Goal: Task Accomplishment & Management: Use online tool/utility

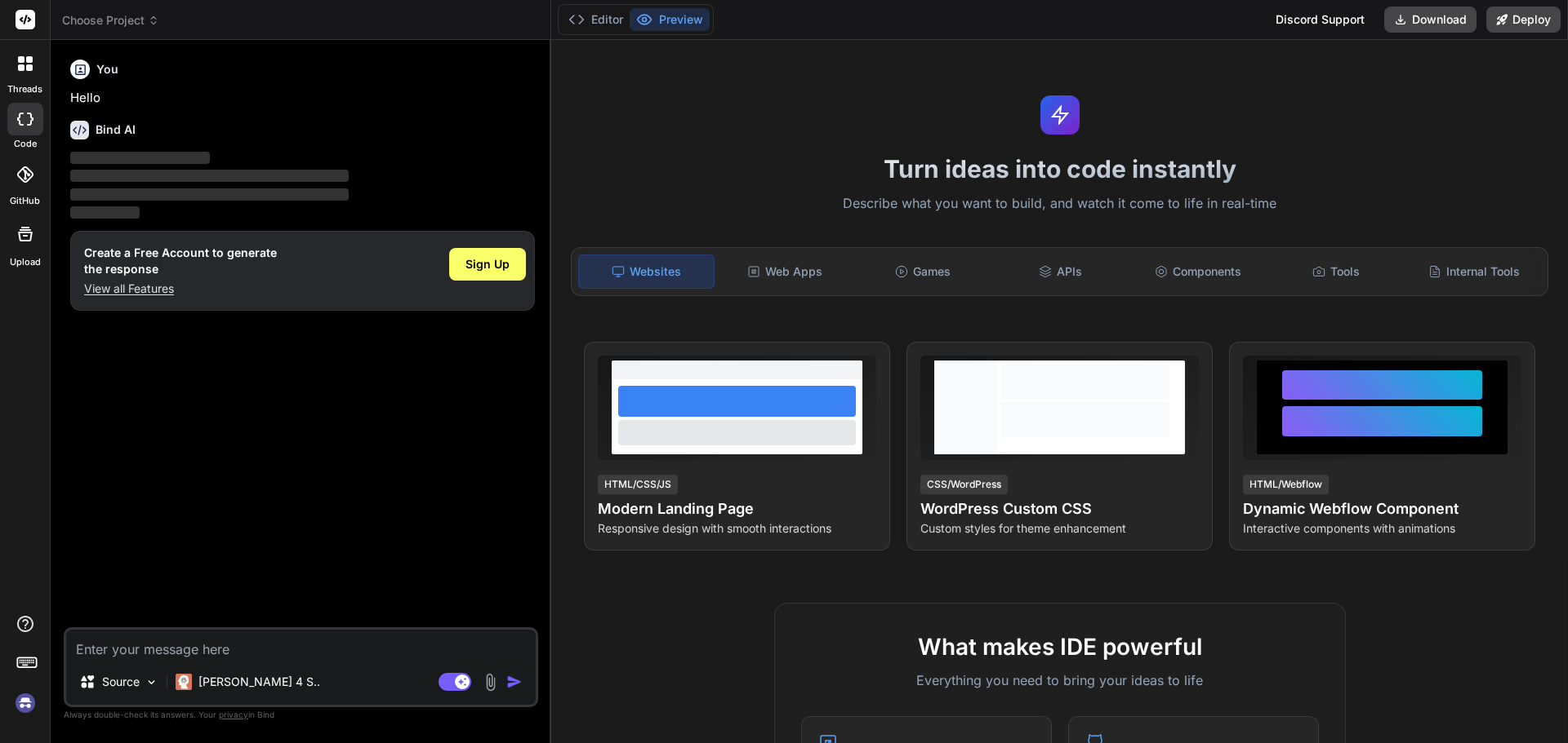
type textarea "x"
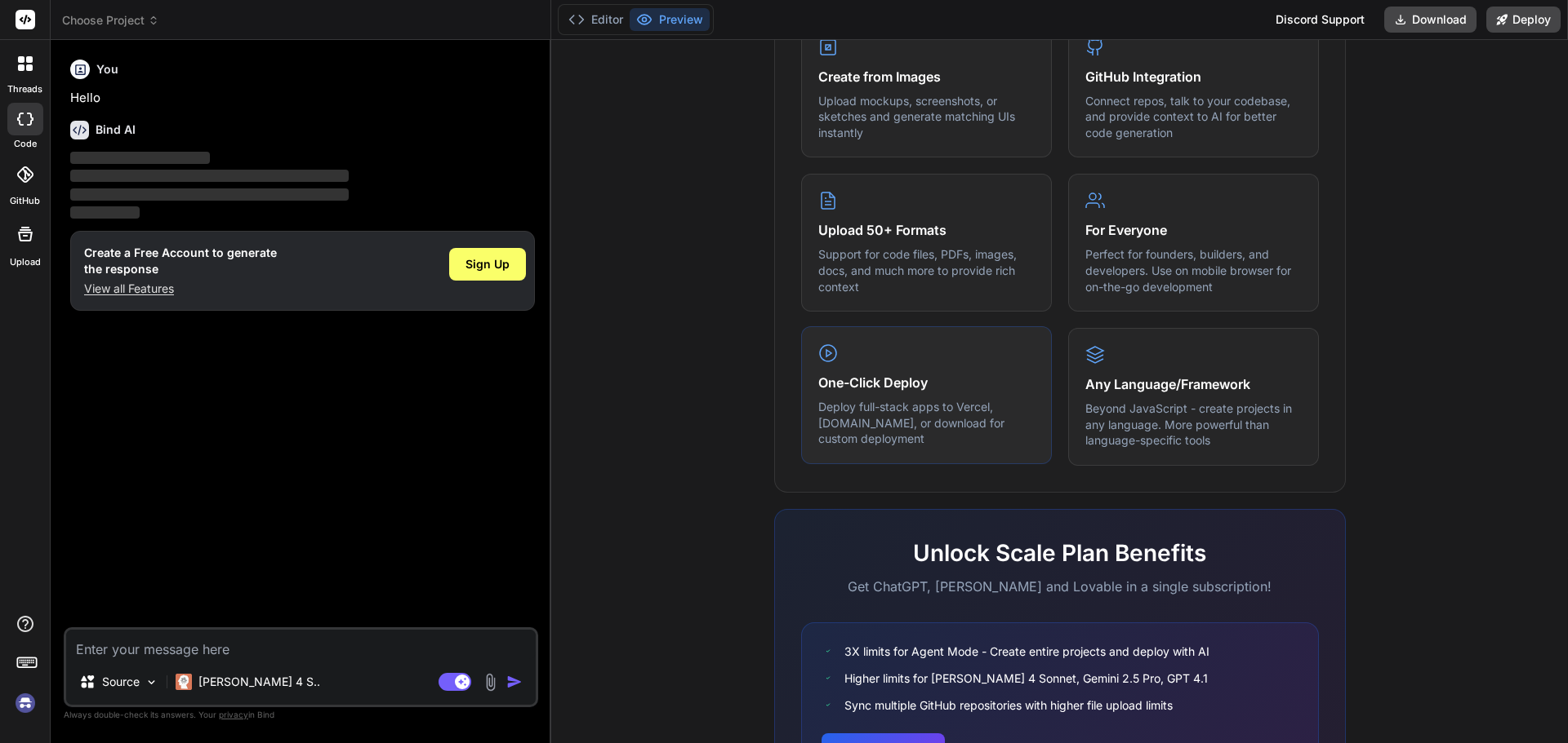
scroll to position [813, 0]
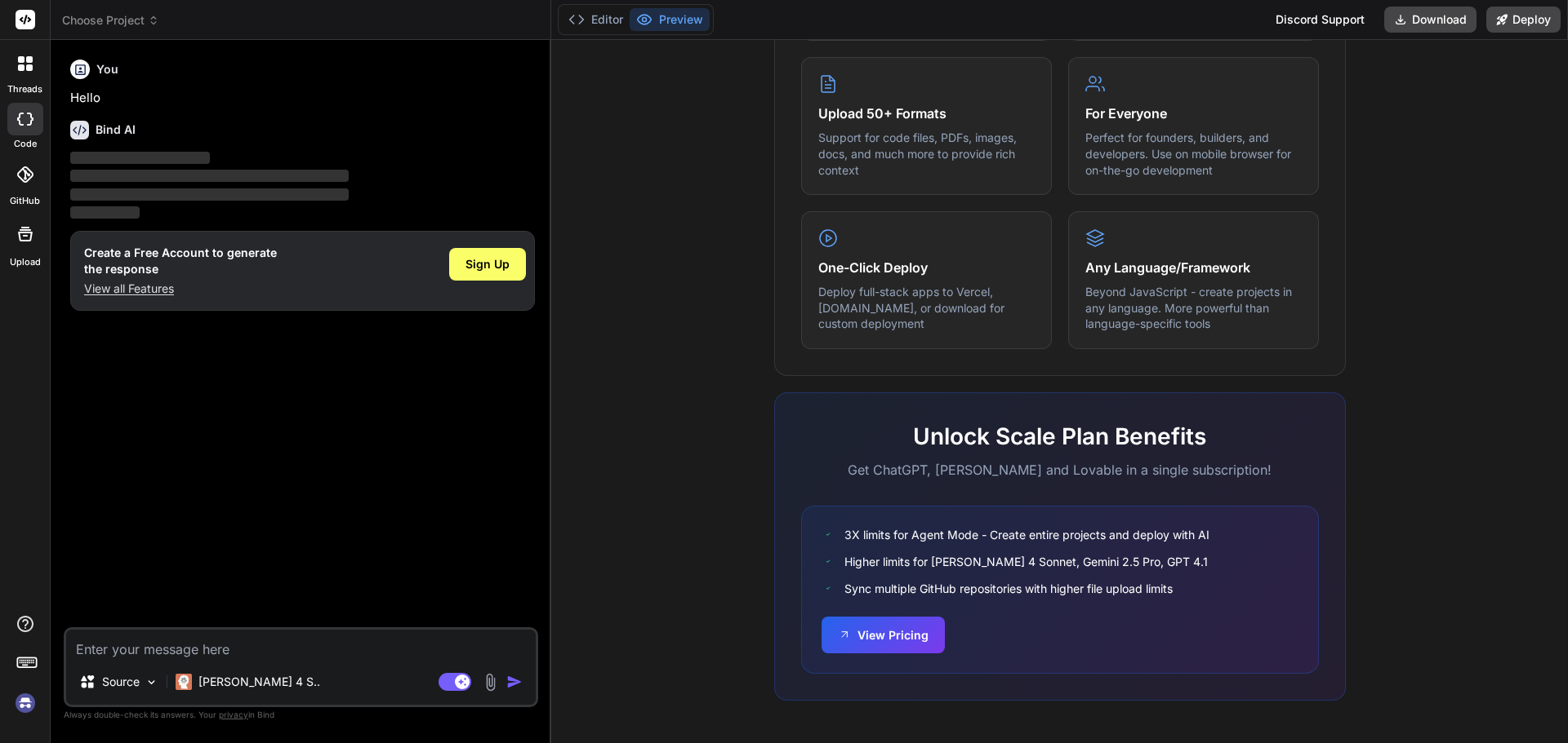
click at [255, 653] on textarea at bounding box center [301, 644] width 470 height 29
paste textarea "**LoremiPsu Dolo Sitametconsec Adipiscin Elits Doe — TEMPORINCI** Utlab et dolo…"
type textarea "**LoremiPsu Dolo Sitametconsec Adipiscin Elits Doe — TEMPORINCI** Utlab et dolo…"
type textarea "x"
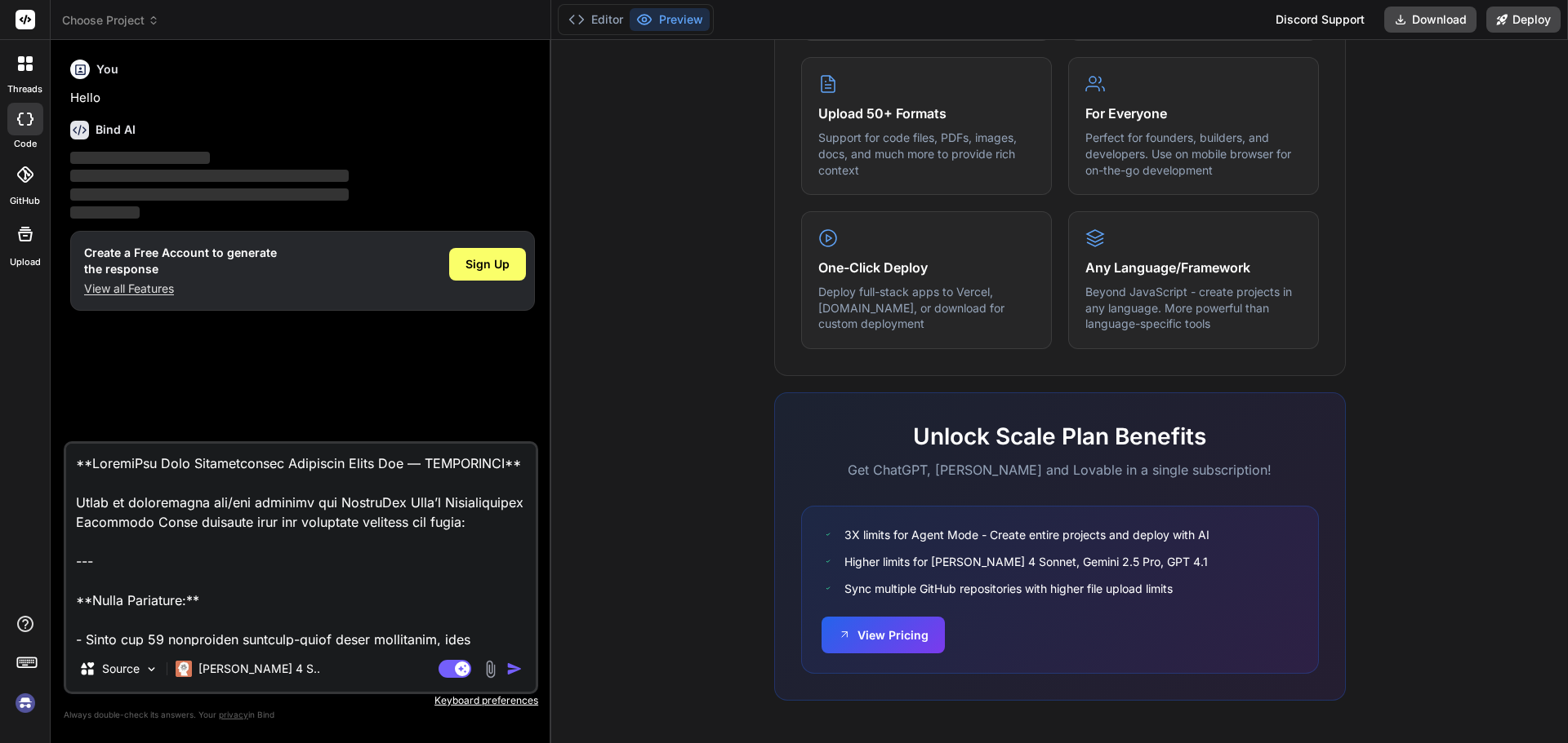
scroll to position [3938, 0]
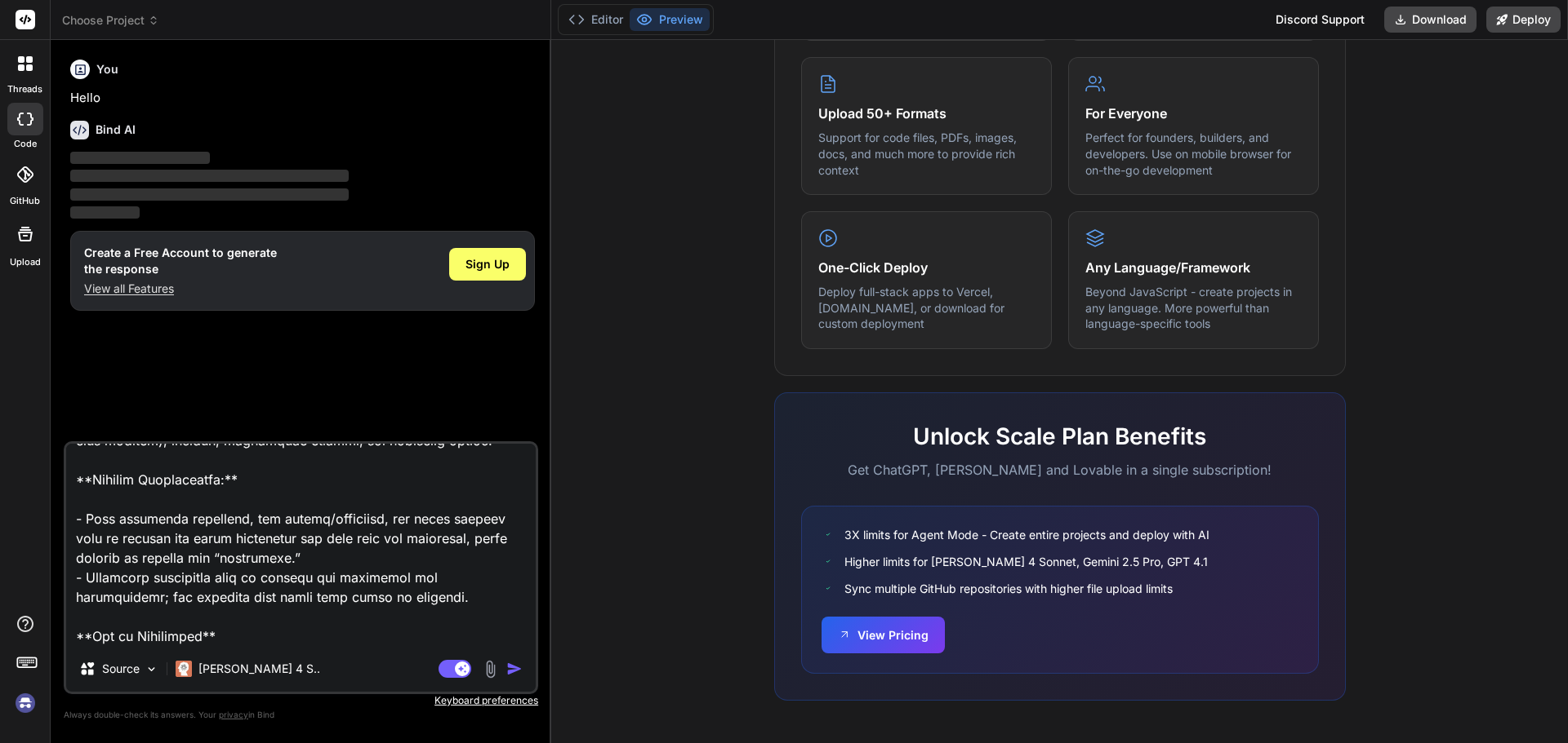
type textarea "**LoremiPsu Dolo Sitametconsec Adipiscin Elits Doe — TEMPORINCI** Utlab et dolo…"
click at [510, 667] on img "button" at bounding box center [515, 669] width 17 height 17
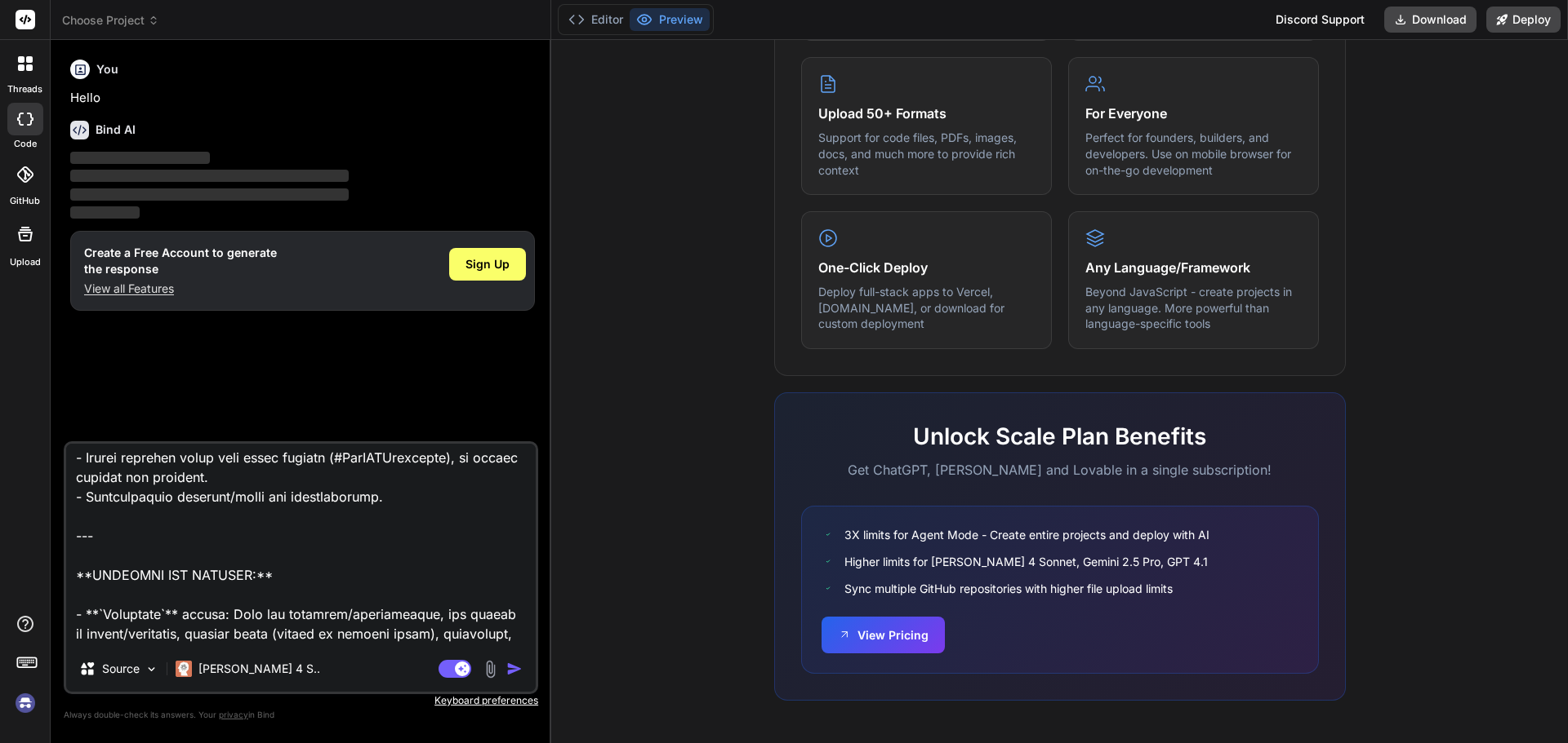
scroll to position [3532, 0]
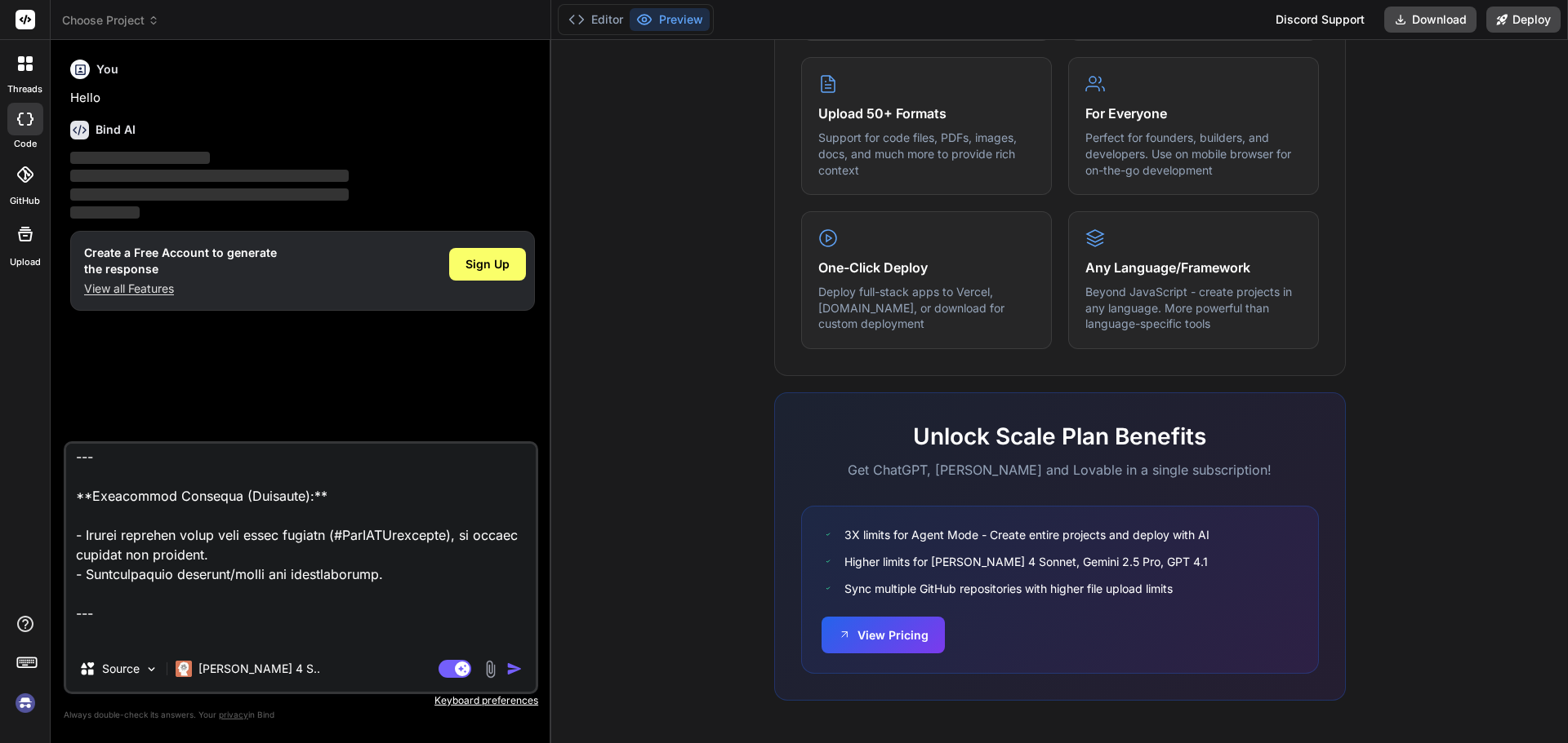
click at [511, 671] on img "button" at bounding box center [515, 669] width 17 height 17
click at [512, 665] on img "button" at bounding box center [515, 669] width 17 height 17
drag, startPoint x: 511, startPoint y: 669, endPoint x: 500, endPoint y: 669, distance: 11.0
click at [511, 669] on img "button" at bounding box center [515, 669] width 17 height 17
click at [512, 666] on img "button" at bounding box center [515, 669] width 17 height 17
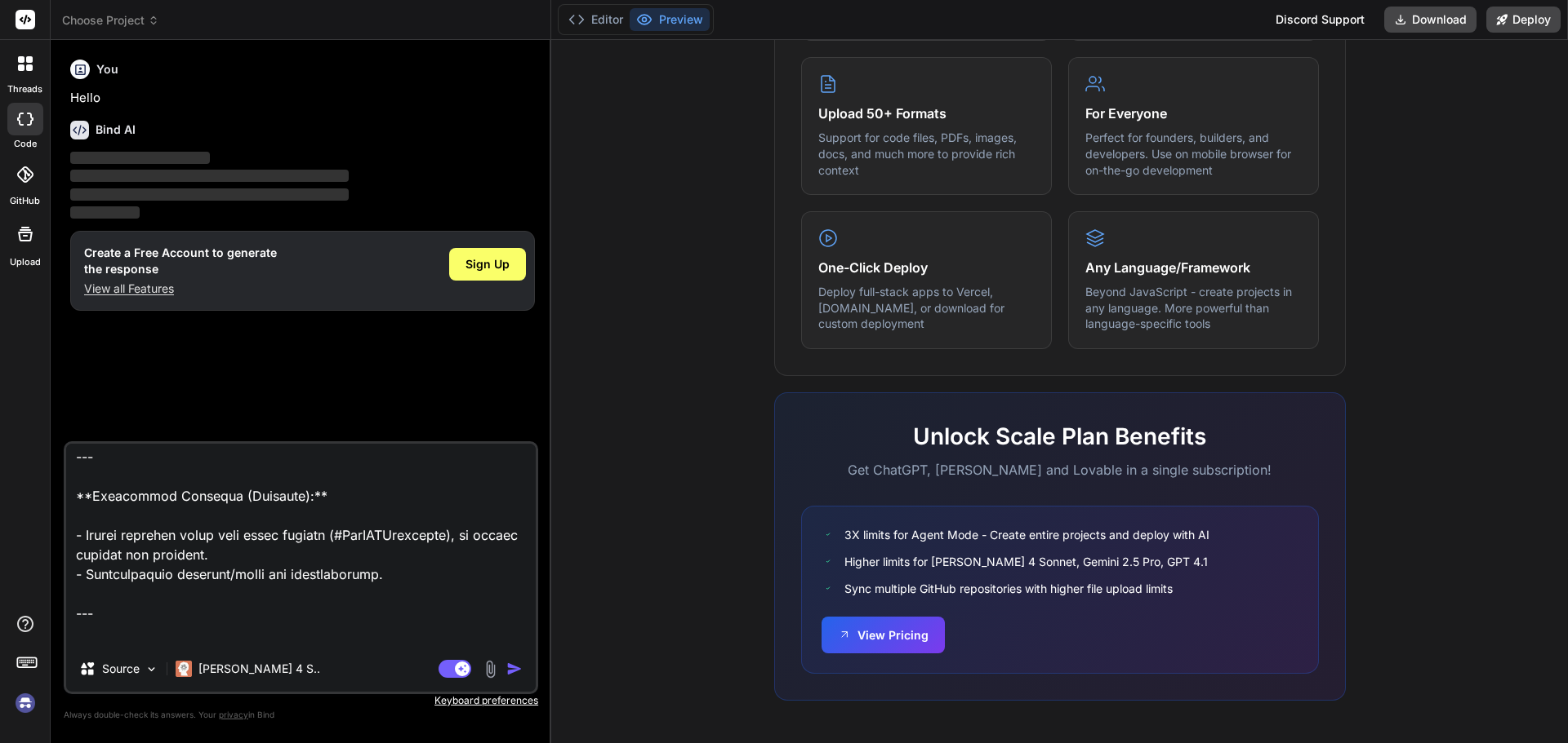
click at [512, 666] on img "button" at bounding box center [515, 669] width 17 height 17
click at [493, 272] on span "Sign Up" at bounding box center [487, 264] width 44 height 17
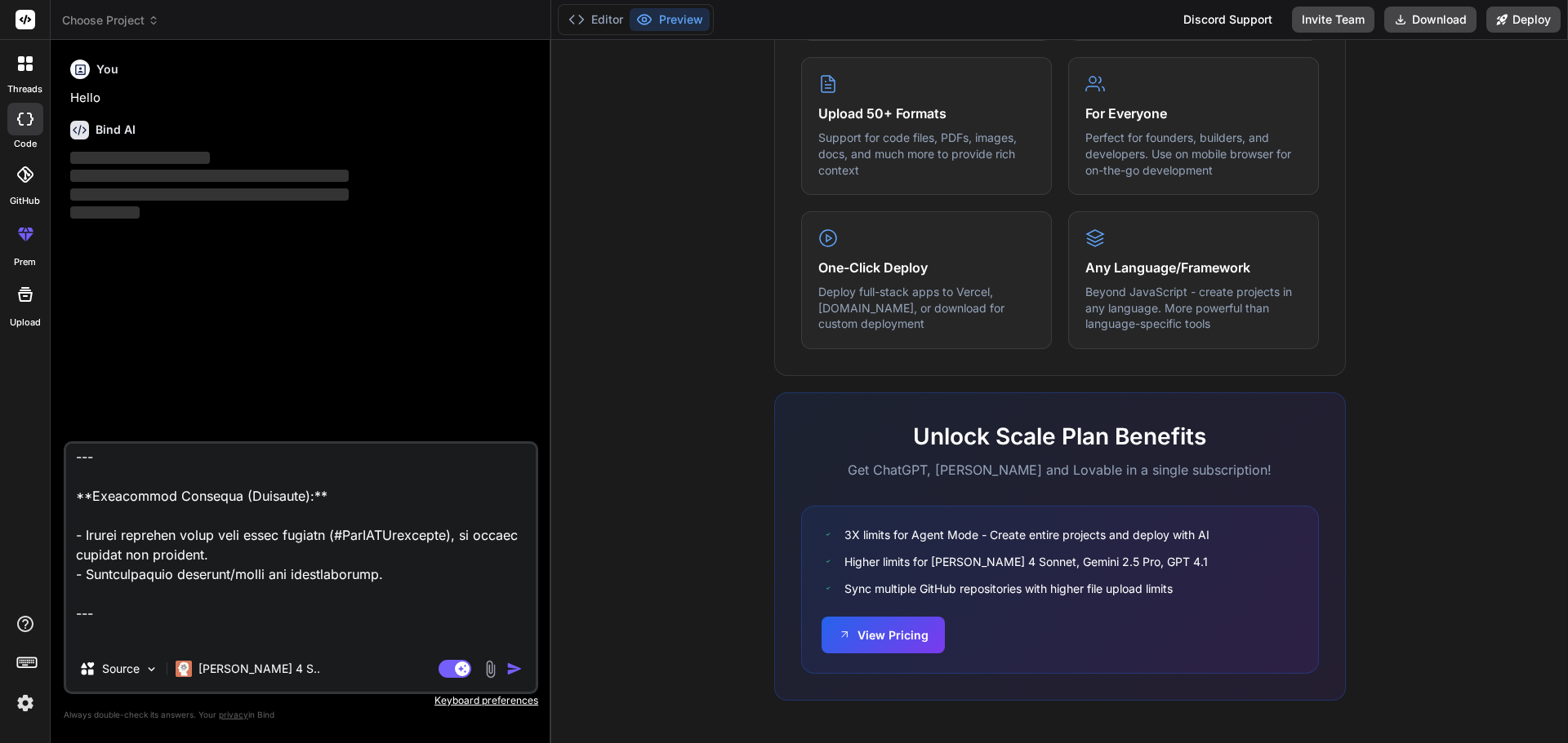
click at [516, 673] on img "button" at bounding box center [515, 669] width 17 height 17
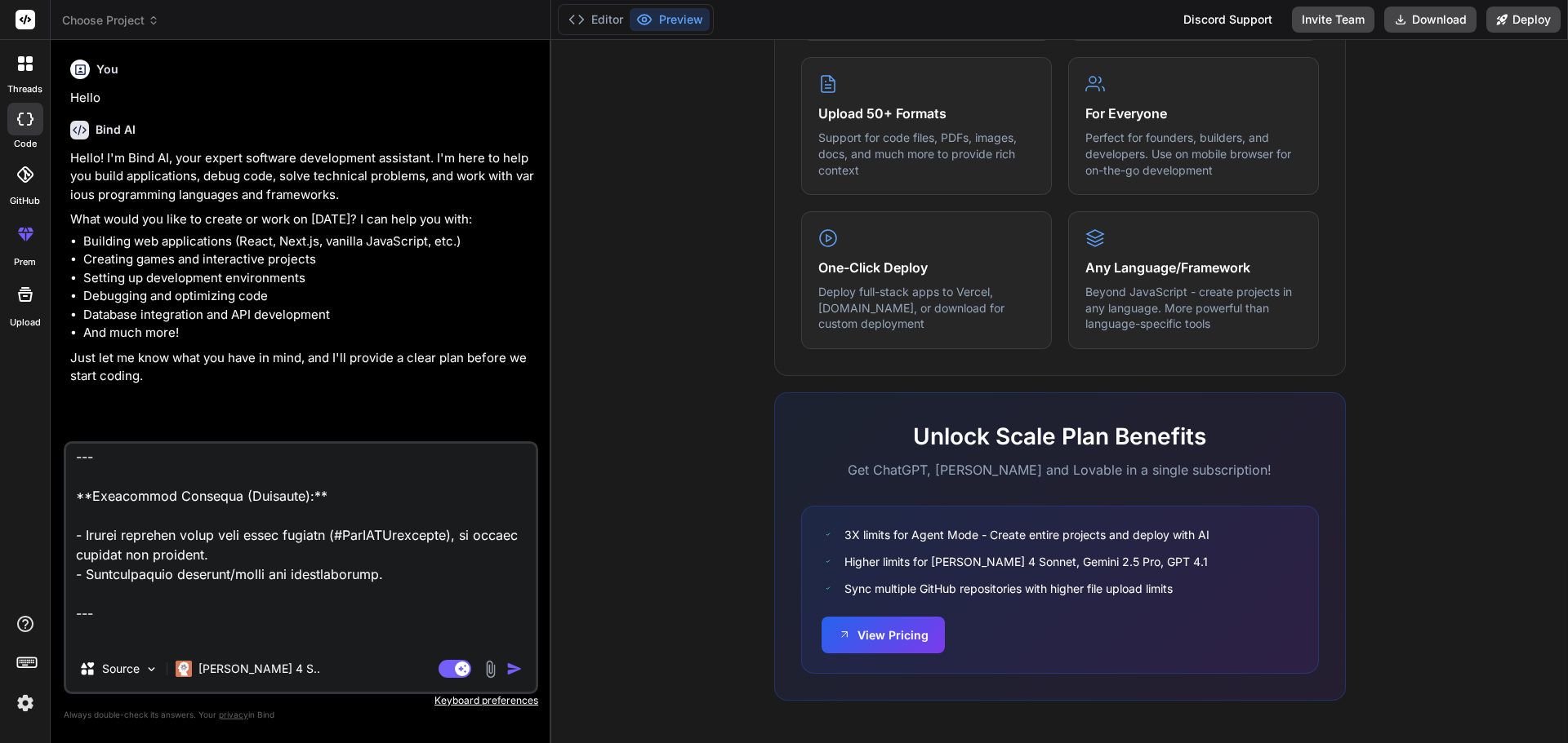
click at [513, 671] on img "button" at bounding box center [515, 669] width 17 height 17
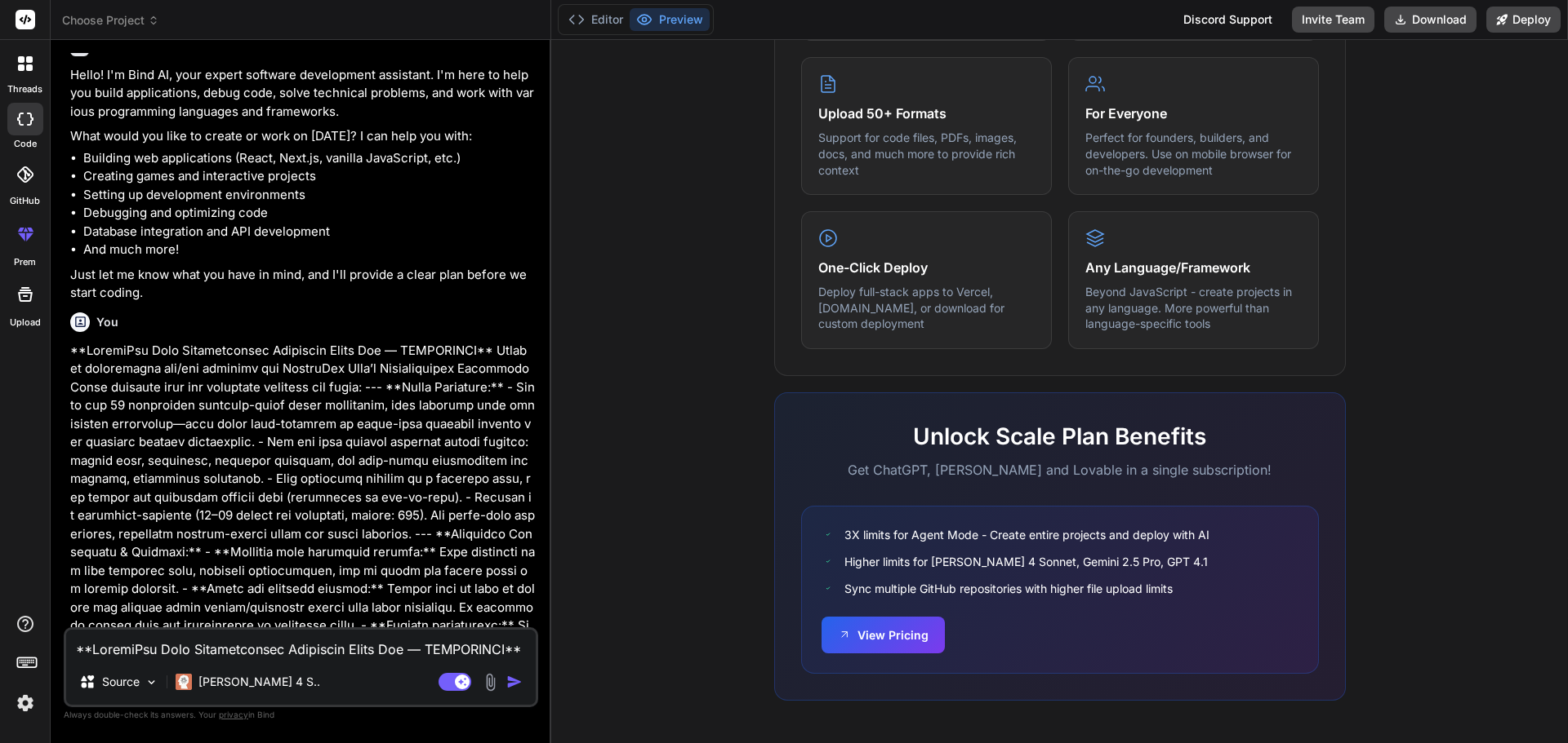
scroll to position [336, 0]
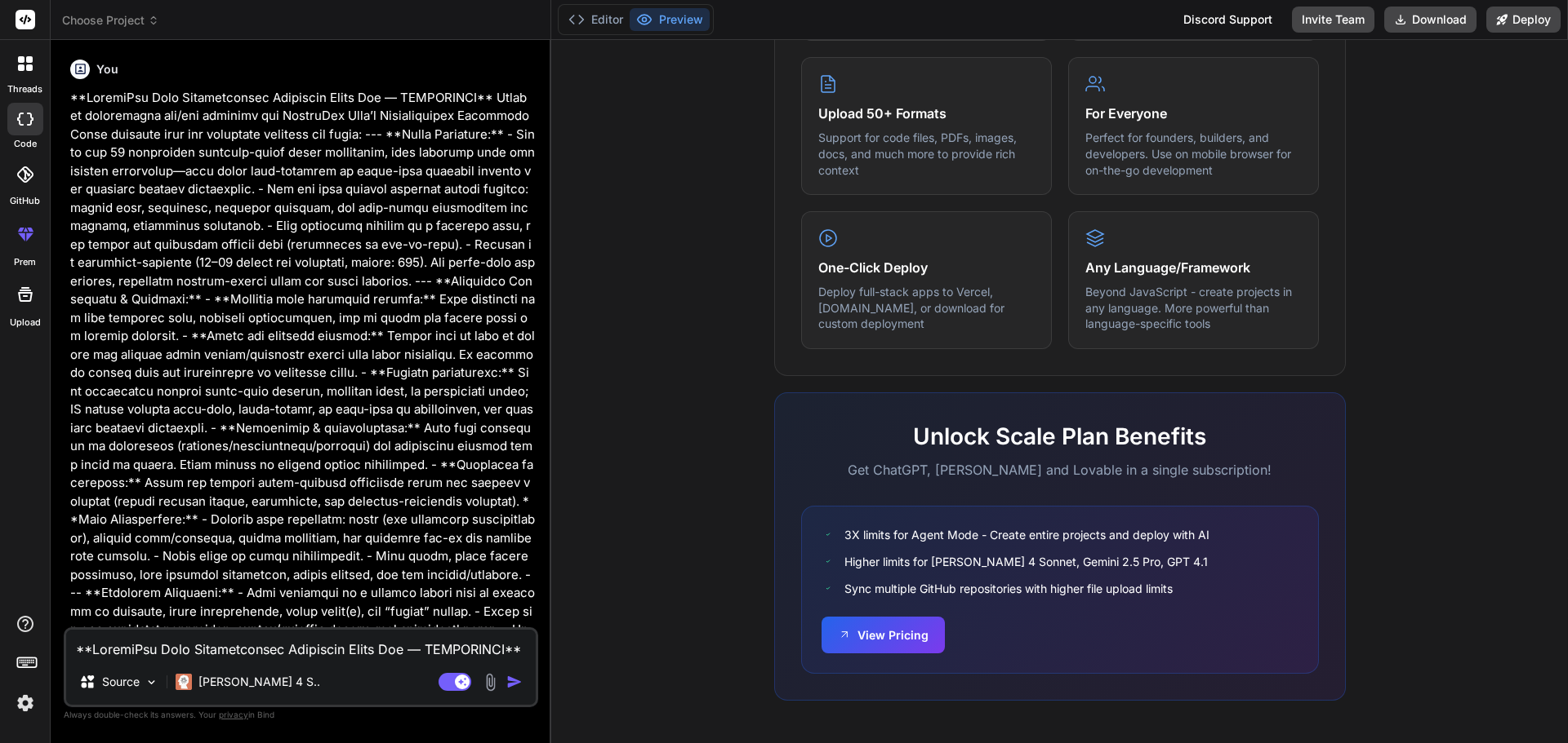
type textarea "x"
click at [668, 16] on button "Preview" at bounding box center [669, 19] width 80 height 23
click at [708, 489] on div "What makes IDE powerful Everything you need to bring your ideas to life Create …" at bounding box center [1059, 261] width 997 height 944
click at [653, 20] on button "Preview" at bounding box center [669, 19] width 80 height 23
click at [587, 21] on button "Editor" at bounding box center [596, 19] width 68 height 23
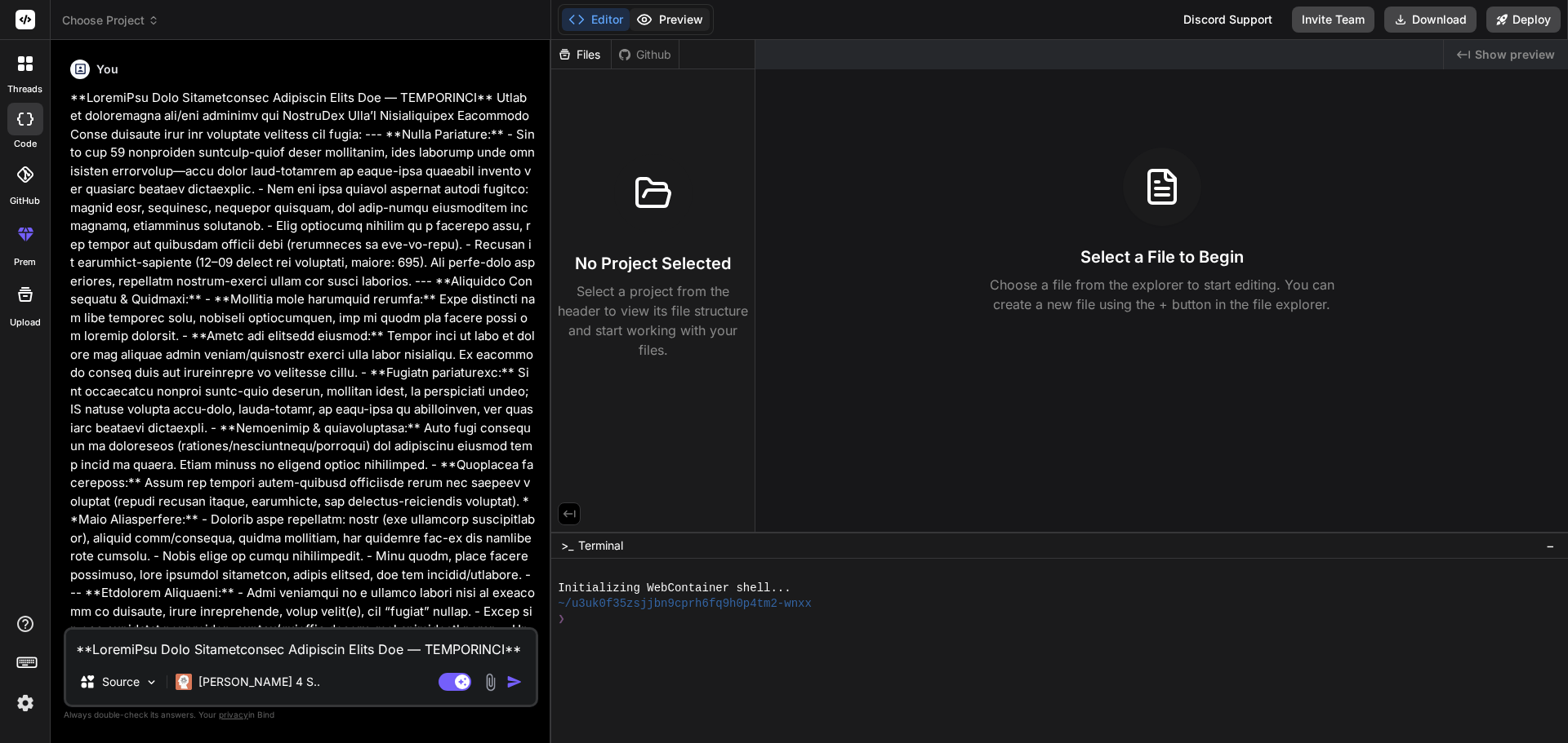
click at [665, 26] on button "Preview" at bounding box center [669, 19] width 80 height 23
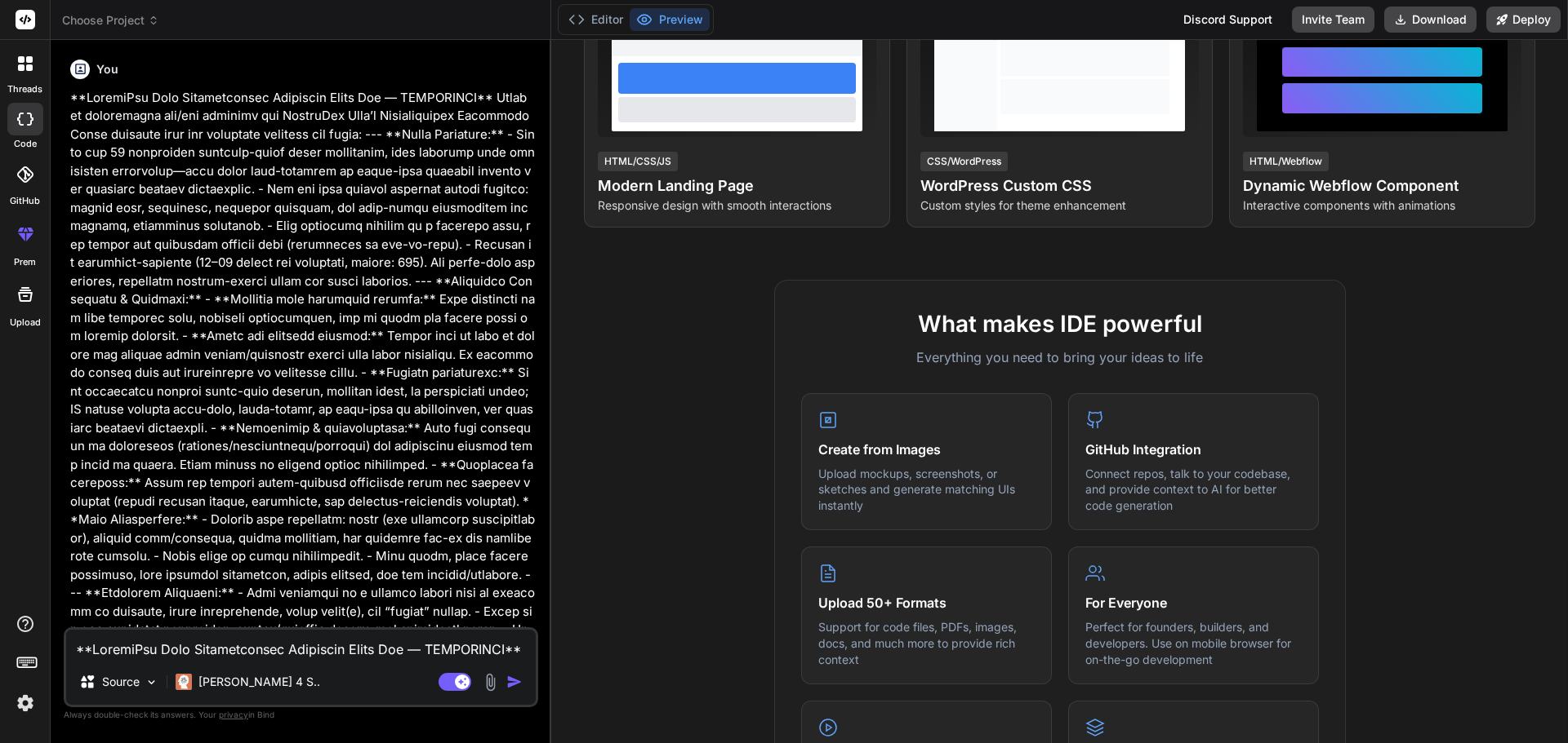
scroll to position [0, 0]
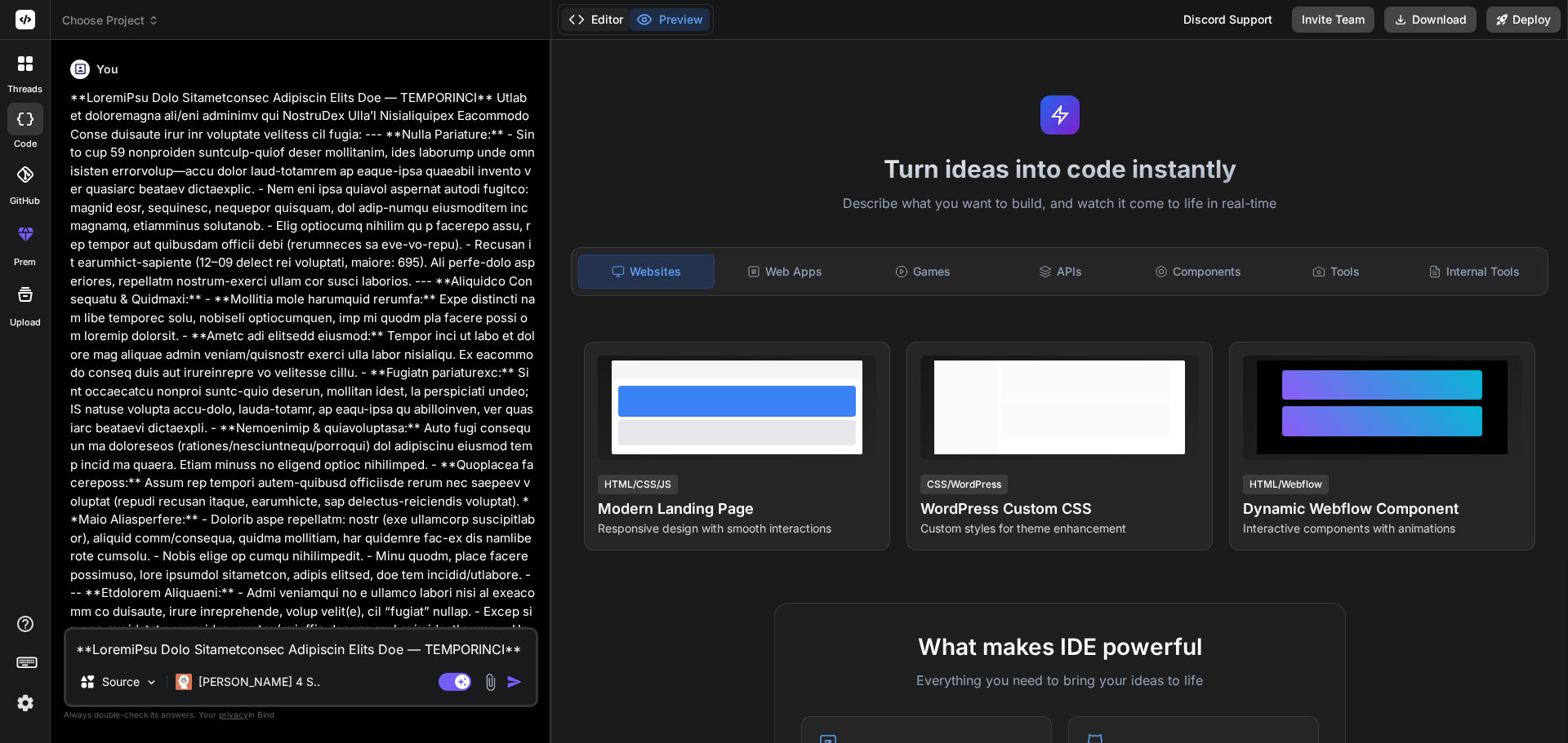
click at [597, 21] on button "Editor" at bounding box center [596, 19] width 68 height 23
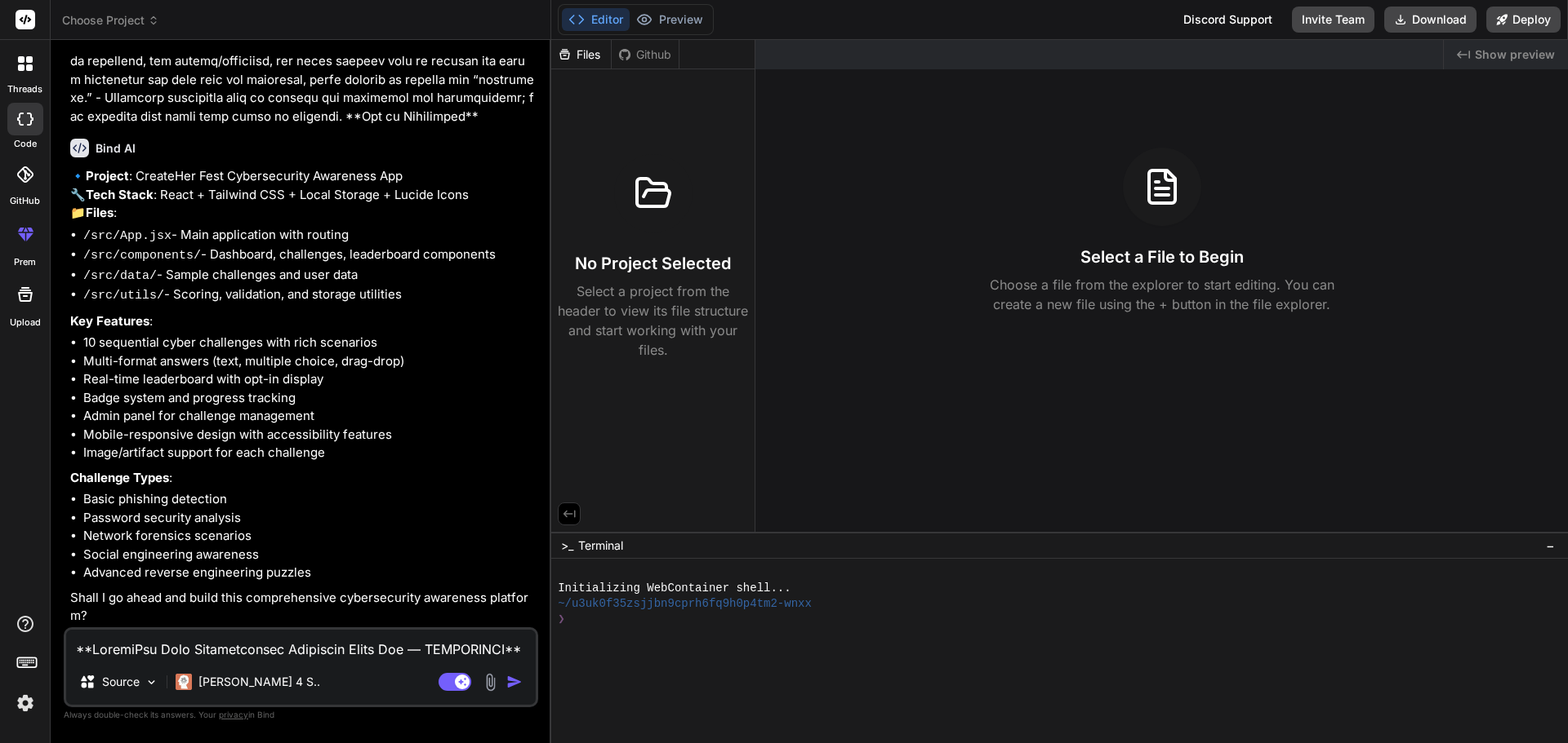
scroll to position [1983, 0]
click at [276, 652] on textarea at bounding box center [301, 644] width 470 height 29
type textarea "y"
type textarea "x"
type textarea "ye"
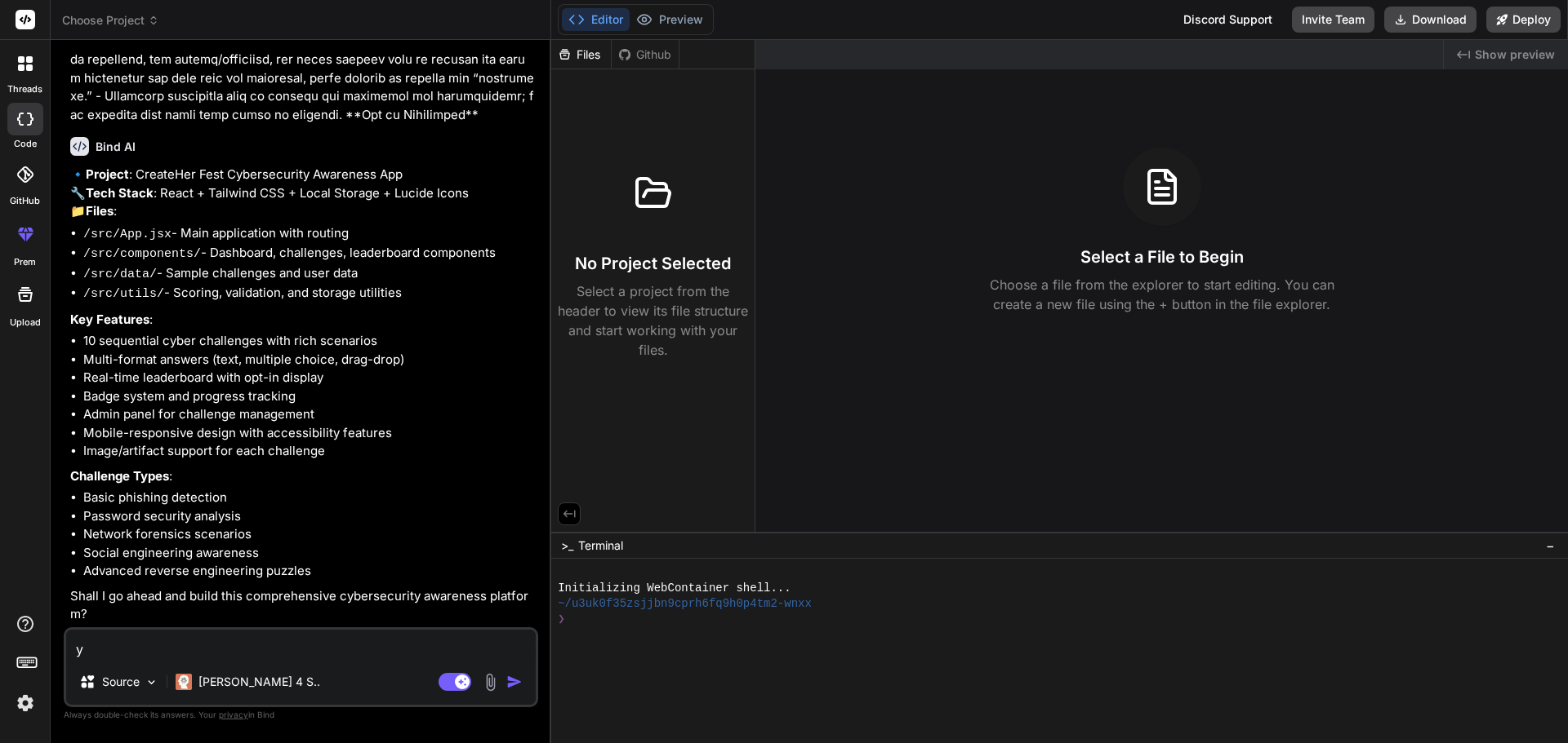
type textarea "x"
type textarea "yes"
type textarea "x"
type textarea "yes"
click at [515, 681] on img "button" at bounding box center [515, 682] width 17 height 17
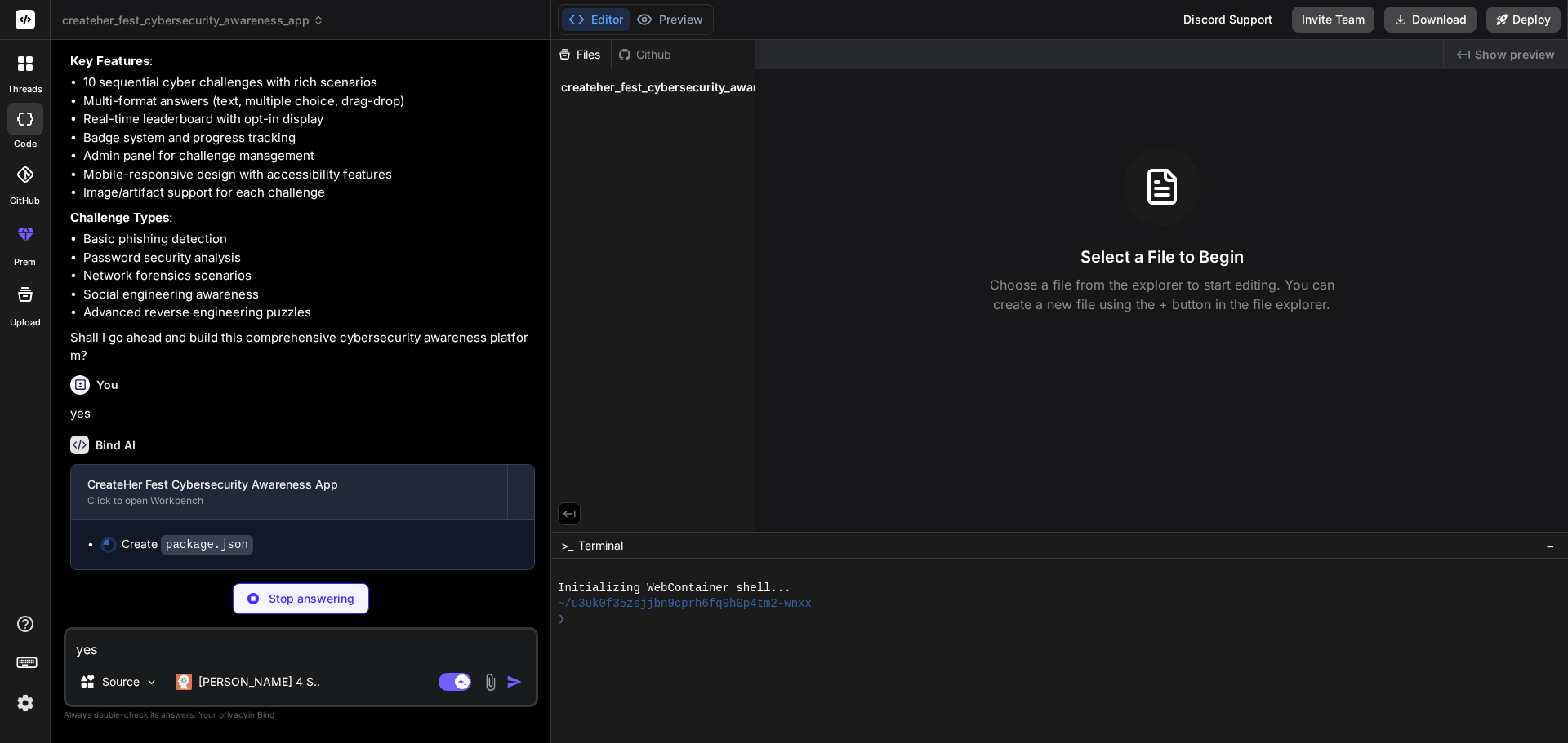
scroll to position [2243, 0]
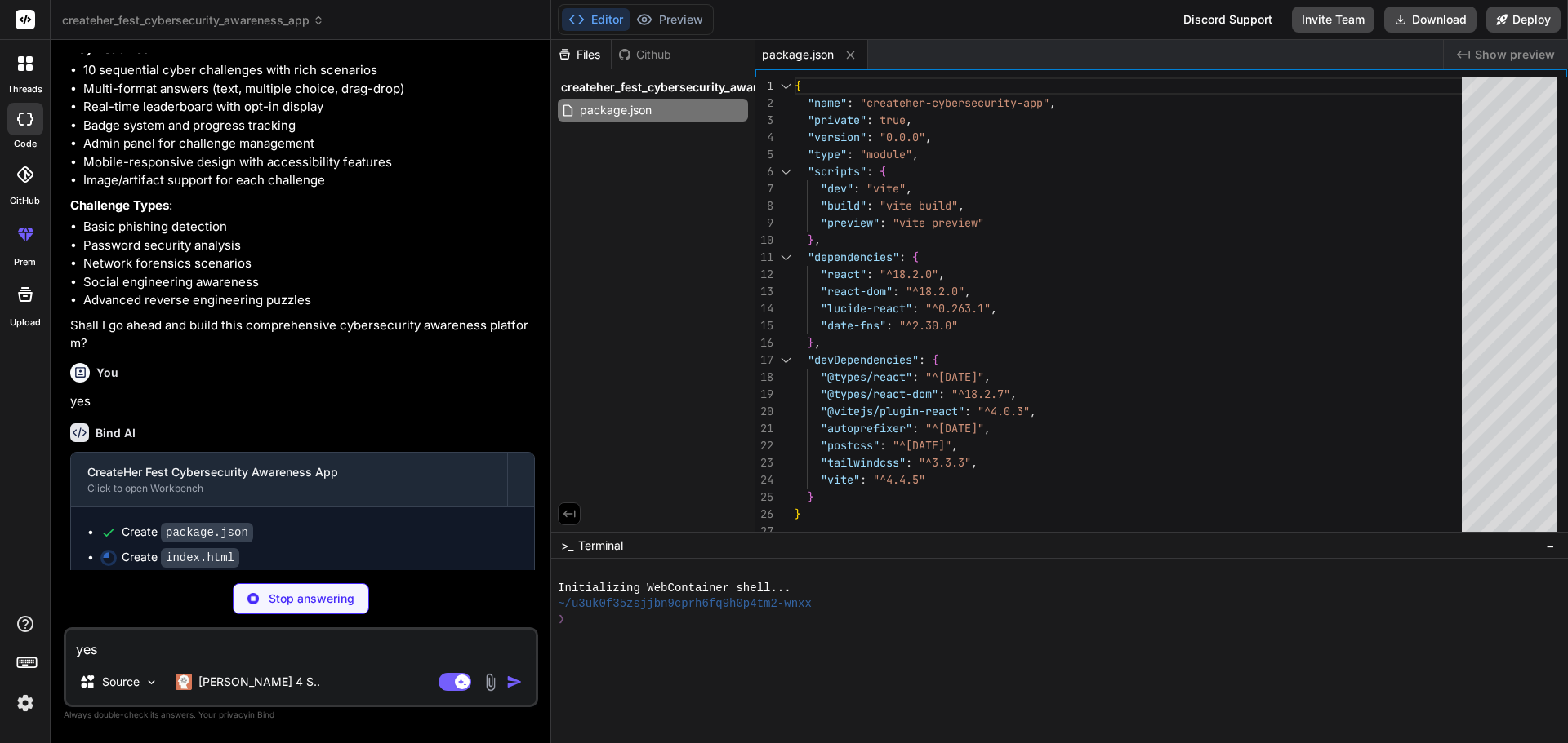
type textarea "x"
type textarea "<script type="module" src="/src/main.jsx"></script> </body> </html>"
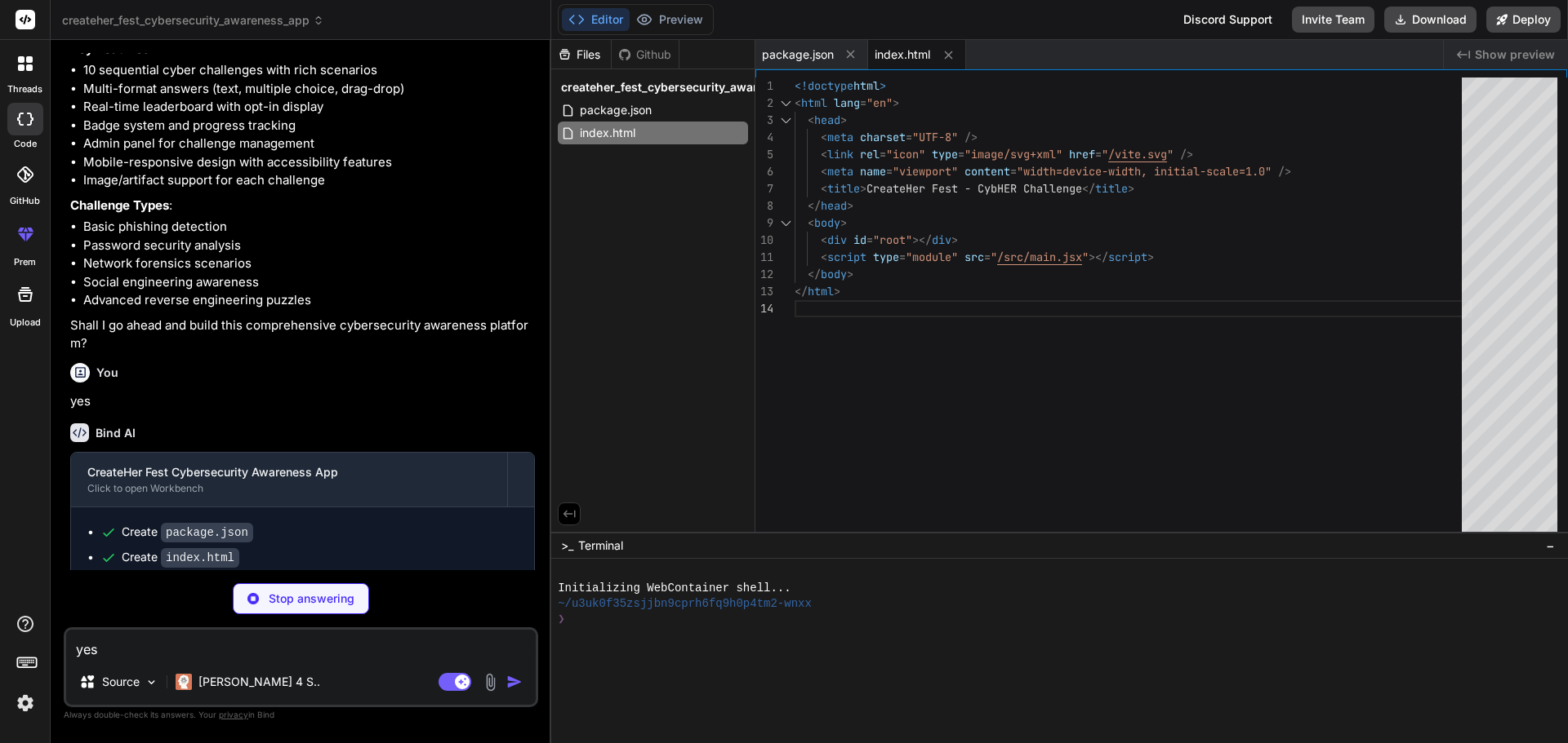
type textarea "x"
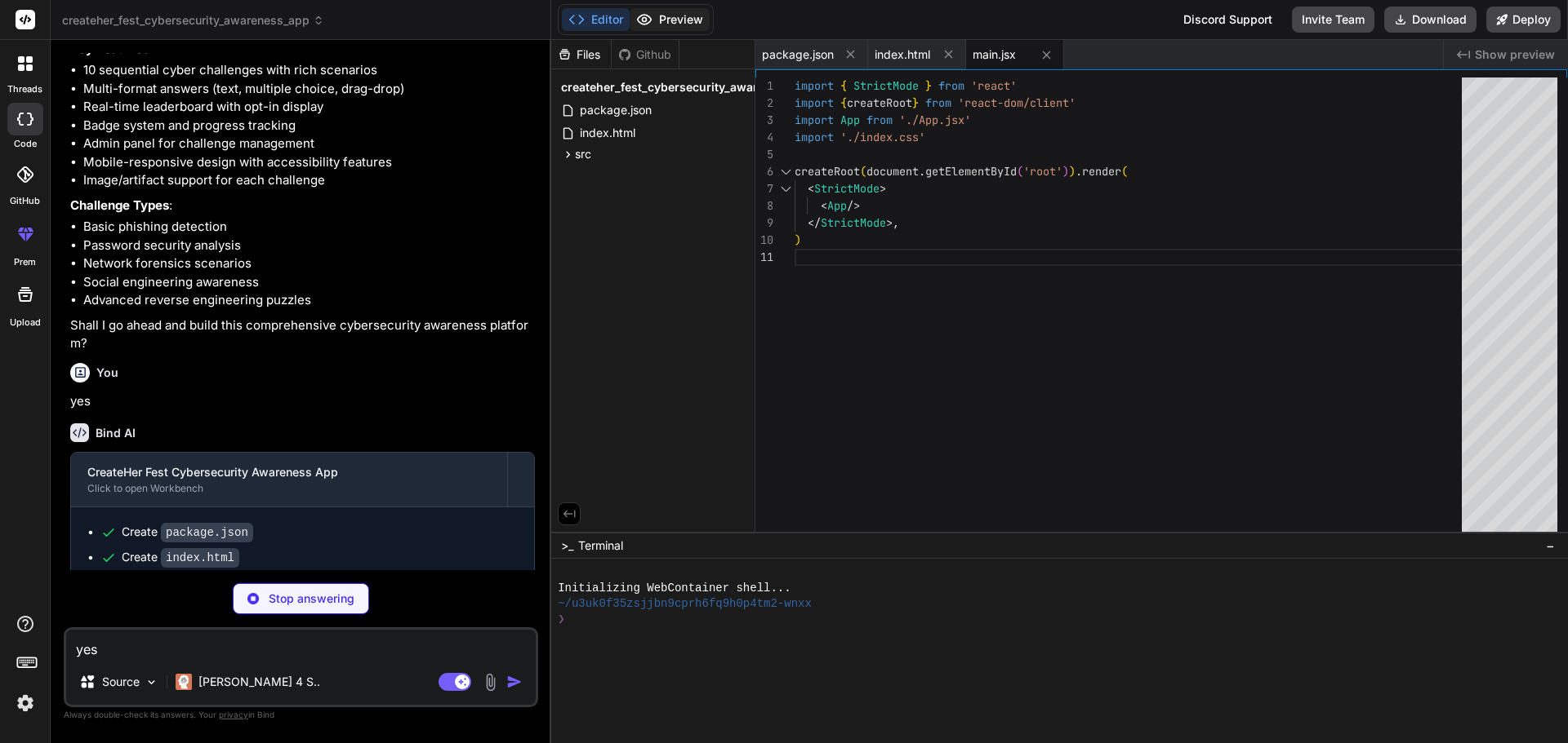
click at [666, 20] on button "Preview" at bounding box center [669, 19] width 80 height 23
type textarea "x"
type textarea "800: '#075985', 900: '#0c4a6e', } } }, }, plugins: [], }"
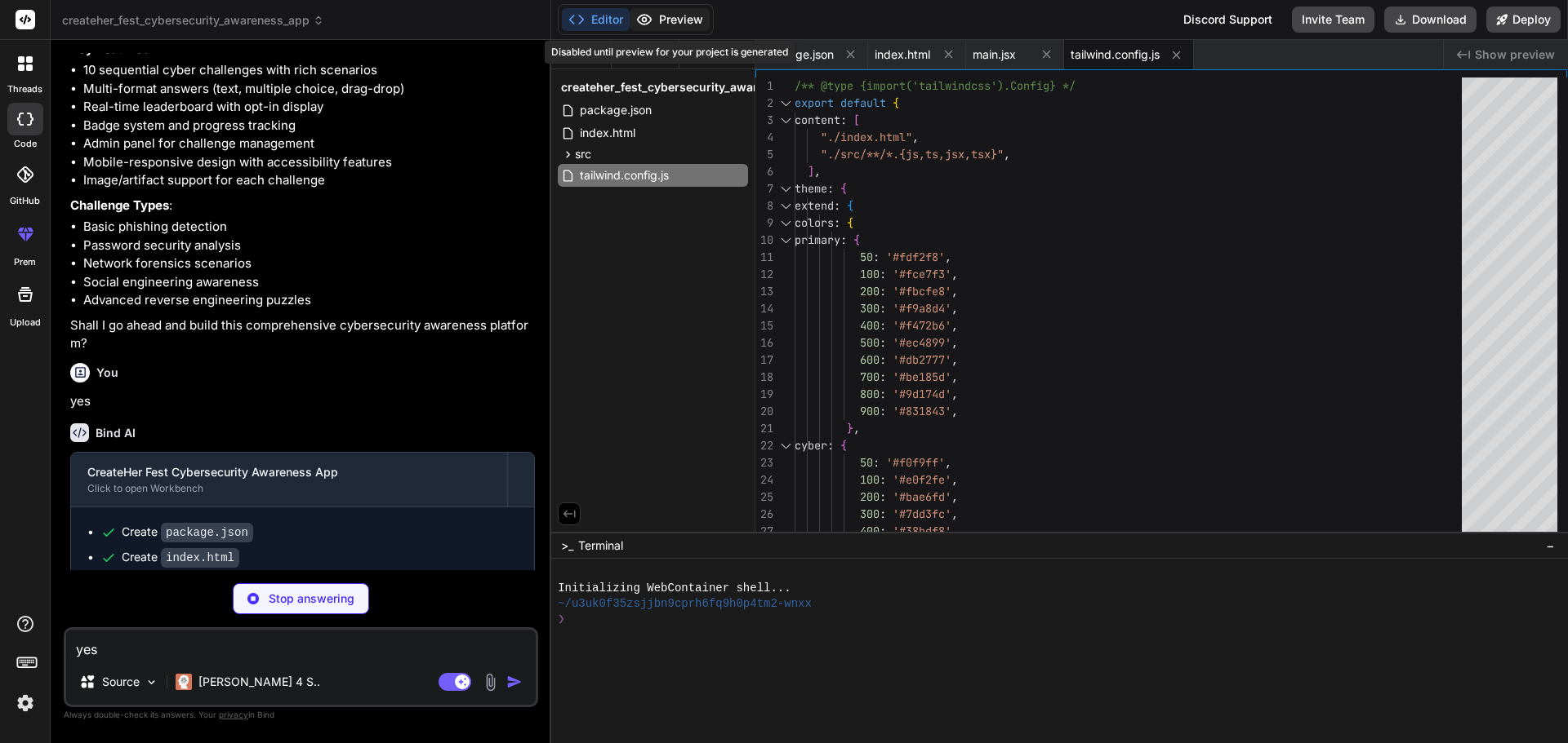
type textarea "x"
type textarea "export default { plugins: { tailwindcss: {}, autoprefixer: {}, }, }"
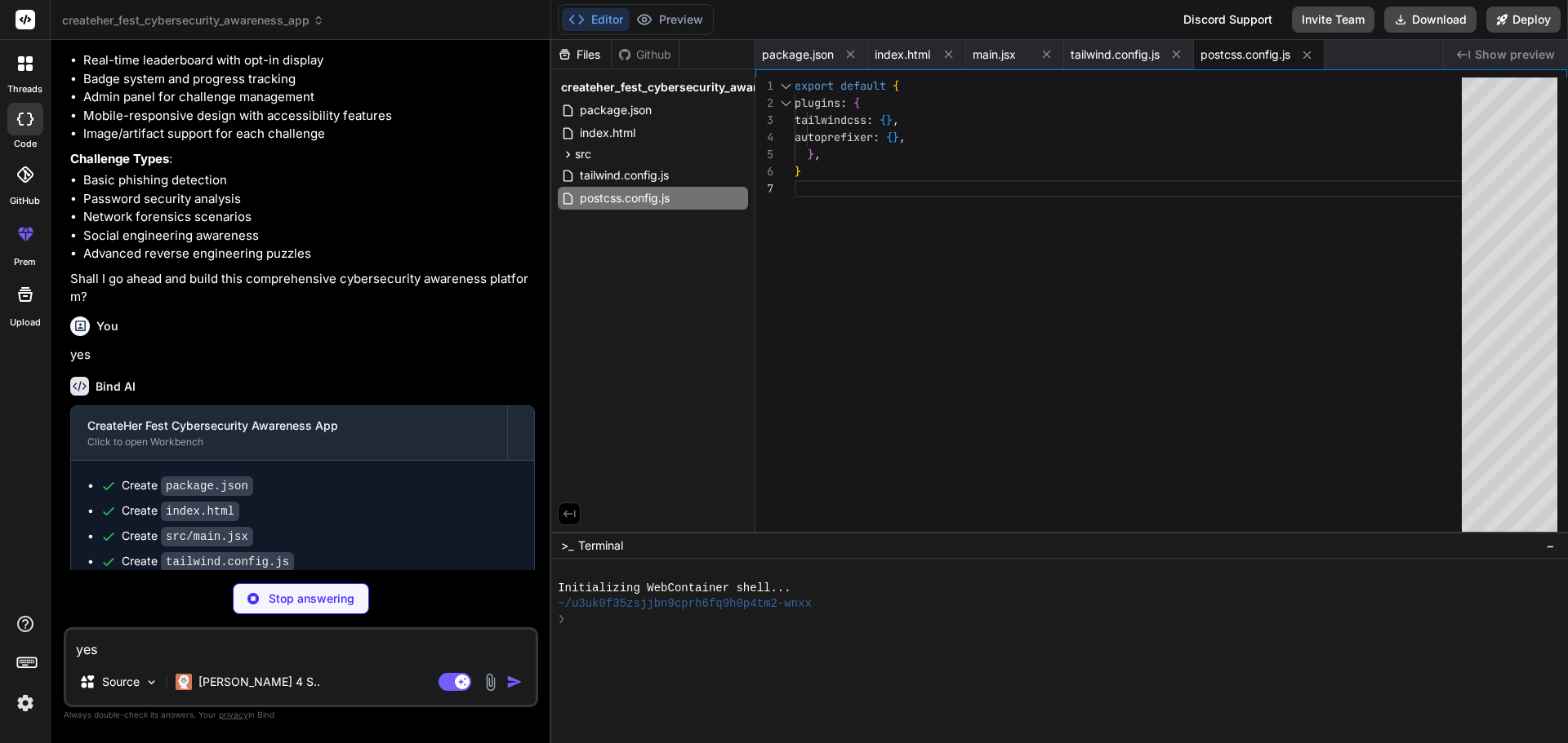
scroll to position [2369, 0]
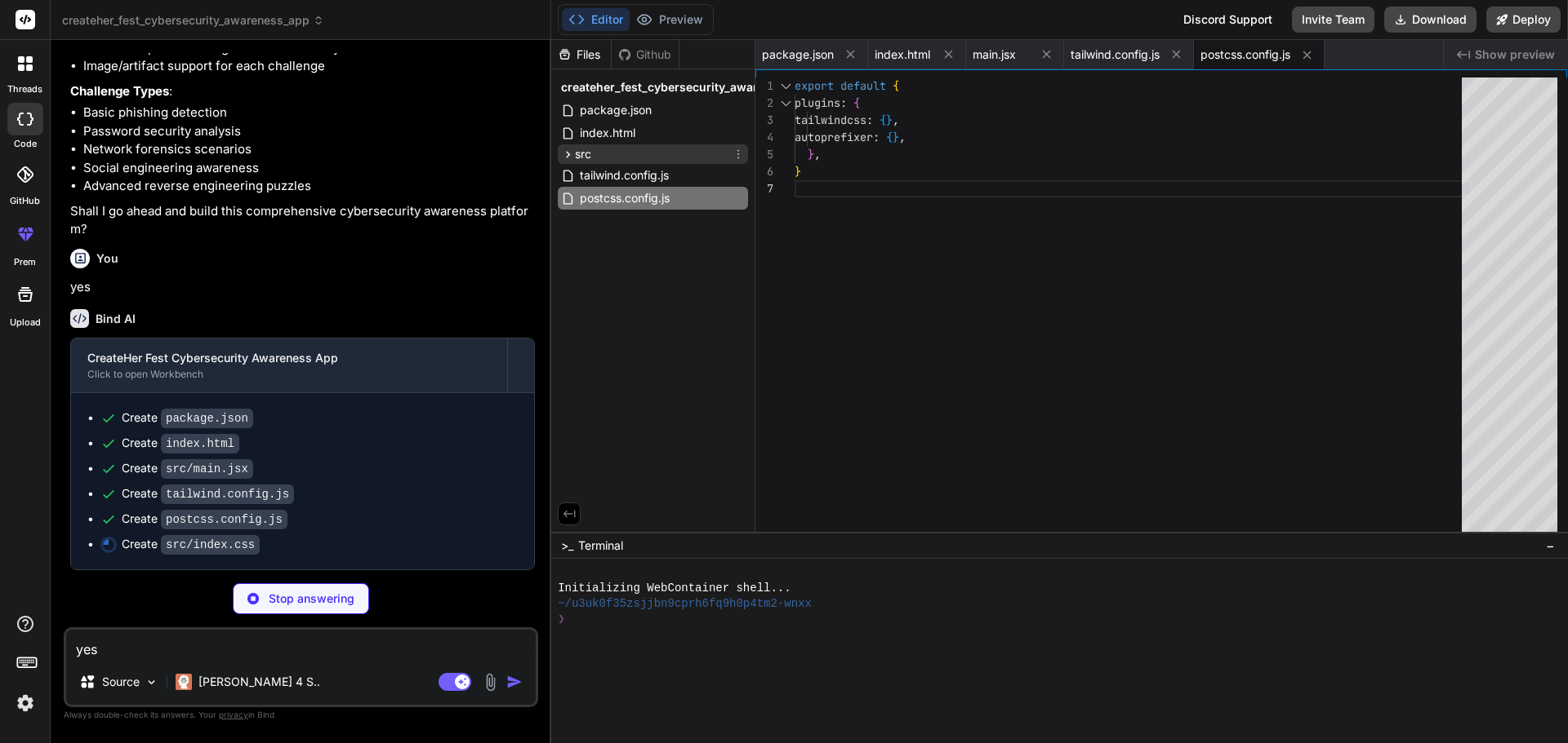
type textarea "x"
type textarea "}"
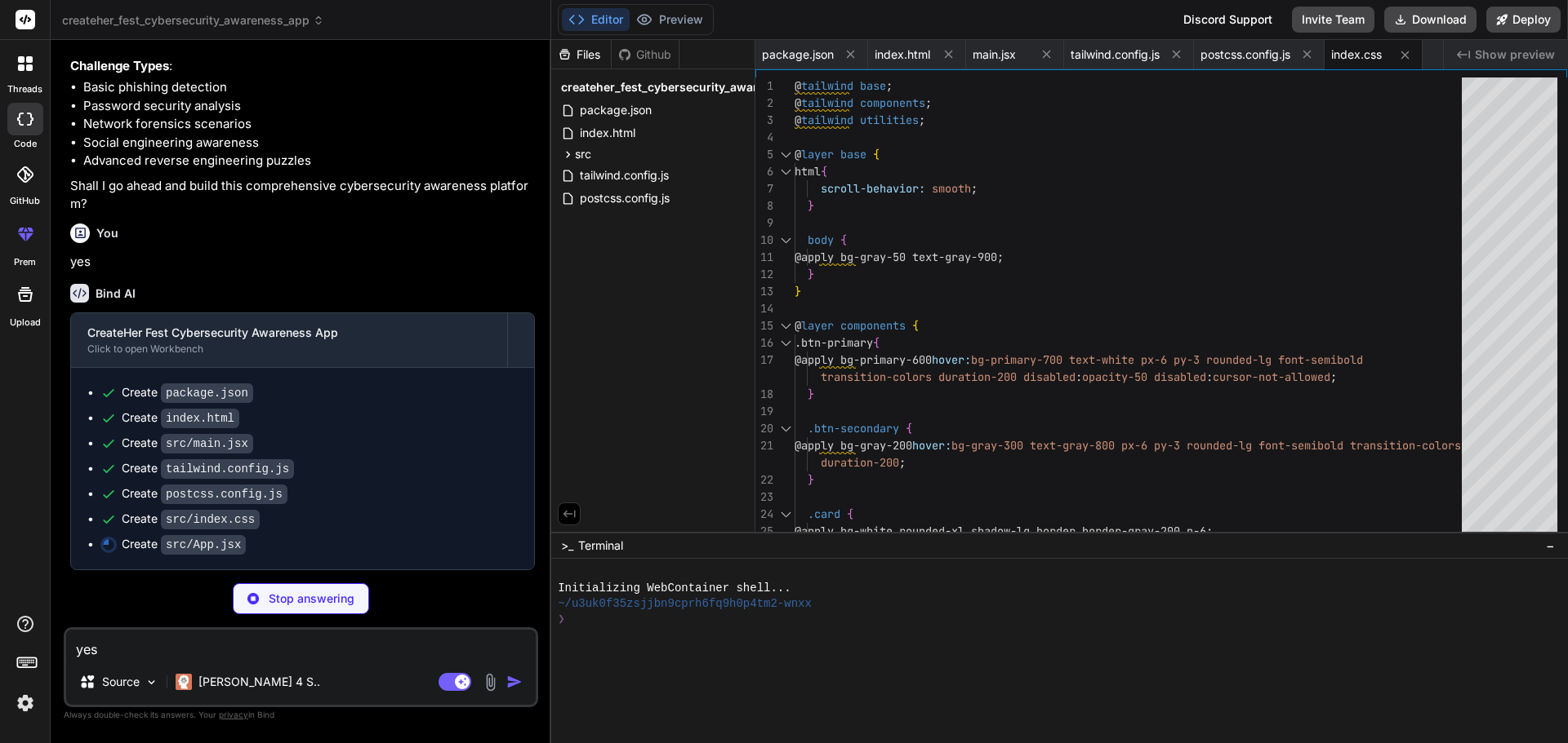
scroll to position [2394, 0]
type textarea "x"
type textarea "</div> ); } export default App;"
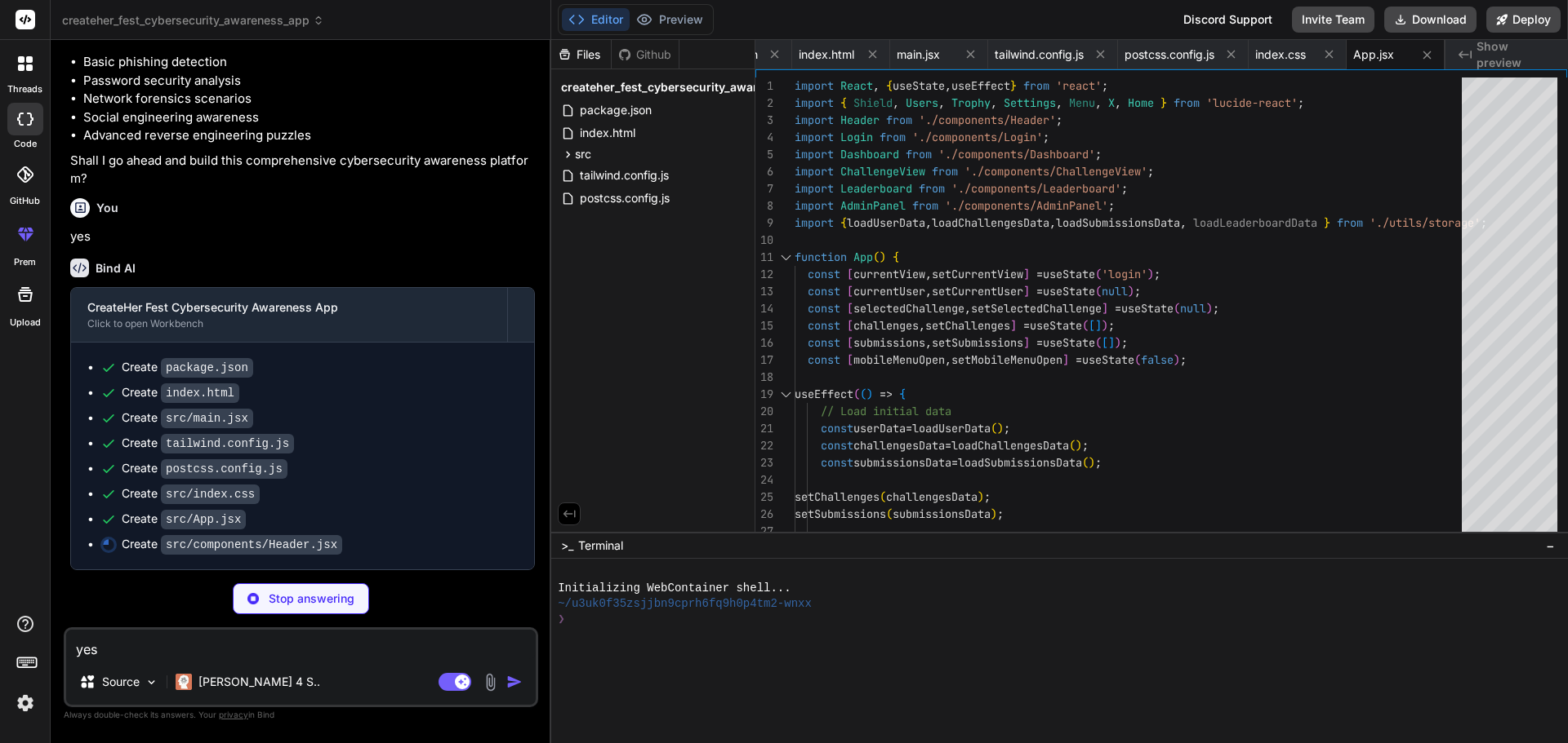
scroll to position [2420, 0]
type textarea "x"
type textarea "}; export default Header;"
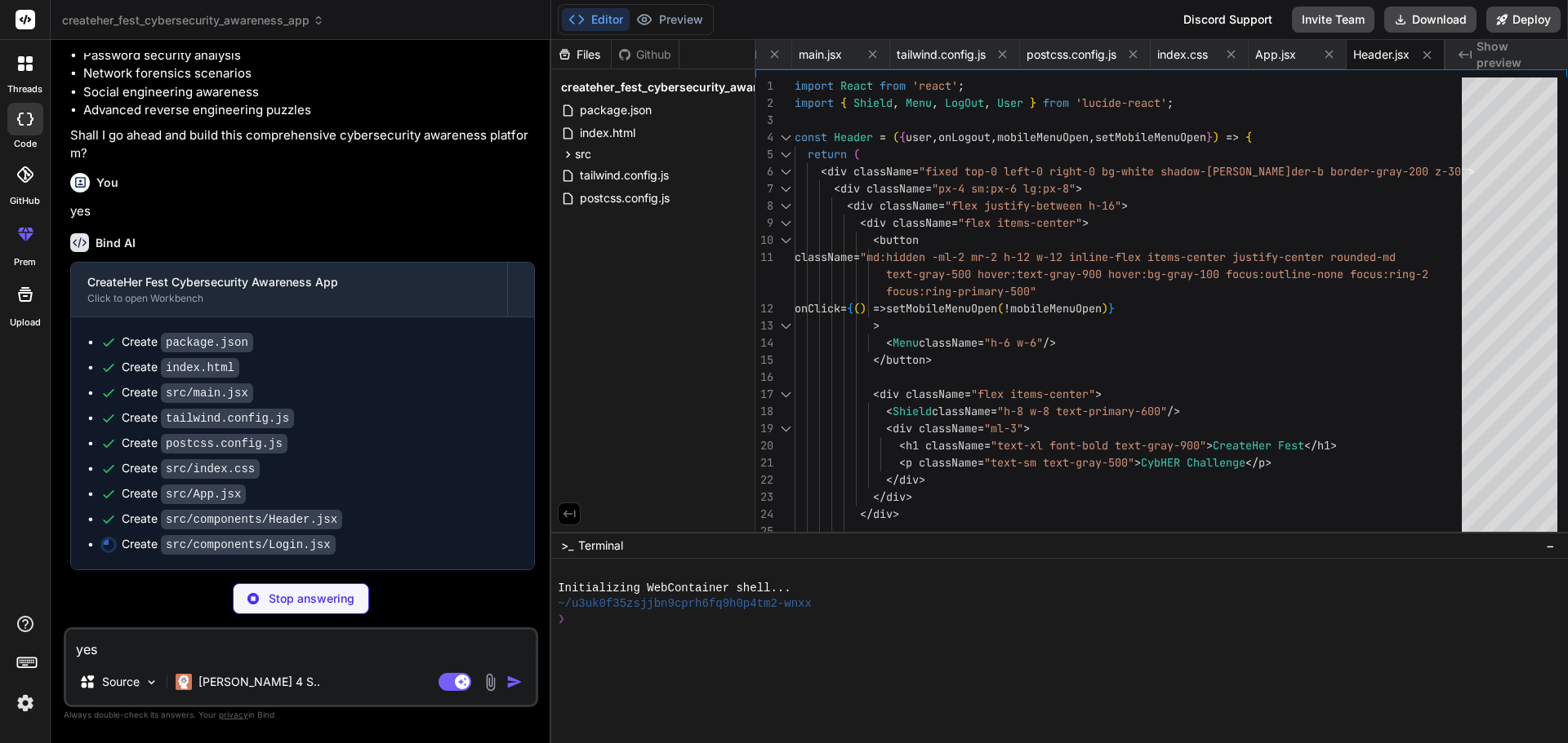
scroll to position [2444, 0]
type textarea "x"
type textarea "</div> </div> ); }; export default Login;"
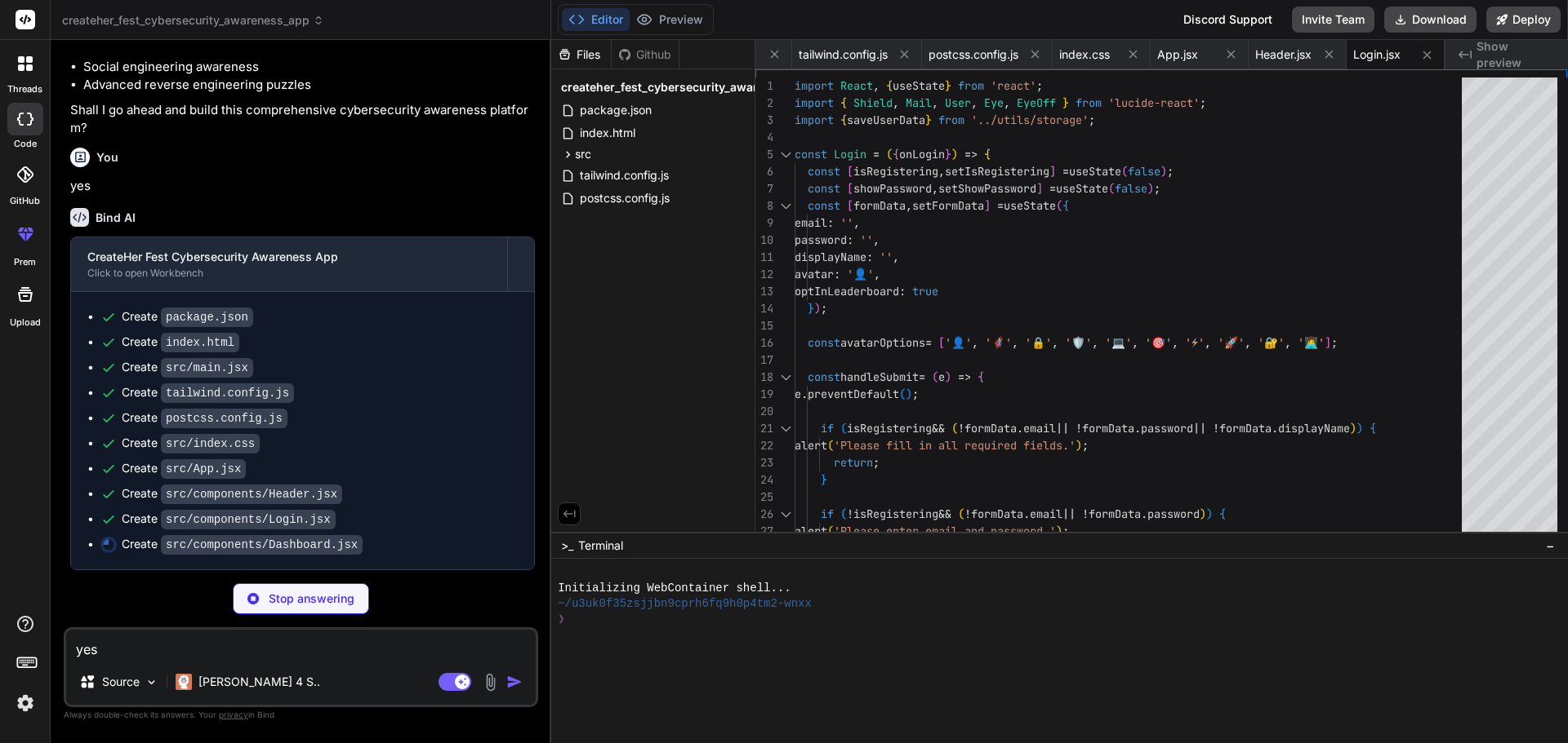
scroll to position [2470, 0]
type textarea "x"
type textarea "</div> </div> ); }; export default Dashboard;"
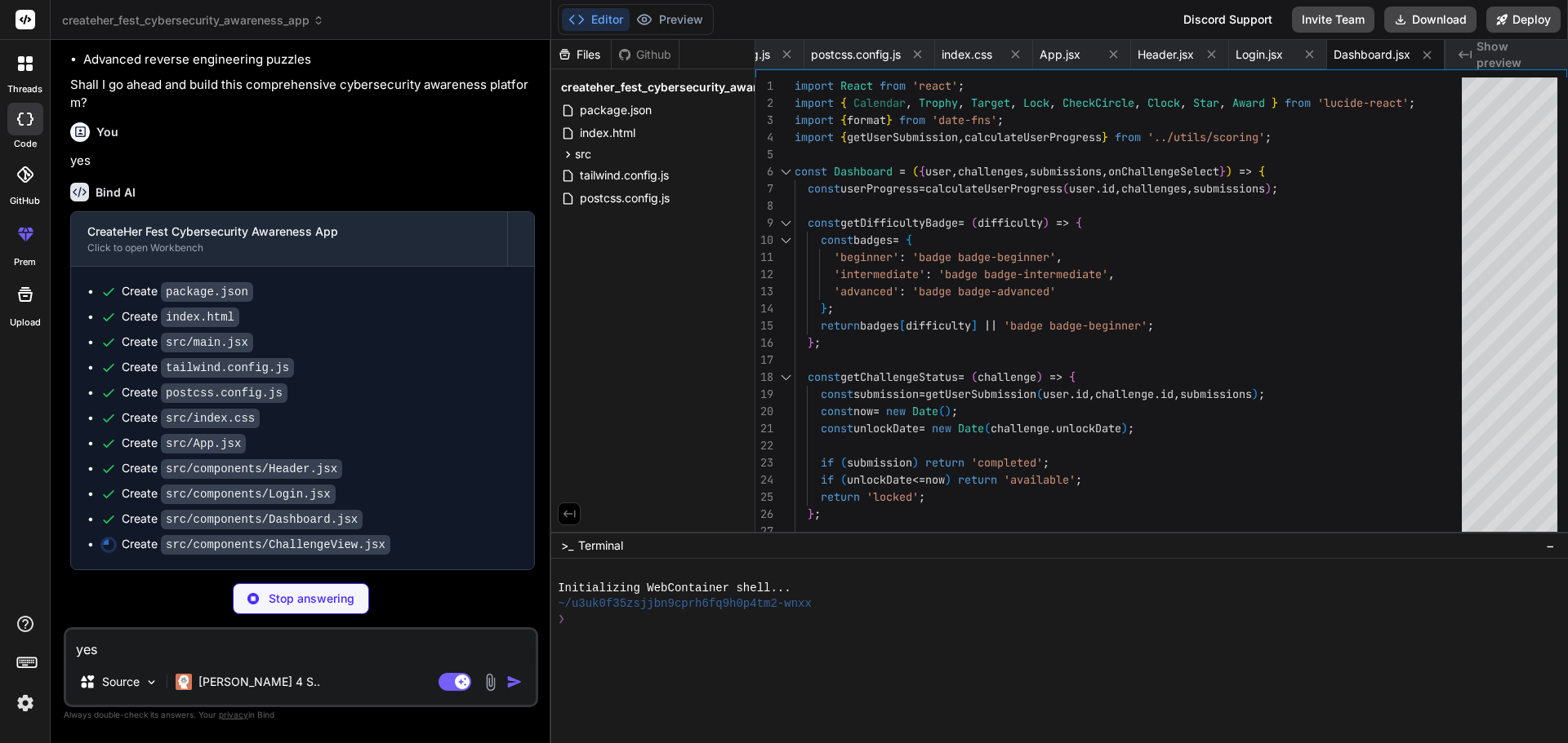
scroll to position [2495, 0]
type textarea "x"
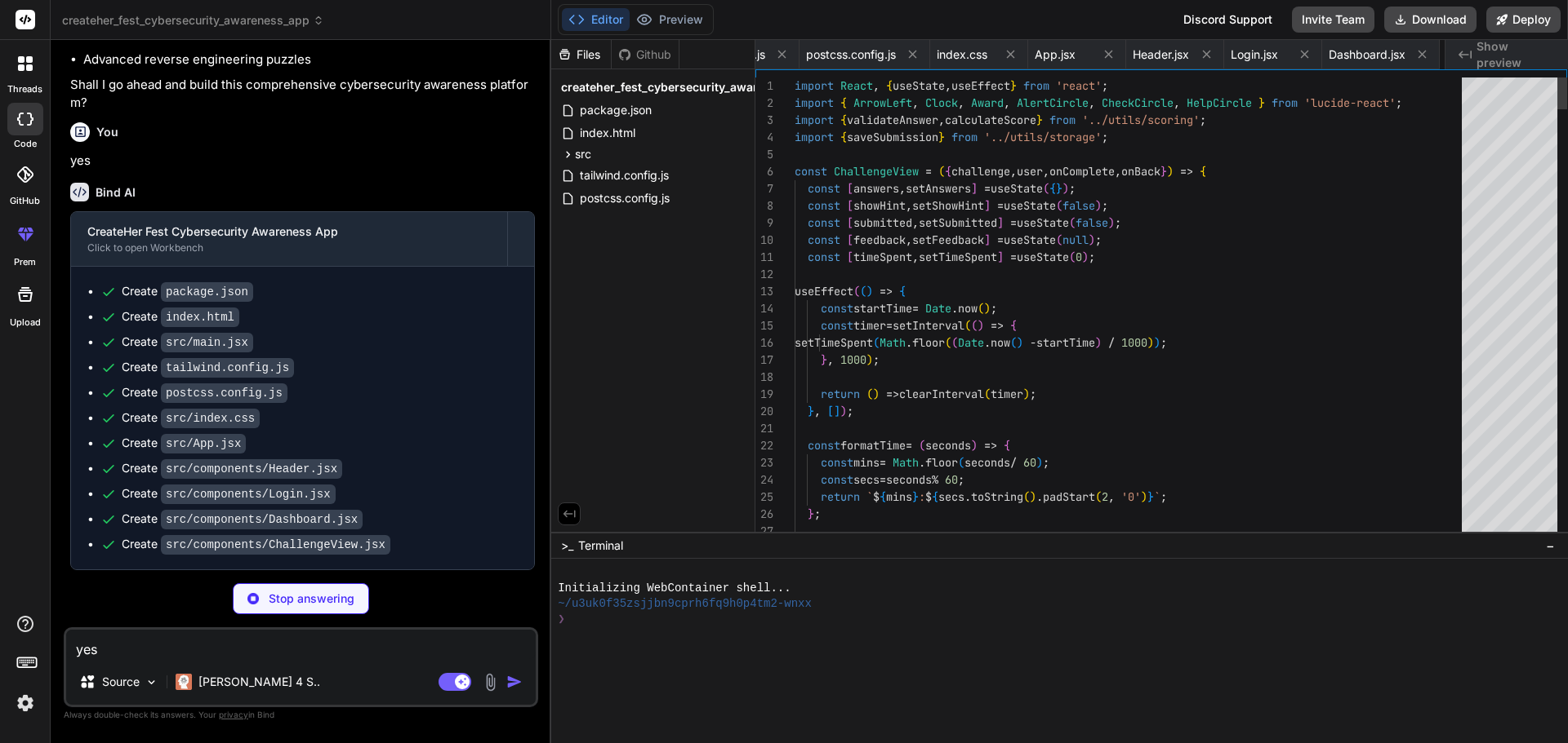
scroll to position [0, 533]
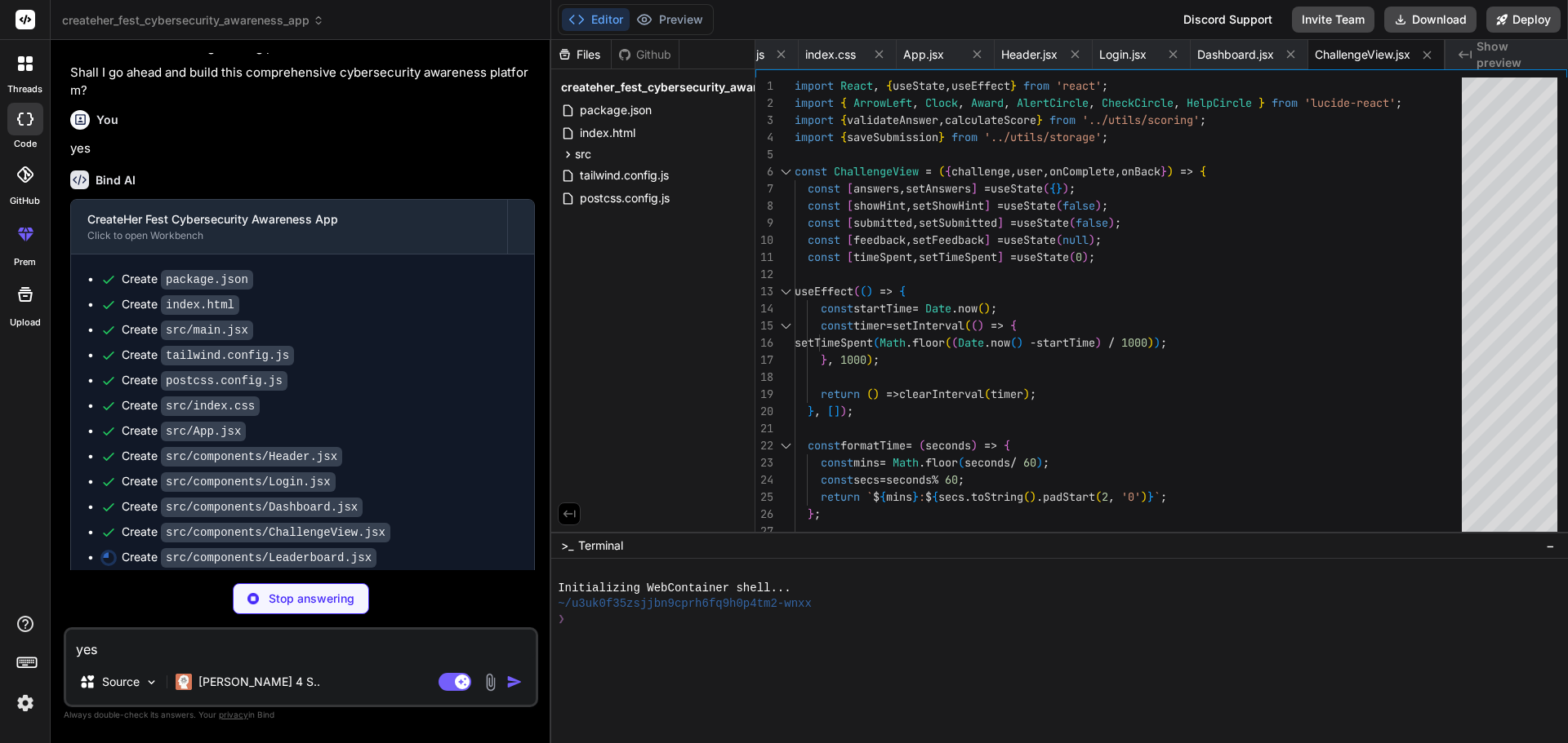
type textarea "x"
type textarea "</div> </div> </div> ); }; export default Leaderboard;"
type textarea "x"
type textarea ""Continue normal operations and address security later" ] } ] } ];"
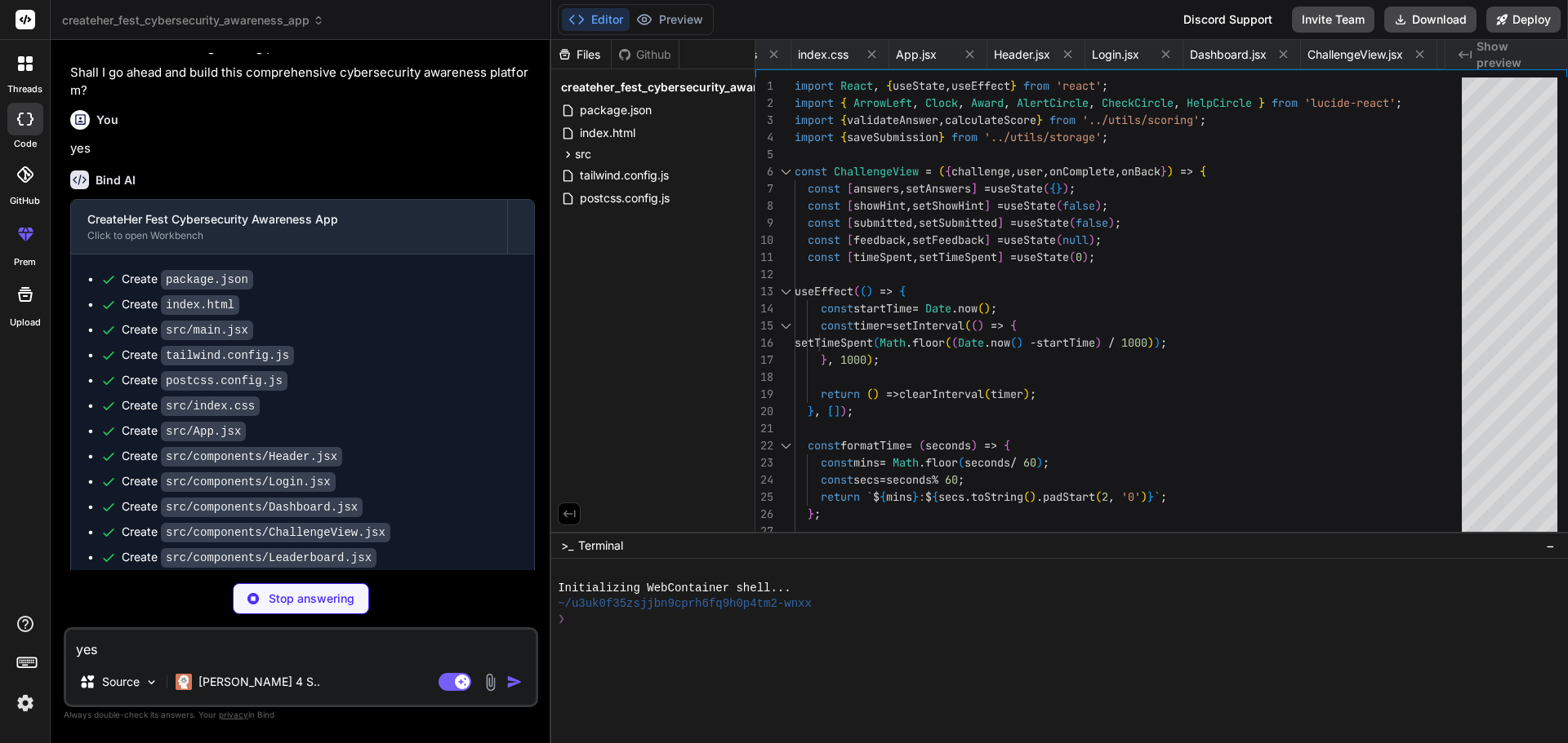
type textarea "x"
type textarea "const calculateUserTotalPoints = (userId, submissions) => { return submissions …"
type textarea "x"
type textarea "// Sort by total points (desc), then by last submission time (asc for tiebreake…"
type textarea "x"
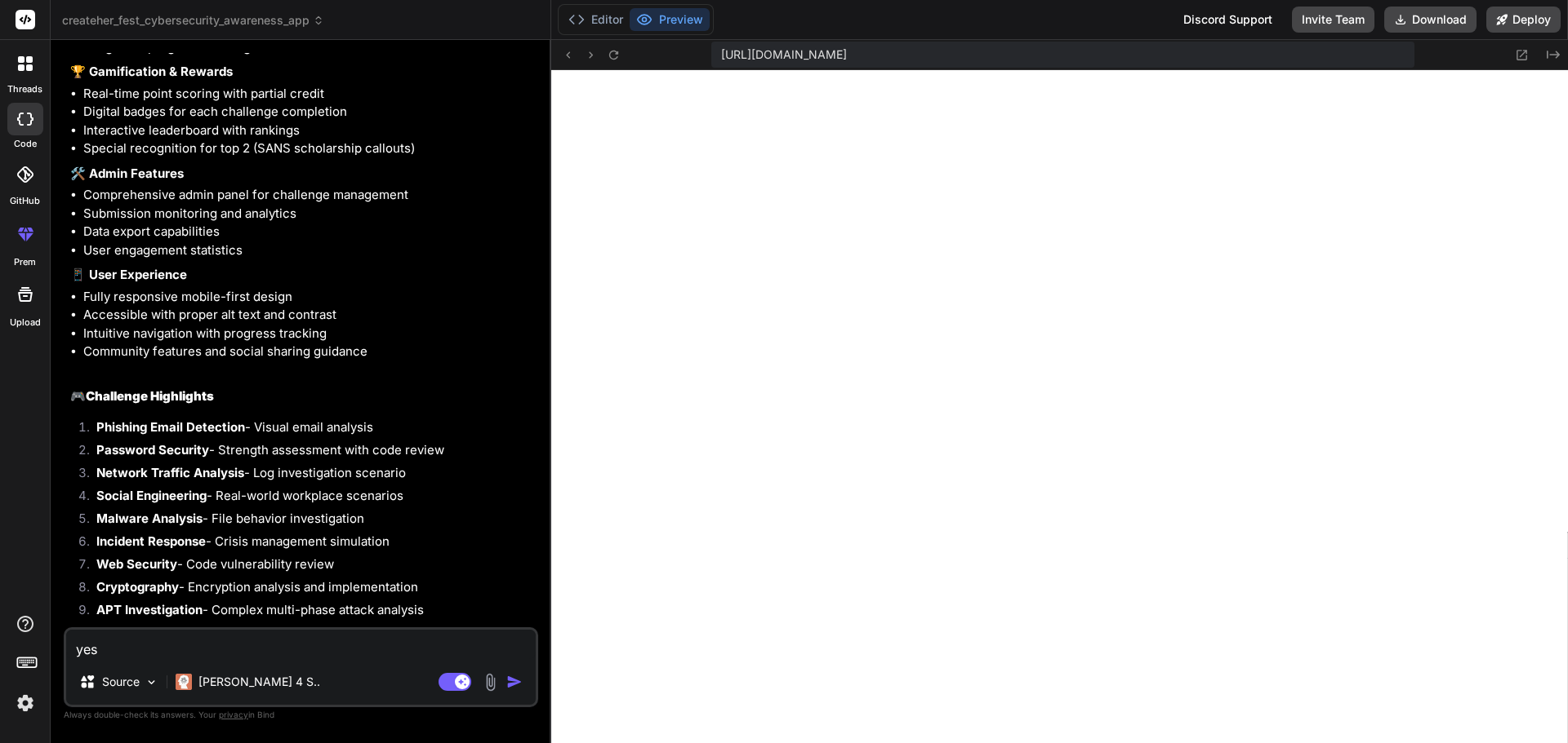
scroll to position [3657, 0]
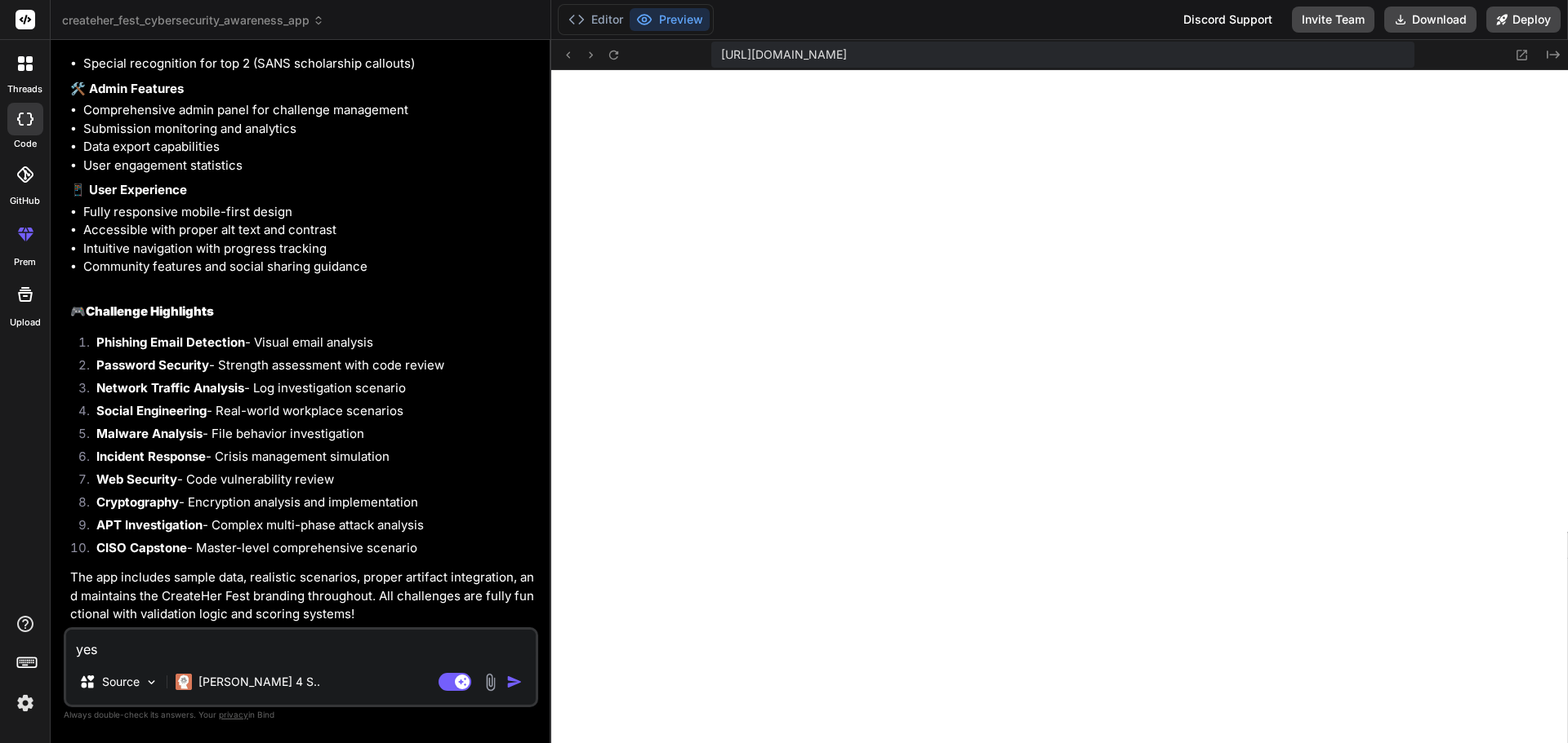
click at [682, 21] on button "Preview" at bounding box center [669, 19] width 80 height 23
click at [602, 24] on button "Editor" at bounding box center [596, 19] width 68 height 23
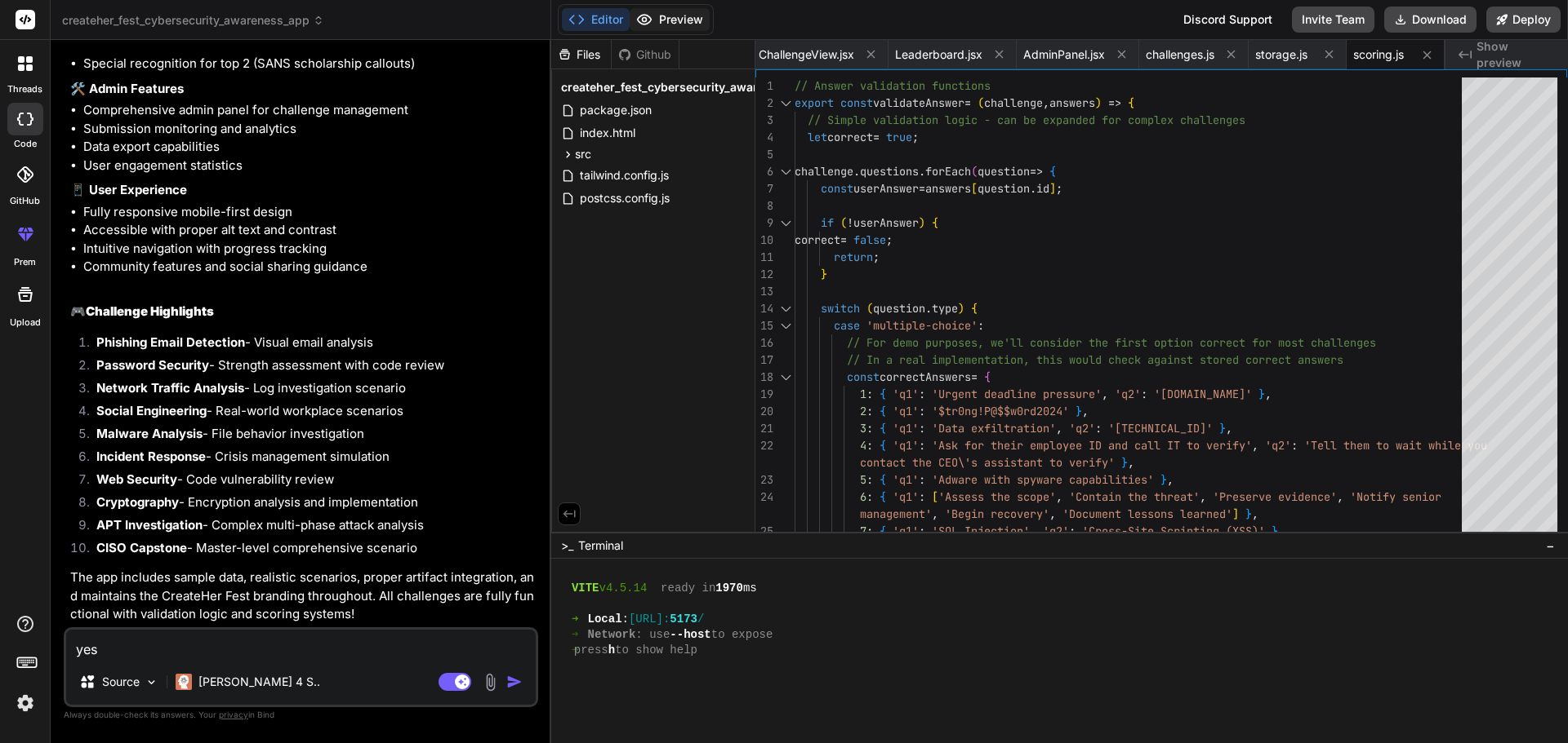
click at [658, 25] on button "Preview" at bounding box center [669, 19] width 80 height 23
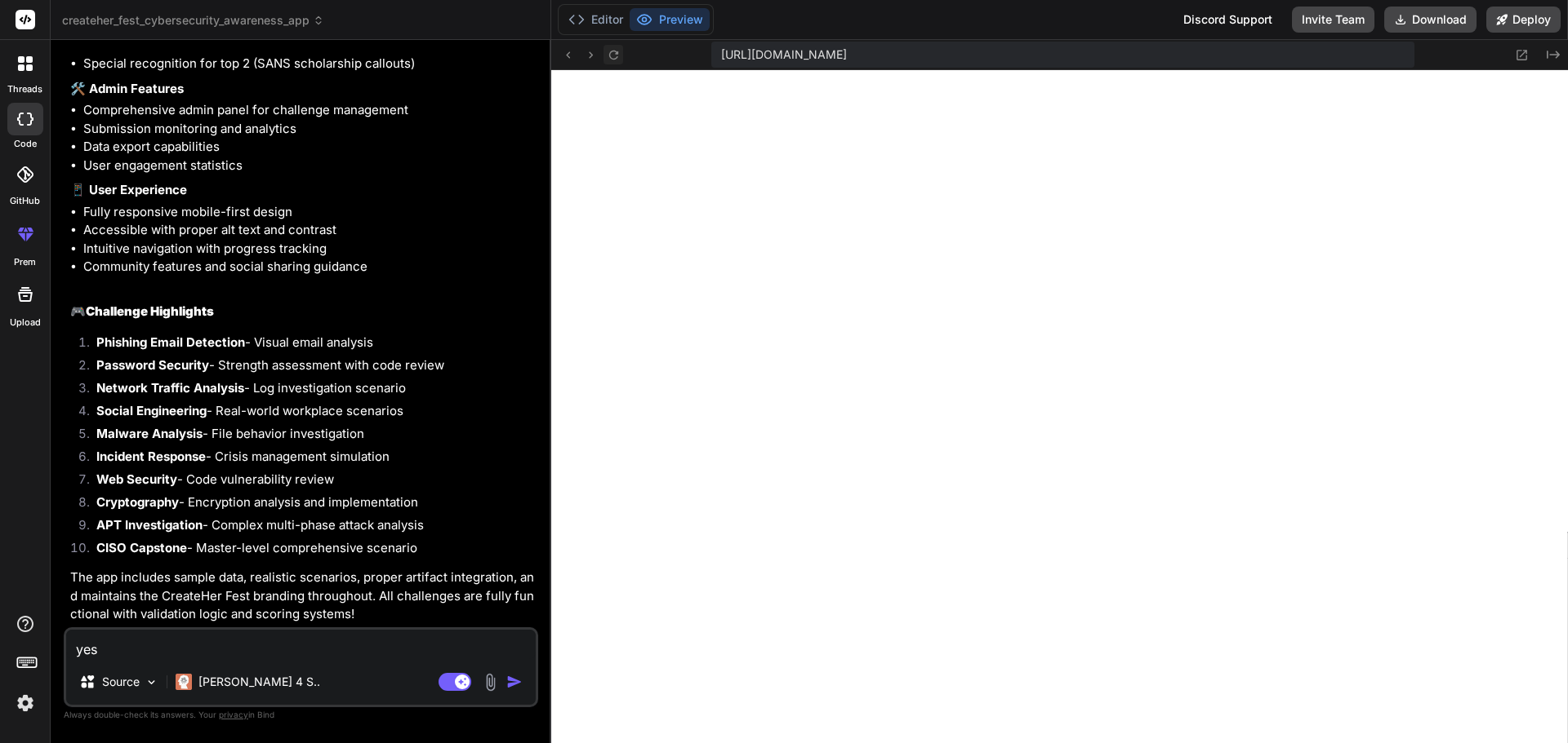
click at [615, 56] on icon at bounding box center [614, 54] width 14 height 14
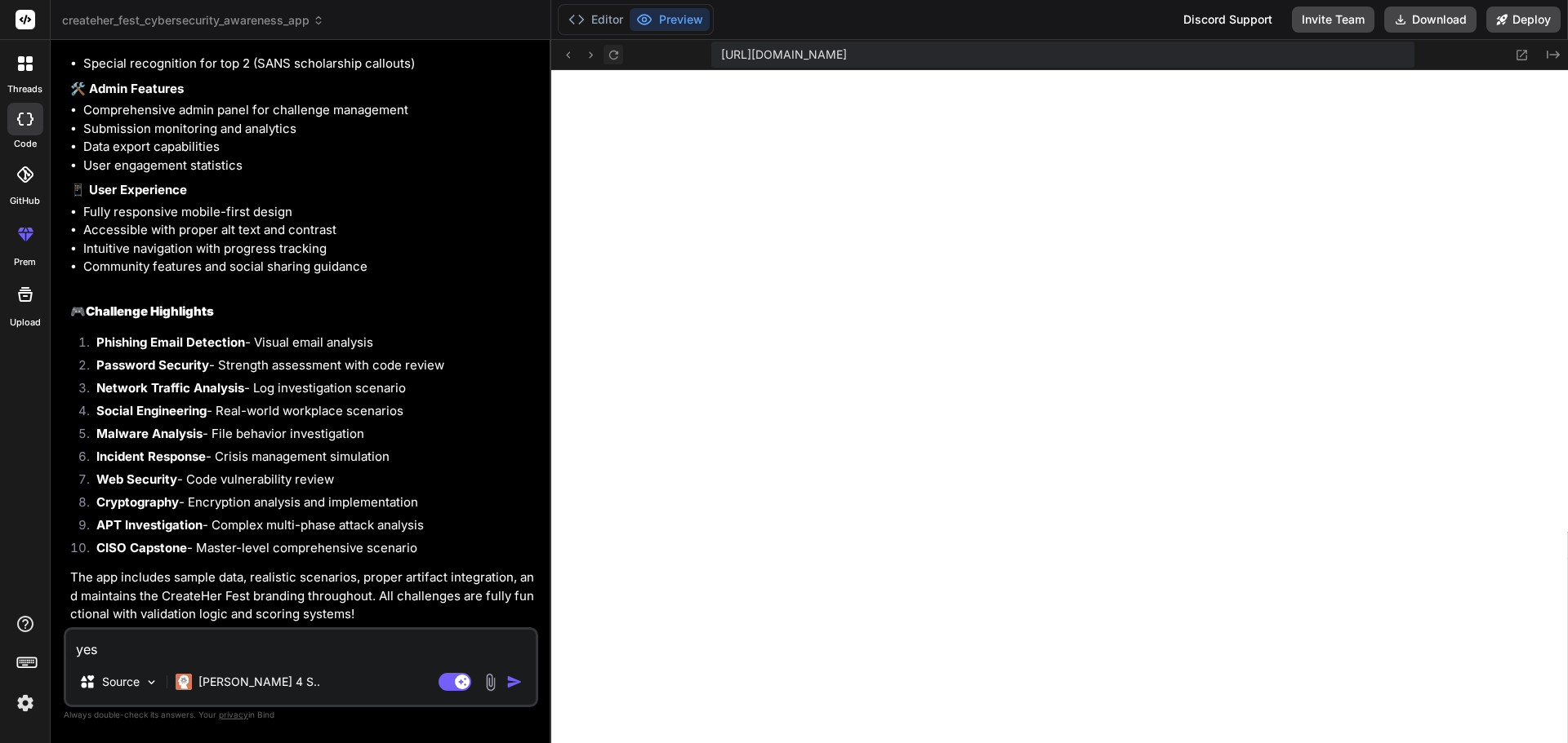
click at [615, 56] on icon at bounding box center [614, 54] width 14 height 14
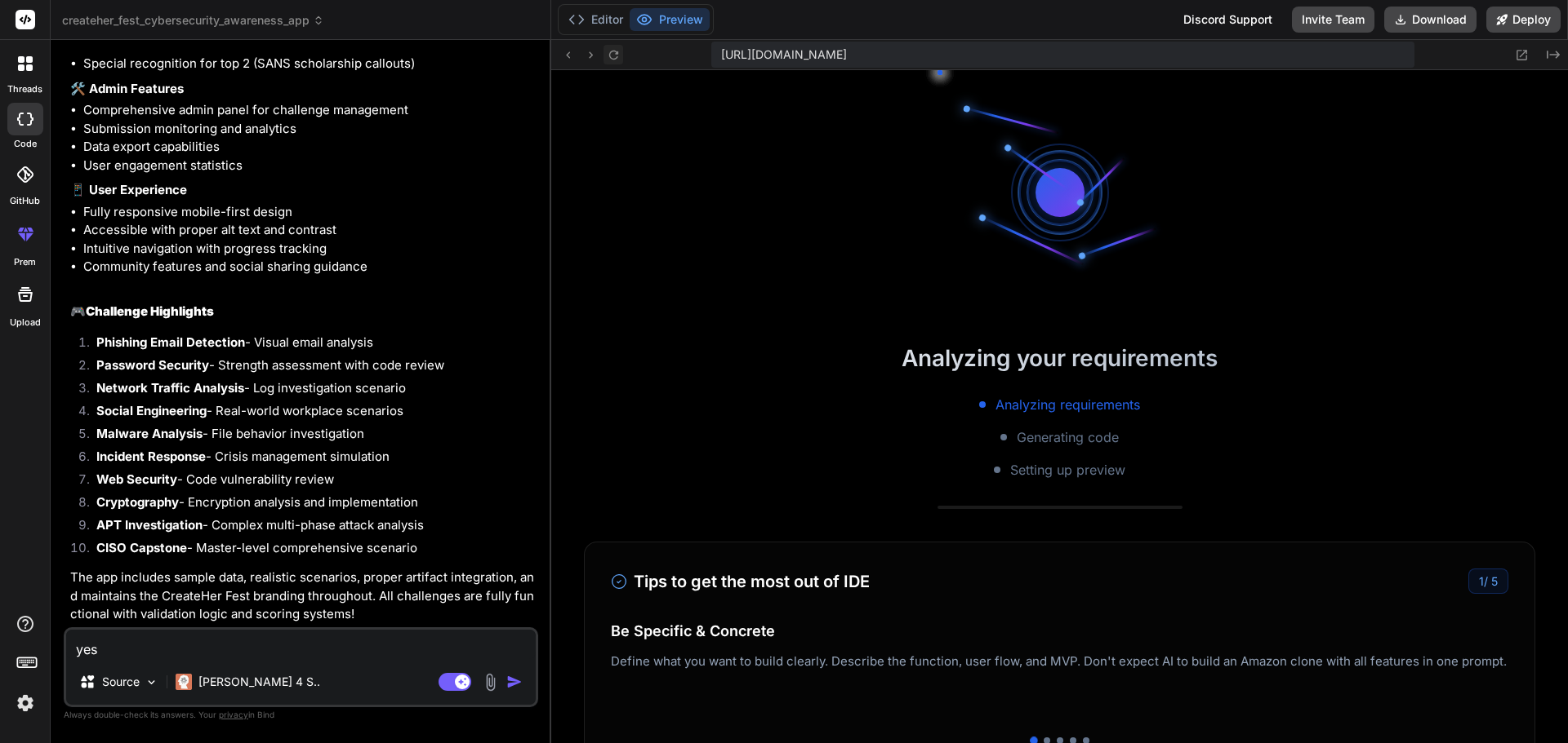
click at [615, 56] on icon at bounding box center [614, 54] width 14 height 14
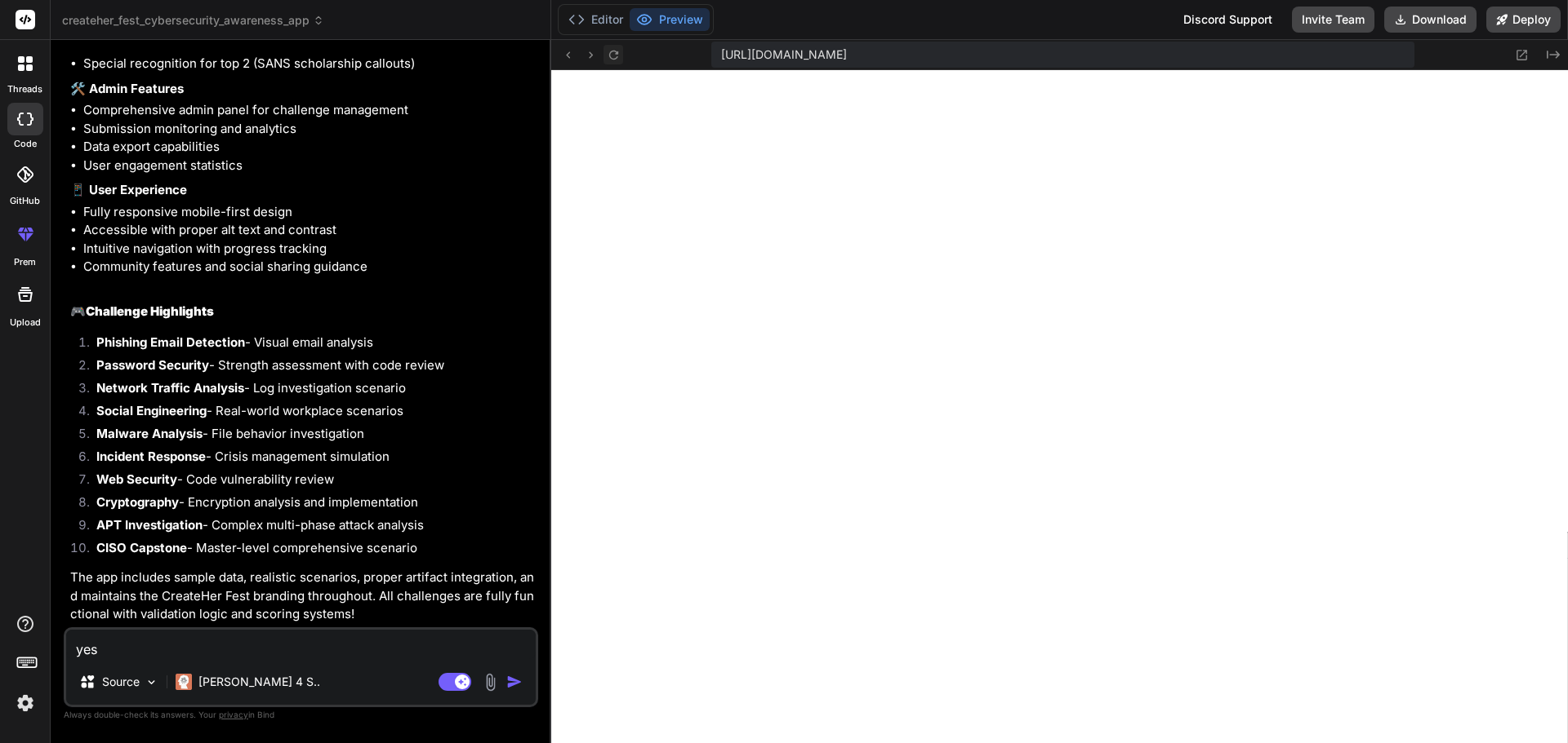
click at [610, 57] on icon at bounding box center [614, 54] width 14 height 14
click at [610, 57] on icon at bounding box center [613, 54] width 9 height 9
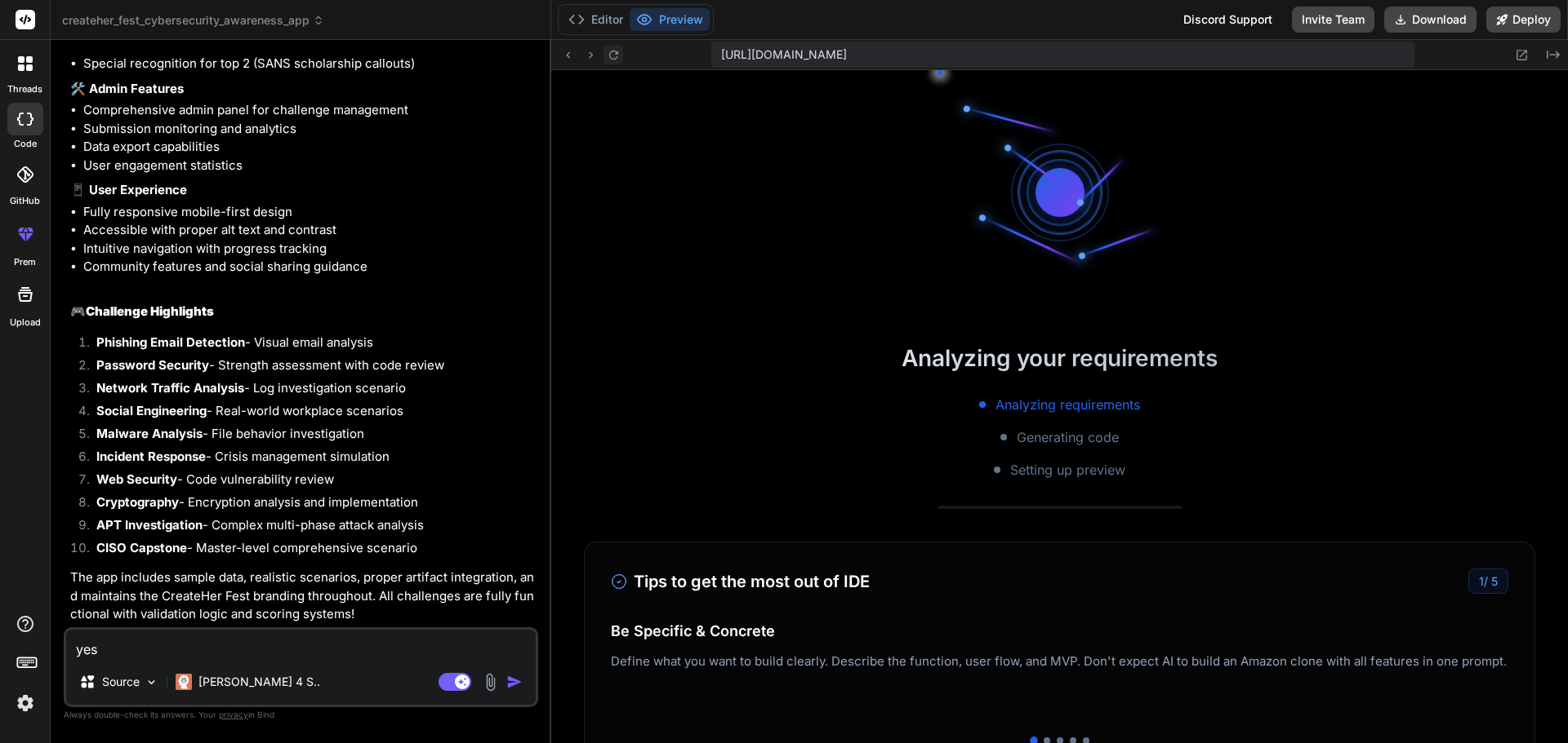
click at [610, 57] on icon at bounding box center [613, 54] width 9 height 9
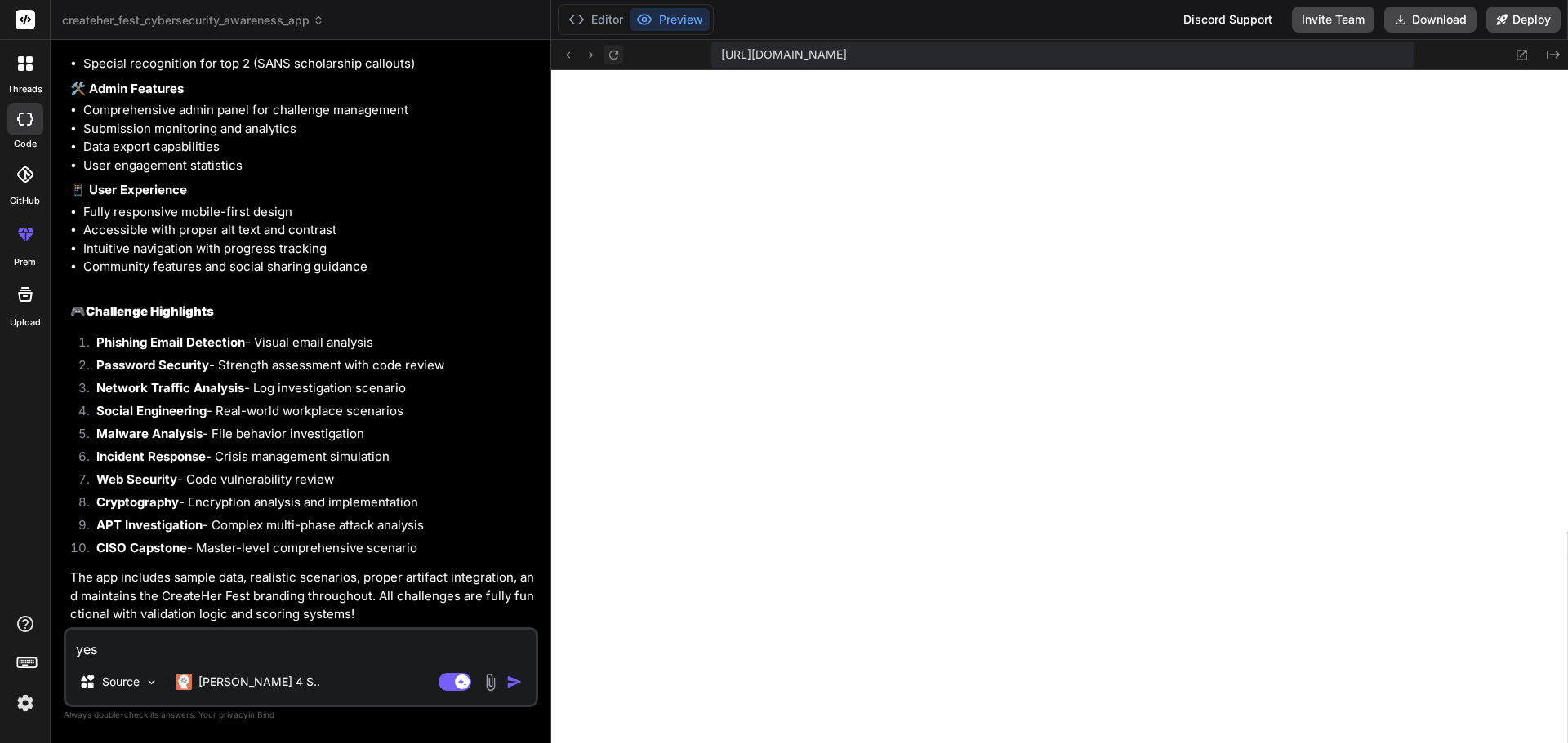
click at [610, 57] on icon at bounding box center [613, 54] width 9 height 9
click at [336, 410] on li "Social Engineering - Real-world workplace scenarios" at bounding box center [309, 413] width 451 height 23
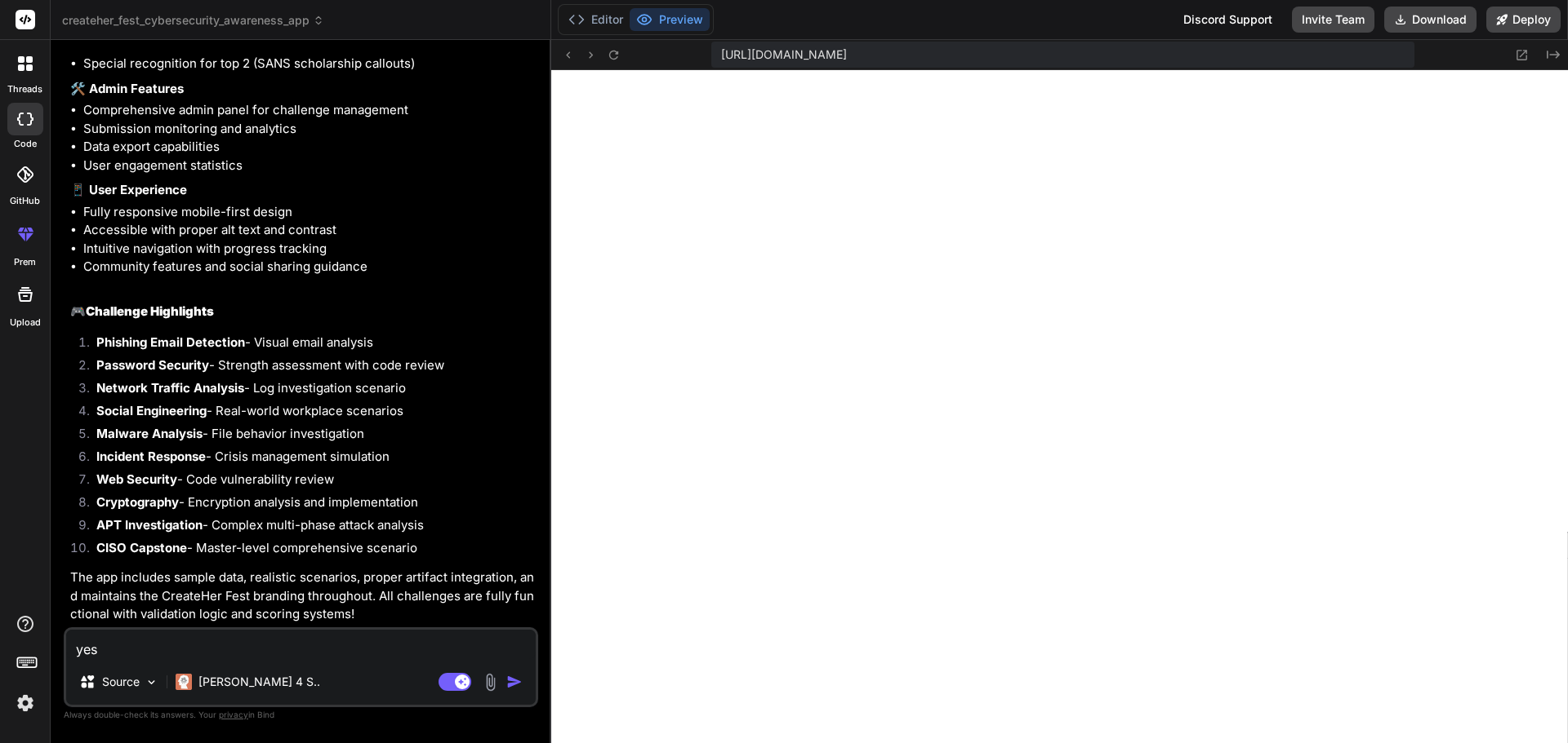
click at [227, 644] on textarea "yes" at bounding box center [301, 644] width 470 height 29
type textarea "t"
type textarea "x"
type textarea "th"
type textarea "x"
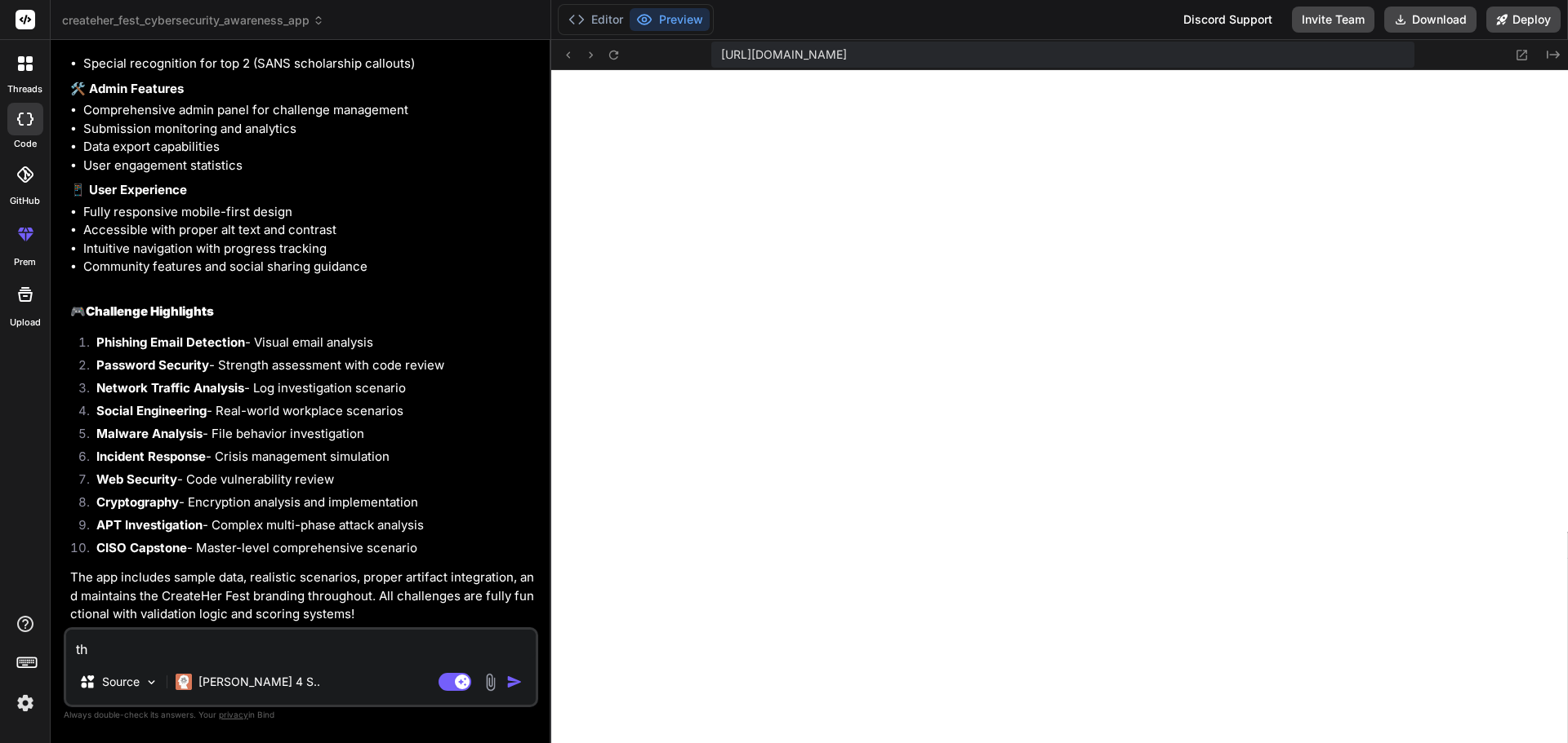
type textarea "the"
type textarea "x"
type textarea "the"
type textarea "x"
type textarea "the w"
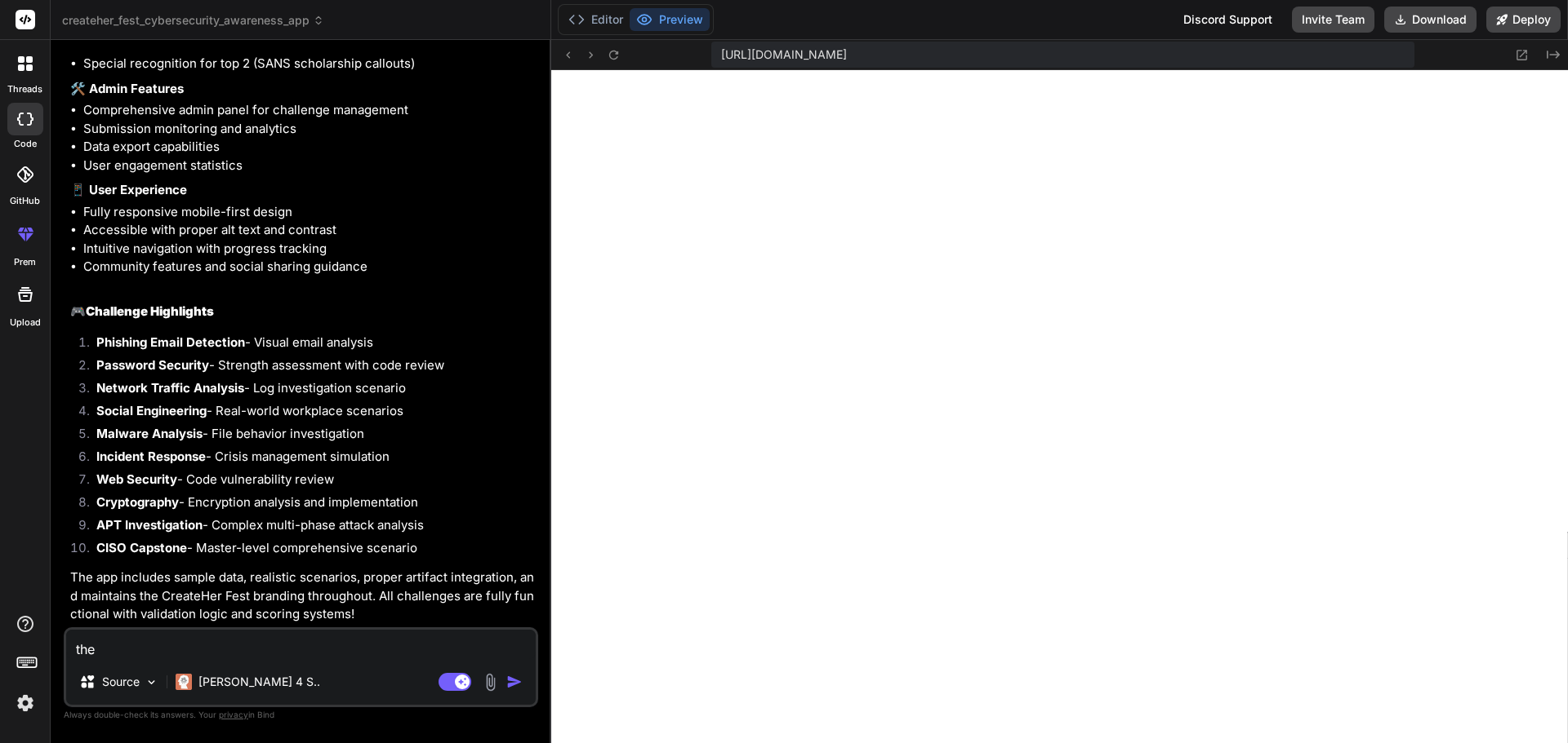
type textarea "x"
type textarea "the wh"
type textarea "x"
type textarea "the who"
type textarea "x"
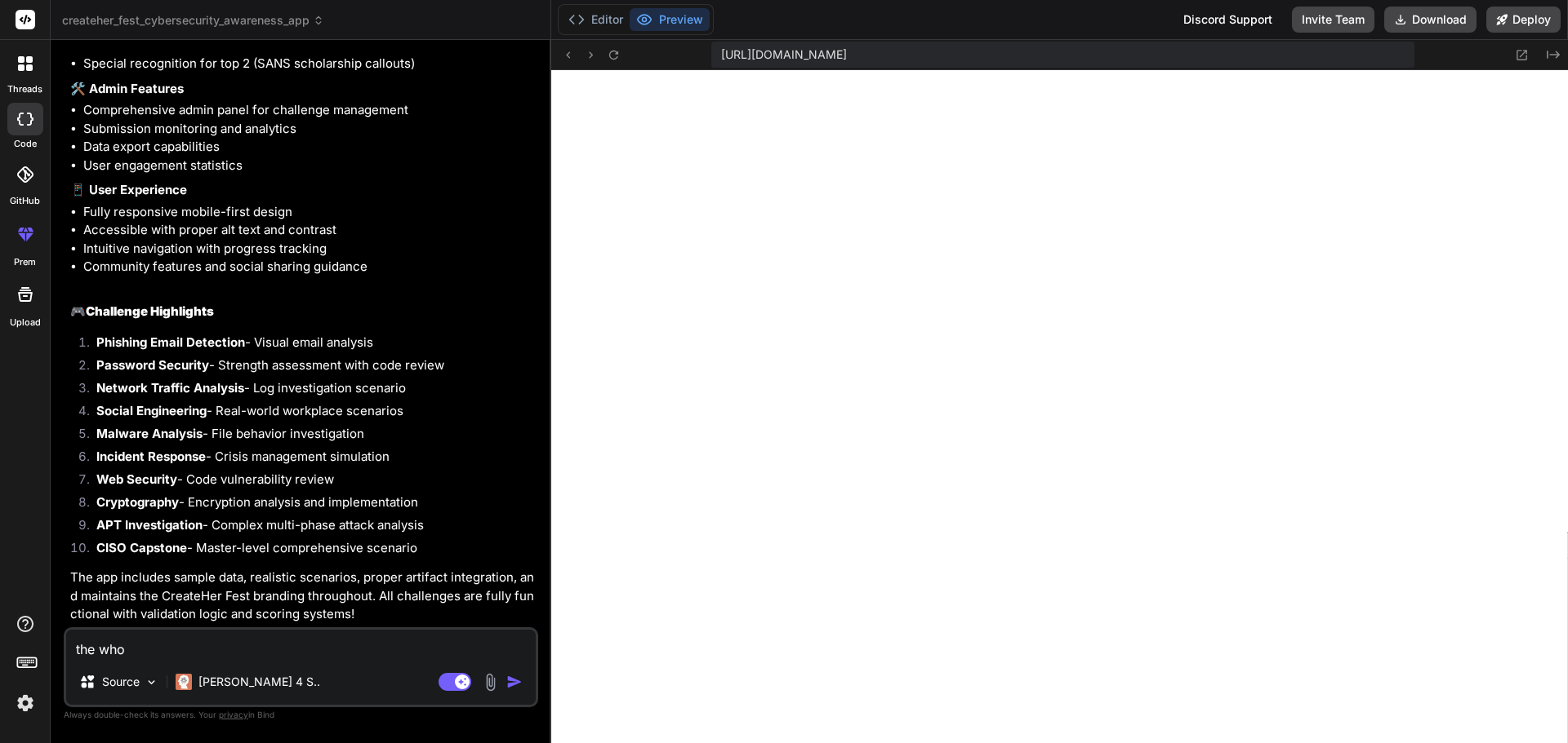
type textarea "the whol"
type textarea "x"
type textarea "the whole"
type textarea "x"
type textarea "the whole"
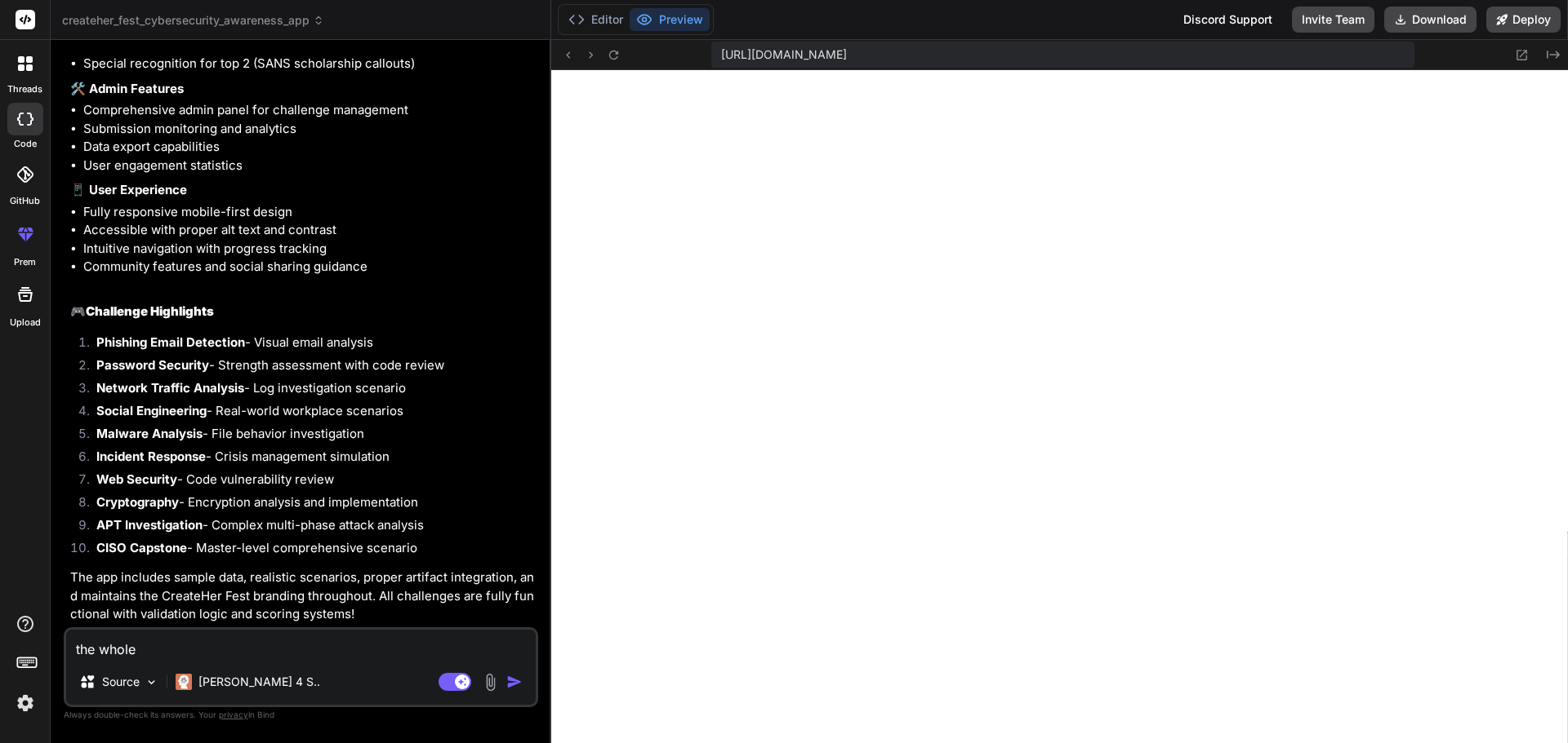
type textarea "x"
type textarea "the whole p"
type textarea "x"
type textarea "the whole pa"
type textarea "x"
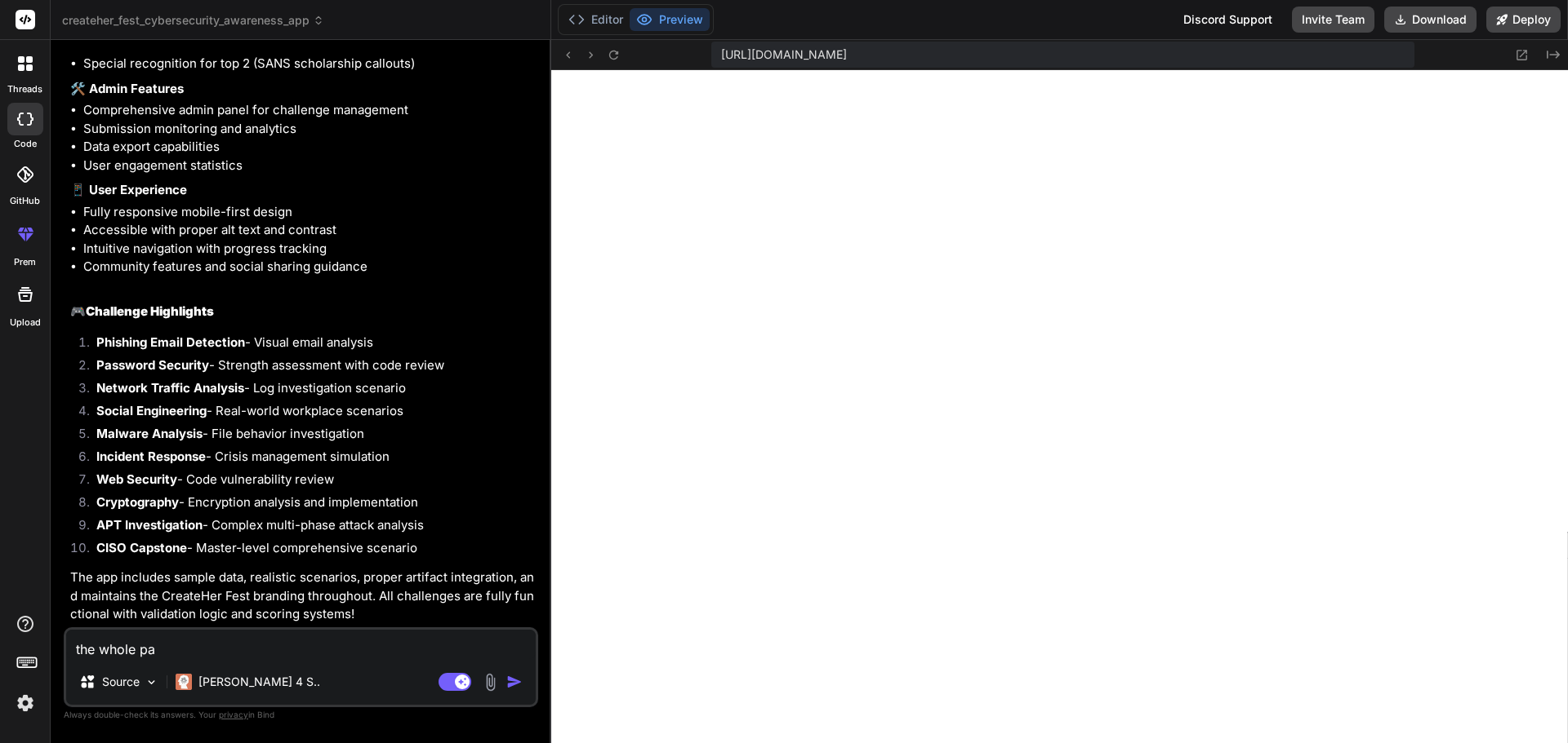
type textarea "the whole pag"
type textarea "x"
type textarea "the whole page"
type textarea "x"
type textarea "the whole page"
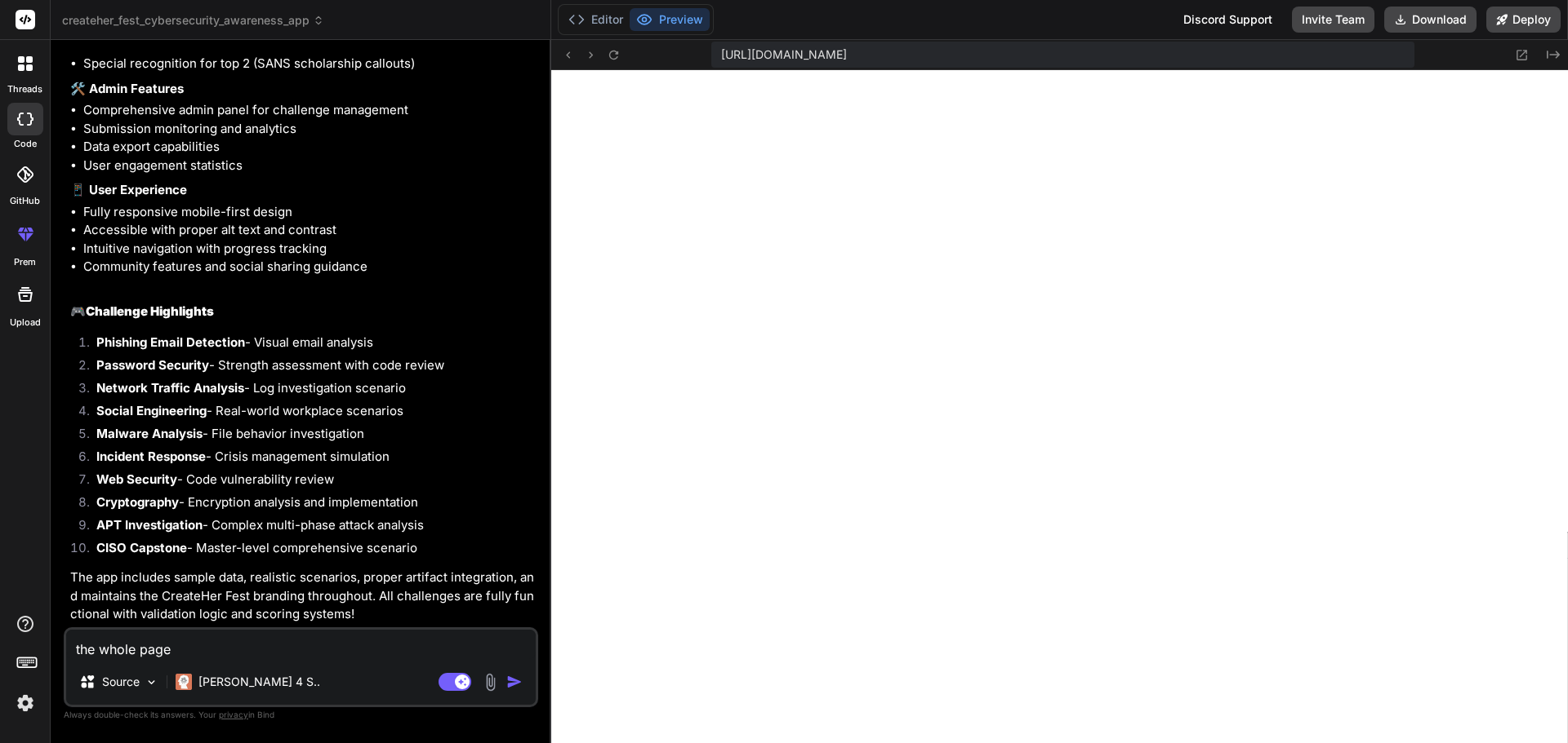
type textarea "x"
type textarea "the whole page i"
type textarea "x"
type textarea "the whole page it"
type textarea "x"
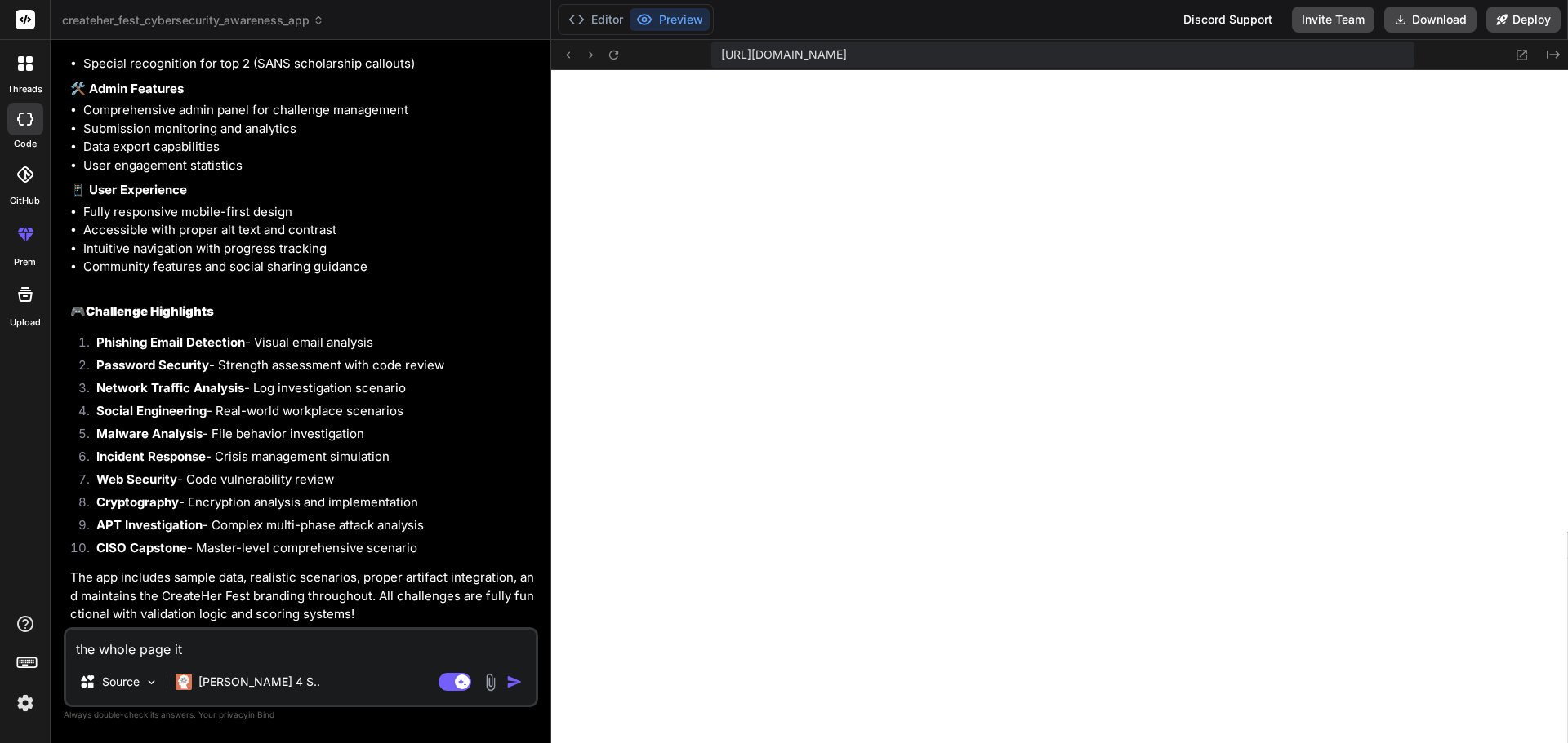
type textarea "the whole page i"
type textarea "x"
type textarea "the whole page is"
type textarea "x"
type textarea "the whole page is"
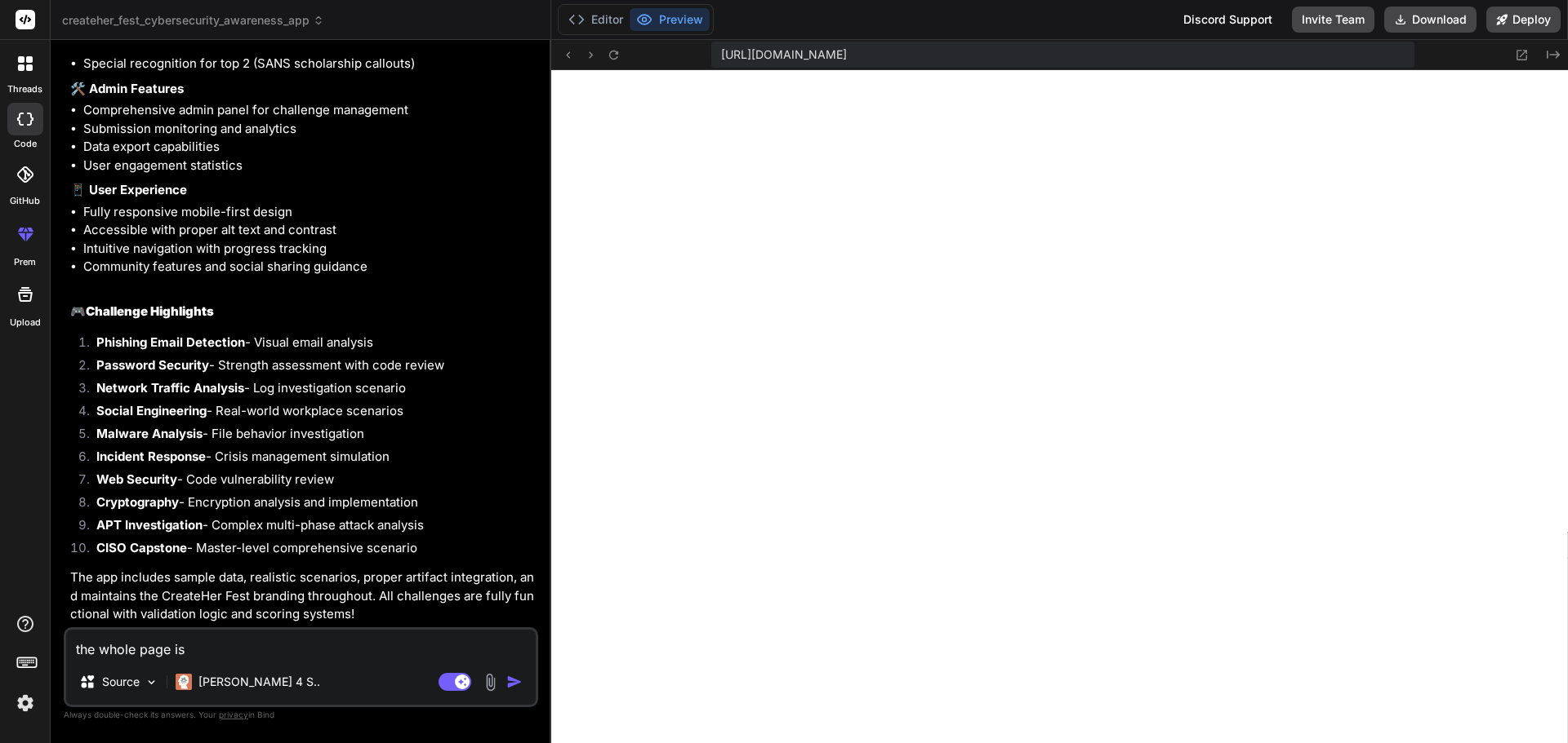
type textarea "x"
type textarea "the whole page is w"
type textarea "x"
type textarea "the whole page is wh"
type textarea "x"
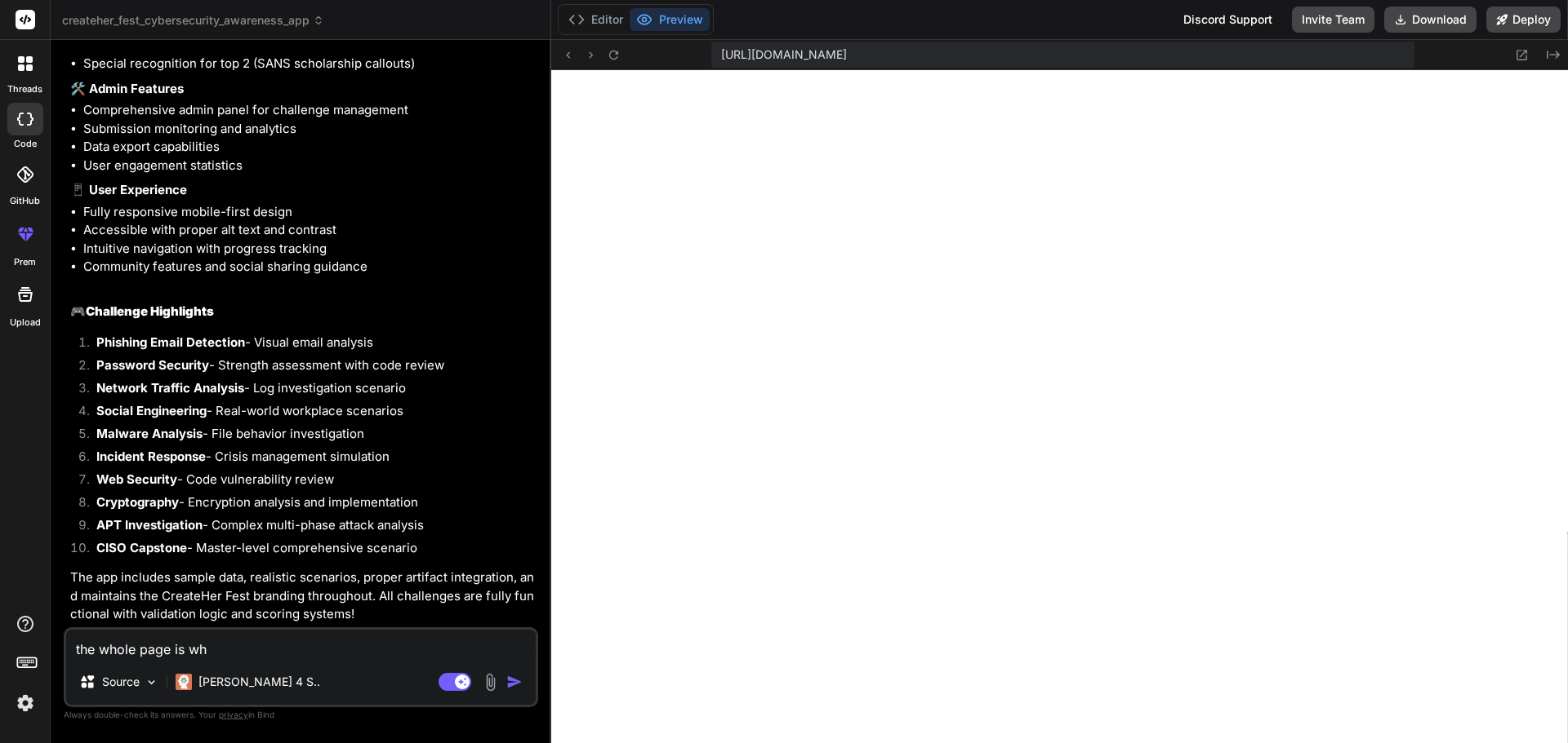
type textarea "the whole page is whi"
type textarea "x"
type textarea "the whole page is whit"
type textarea "x"
type textarea "the whole page is white"
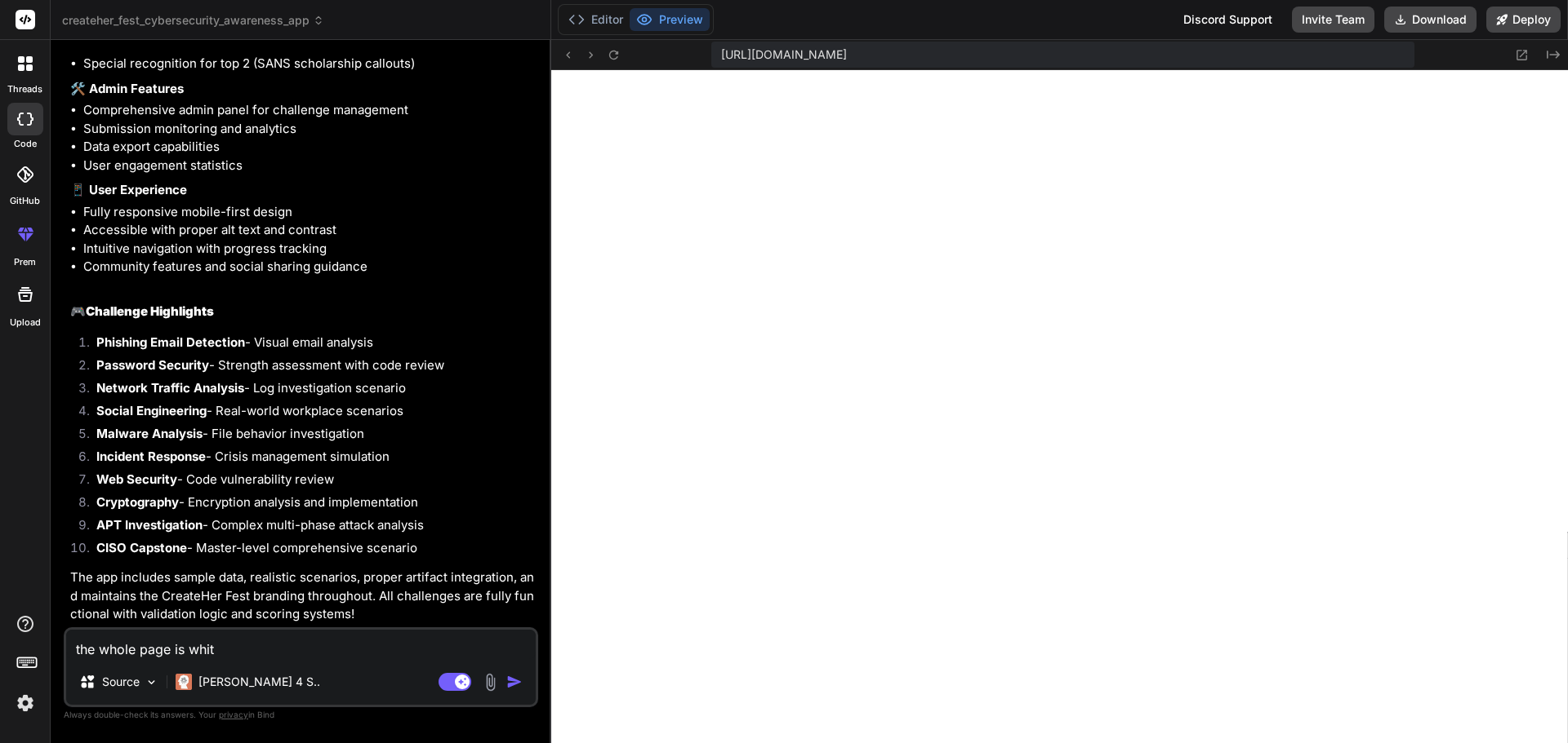
type textarea "x"
type textarea "the whole page is white."
type textarea "x"
type textarea "the whole page is white."
type textarea "x"
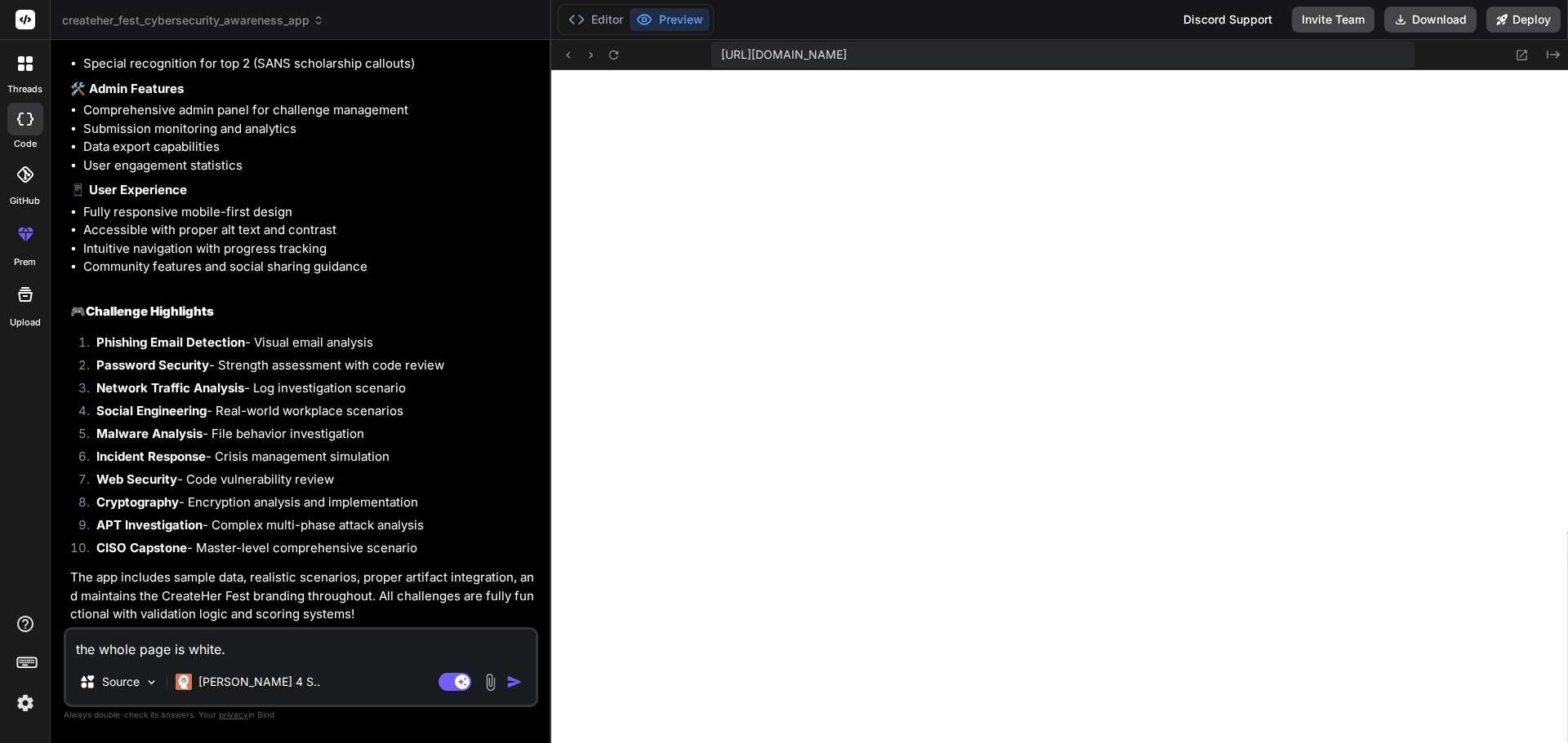
type textarea "the whole page is white. i"
type textarea "x"
type textarea "the whole page is white. is"
type textarea "x"
type textarea "the whole page is white. is"
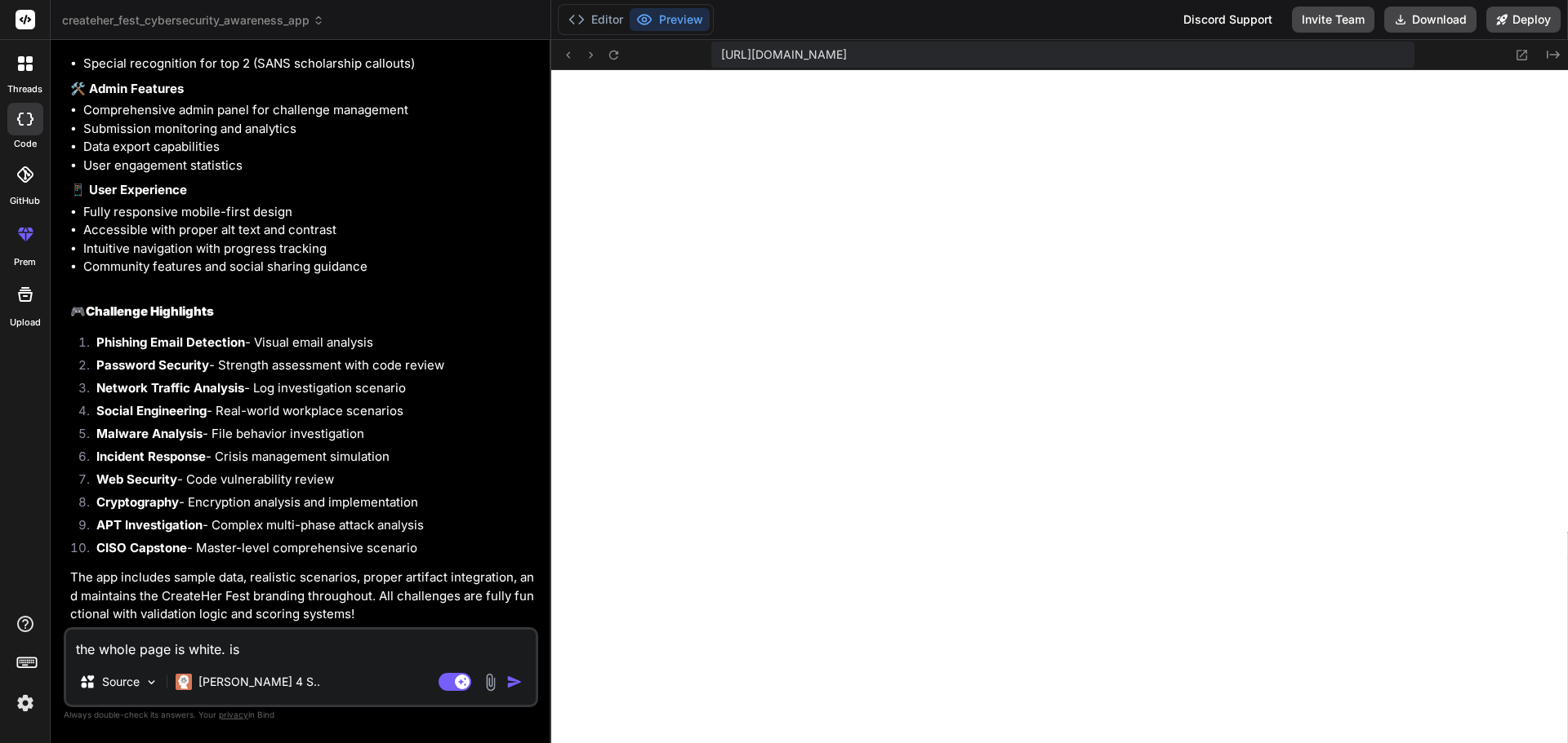
type textarea "x"
type textarea "the whole page is white. is i"
type textarea "x"
type textarea "the whole page is white. is it"
type textarea "x"
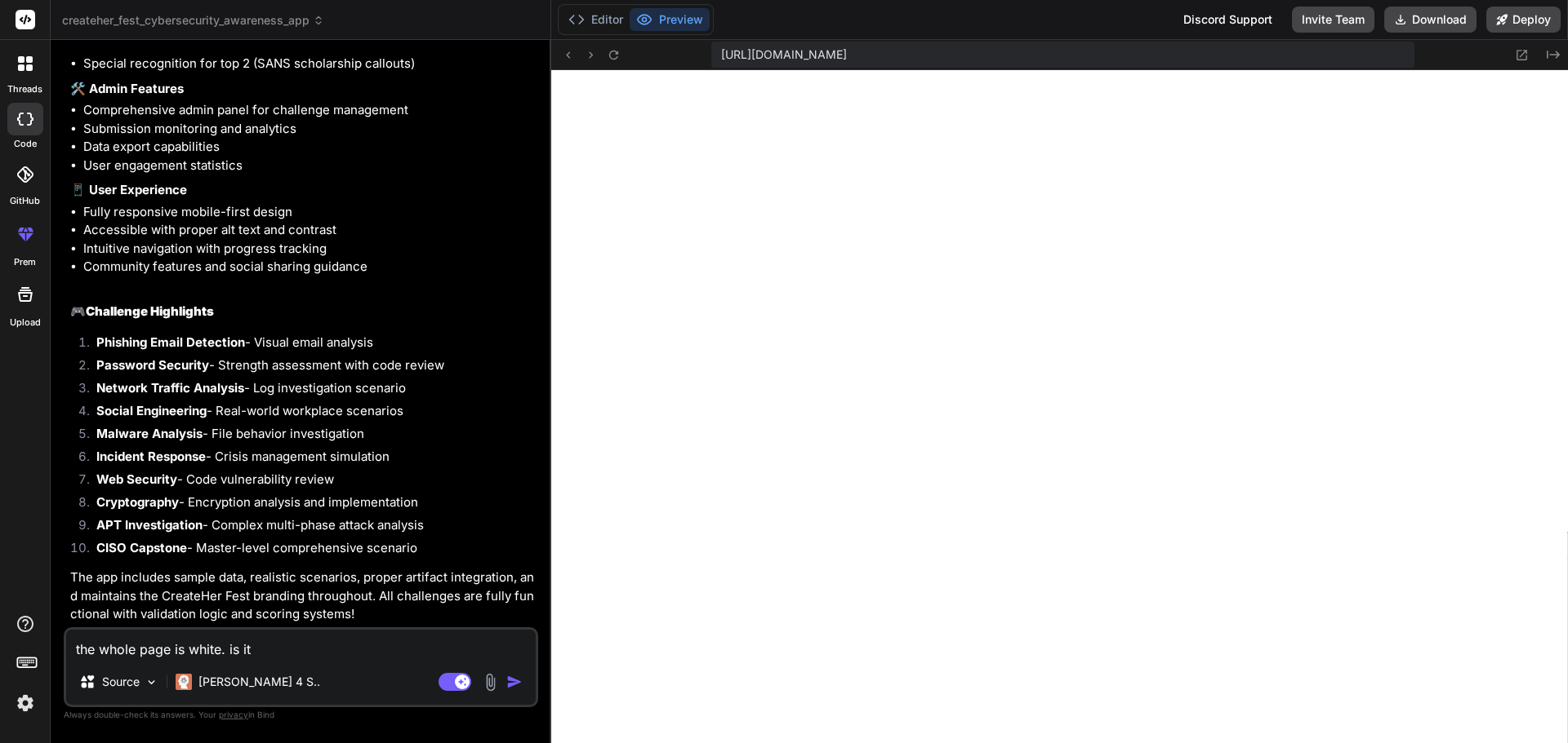
type textarea "the whole page is white. is it"
type textarea "x"
type textarea "the whole page is white. is it c"
type textarea "x"
type textarea "the whole page is white. is it cr"
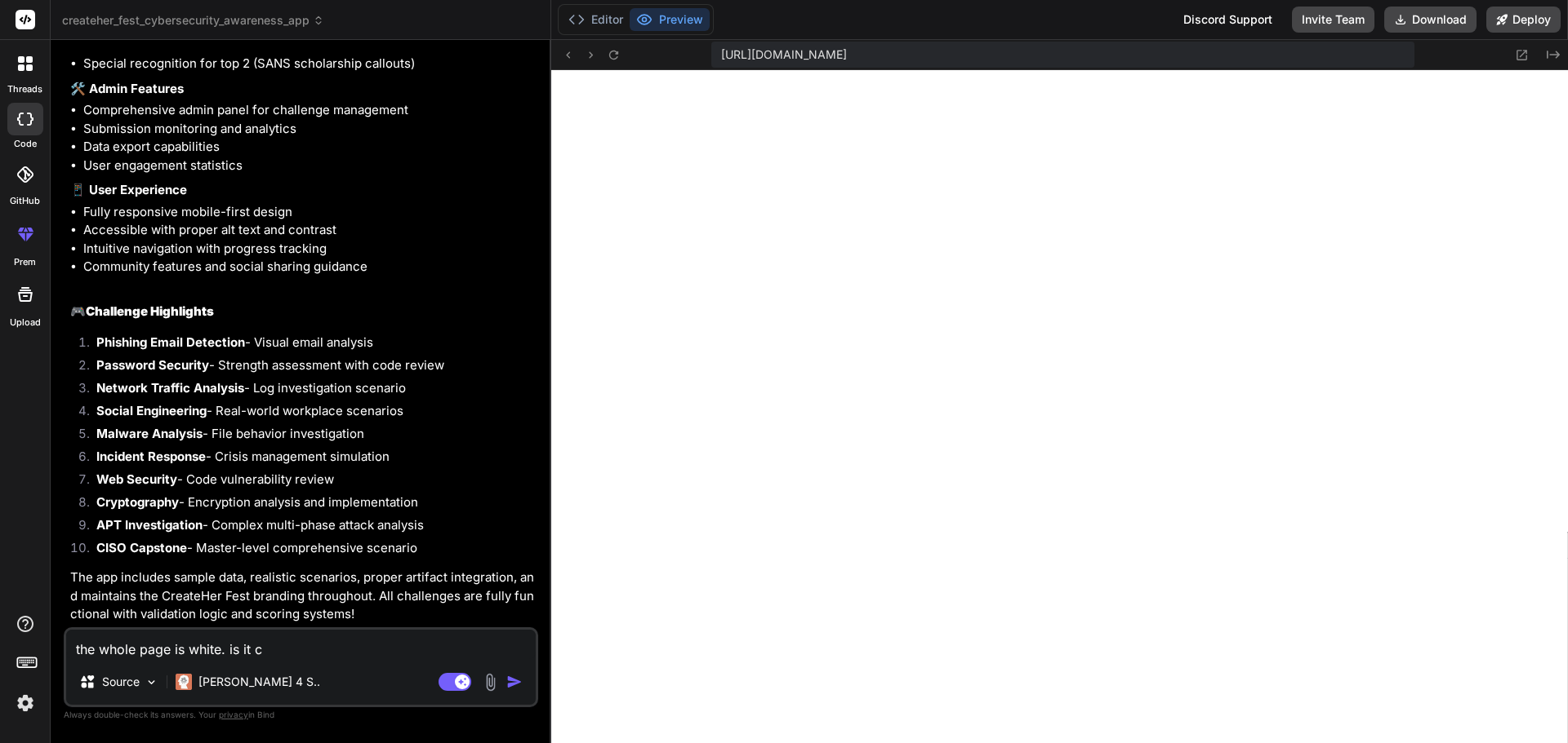
type textarea "x"
type textarea "the whole page is white. is it cra"
type textarea "x"
type textarea "the whole page is white. is it crad"
type textarea "x"
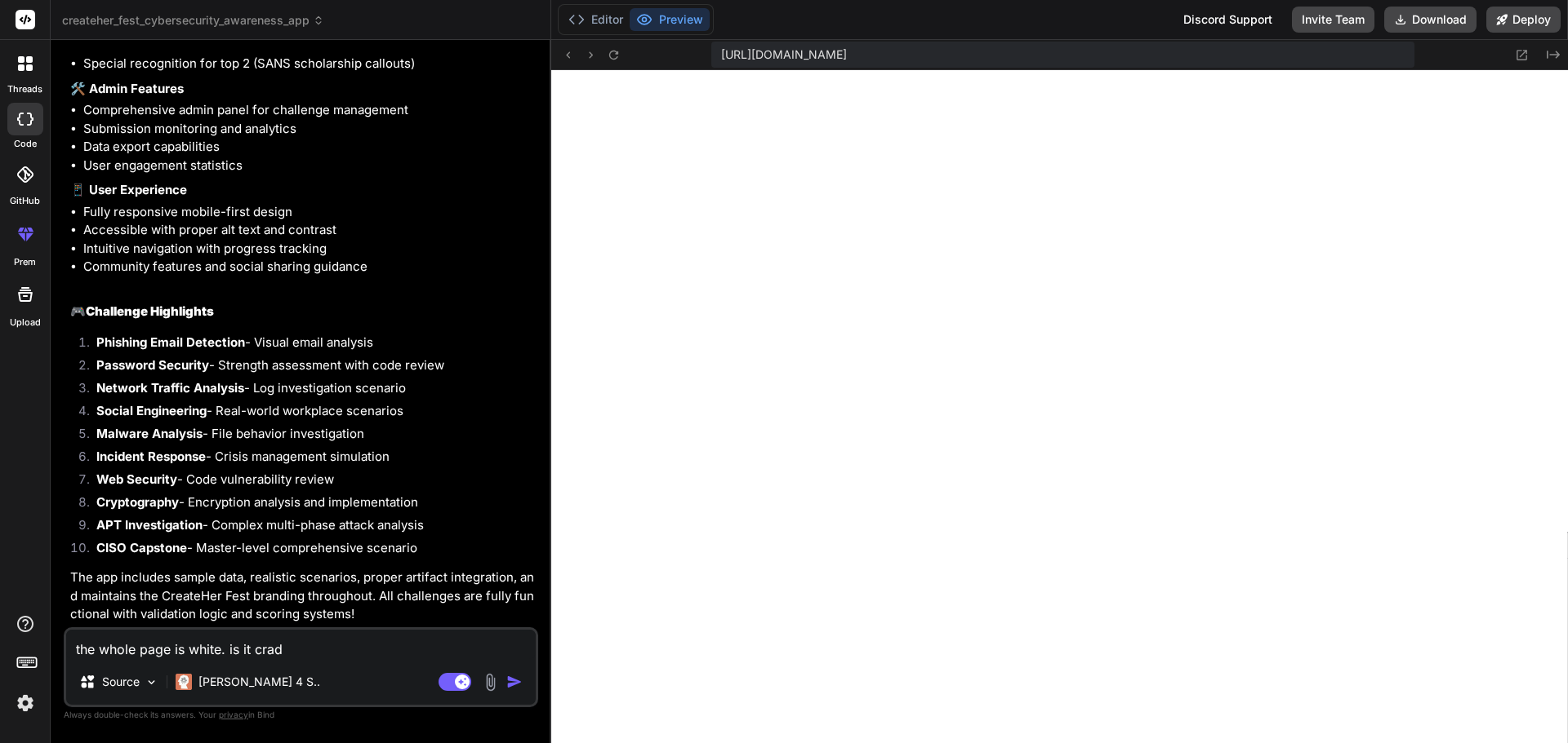
type textarea "the whole page is white. is it cradh"
type textarea "x"
type textarea "the whole page is white. is it cradhi"
type textarea "x"
type textarea "the whole page is white. is it cradhin"
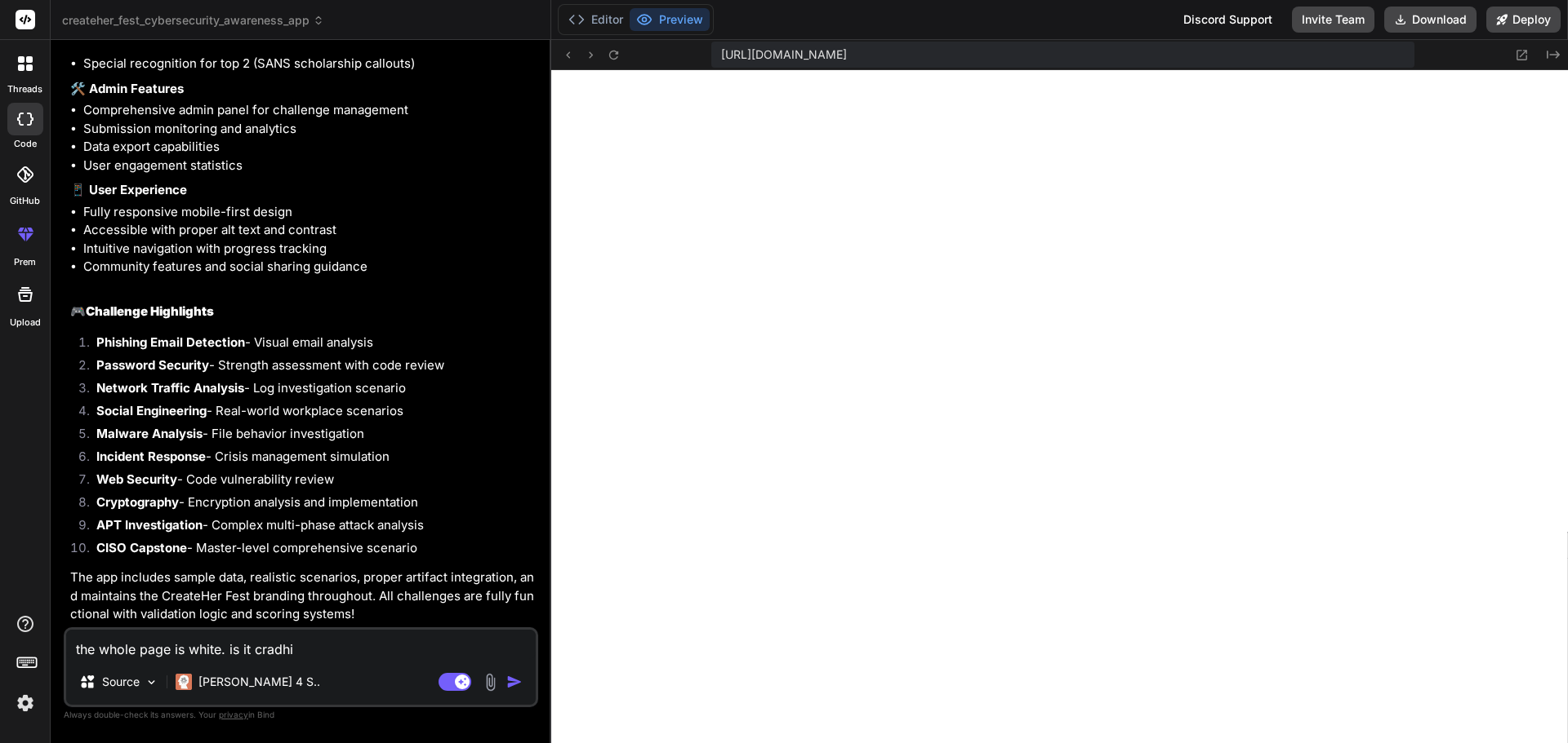
type textarea "x"
type textarea "the whole page is white. is it cradhing"
type textarea "x"
type textarea "the whole page is white. is it cradhin"
type textarea "x"
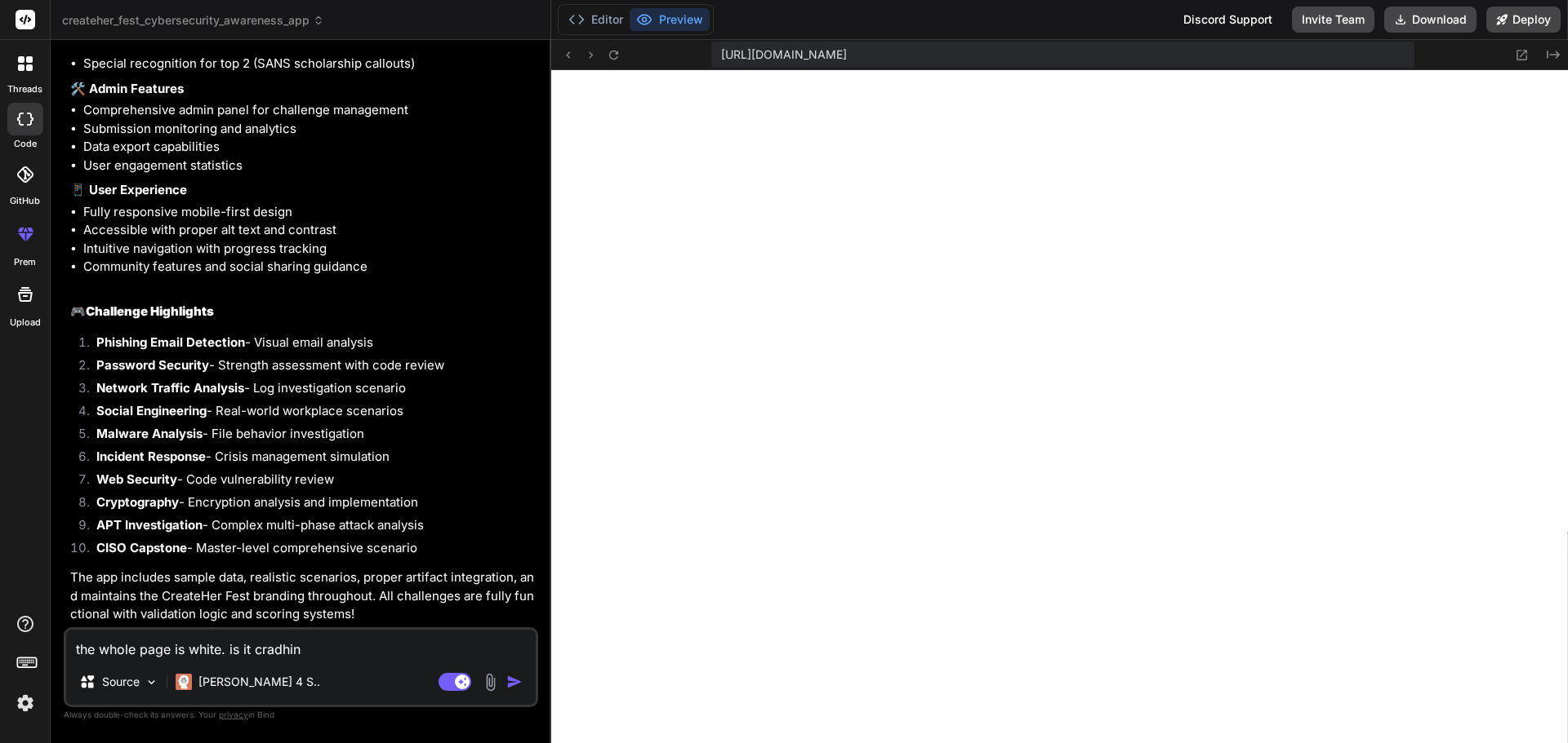
type textarea "the whole page is white. is it cradhi"
type textarea "x"
type textarea "the whole page is white. is it cradh"
type textarea "x"
type textarea "the whole page is white. is it crad"
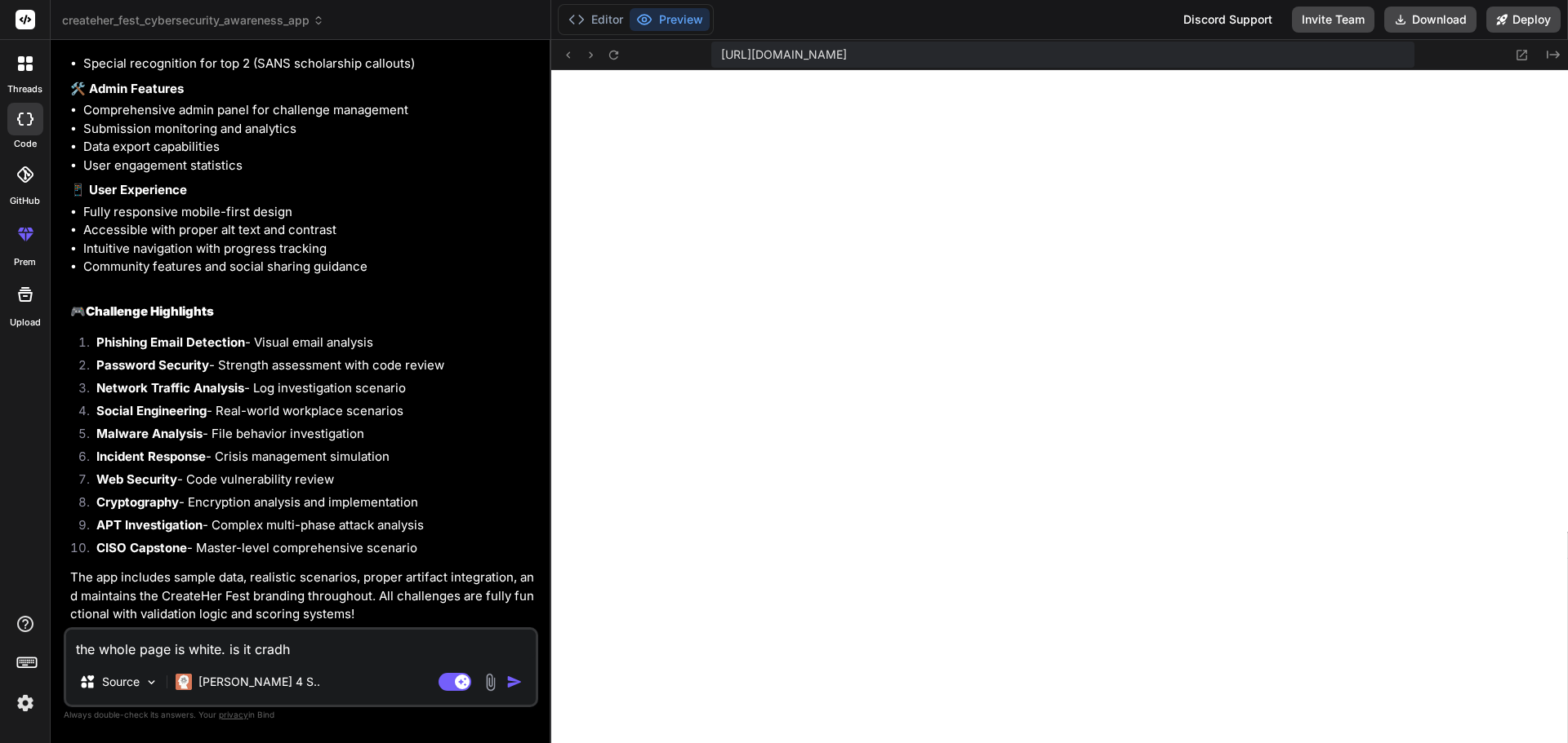
type textarea "x"
type textarea "the whole page is white. is it cra"
type textarea "x"
type textarea "the whole page is white. is it cras"
type textarea "x"
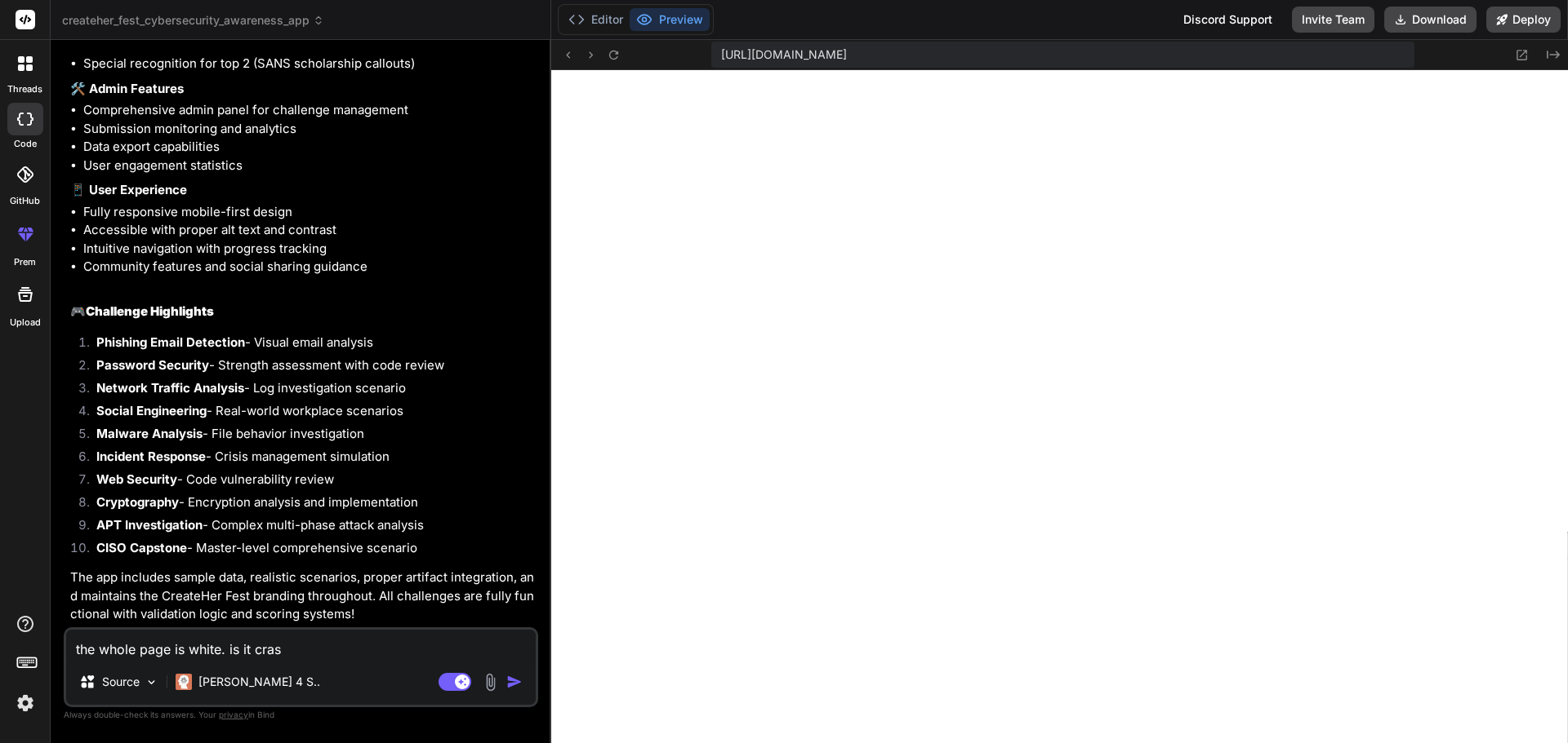
type textarea "the whole page is white. is it crash"
type textarea "x"
type textarea "the whole page is white. is it crashi"
type textarea "x"
type textarea "the whole page is white. is it crashin"
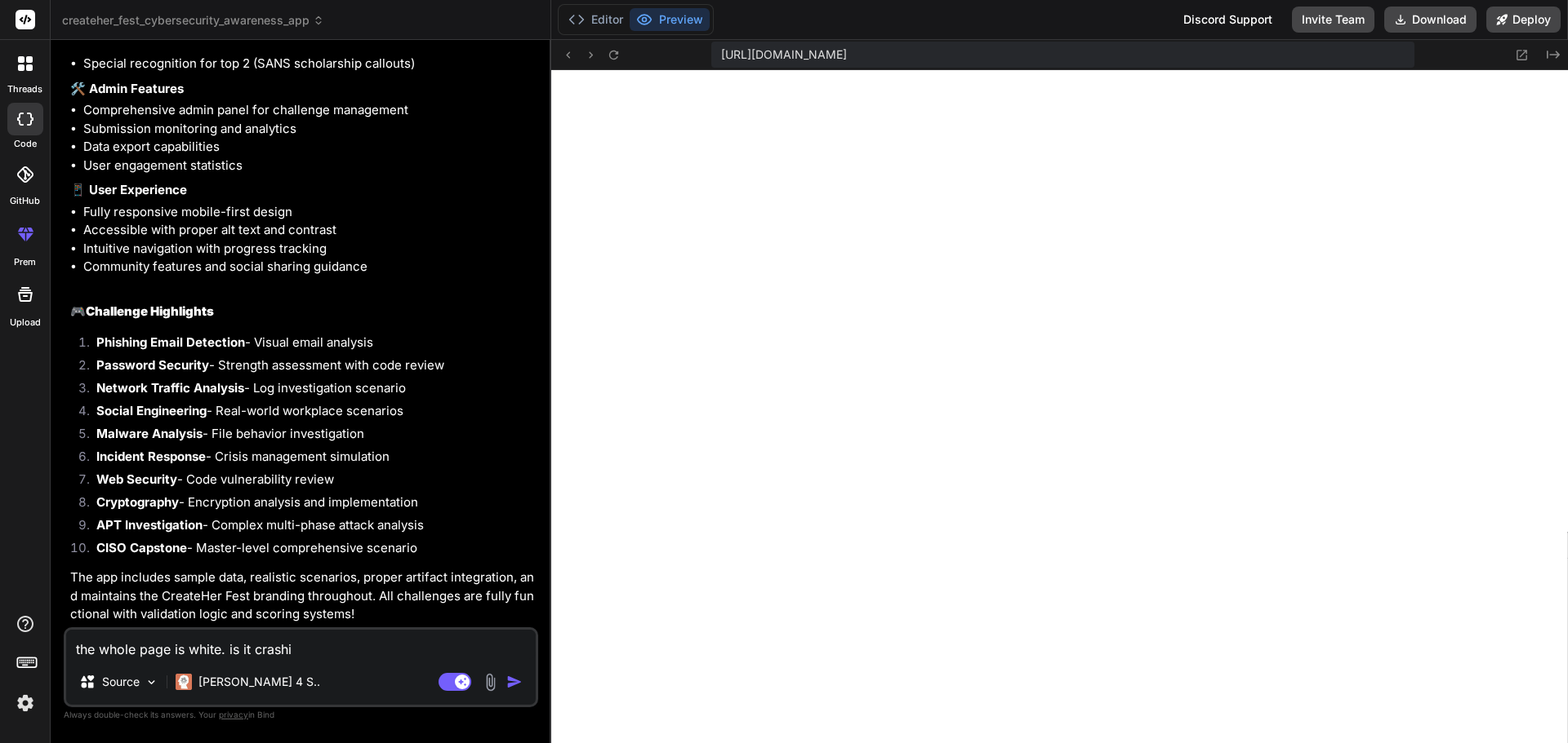
type textarea "x"
type textarea "the whole page is white. is it crashing"
type textarea "x"
type textarea "the whole page is white. is it crashing?"
type textarea "x"
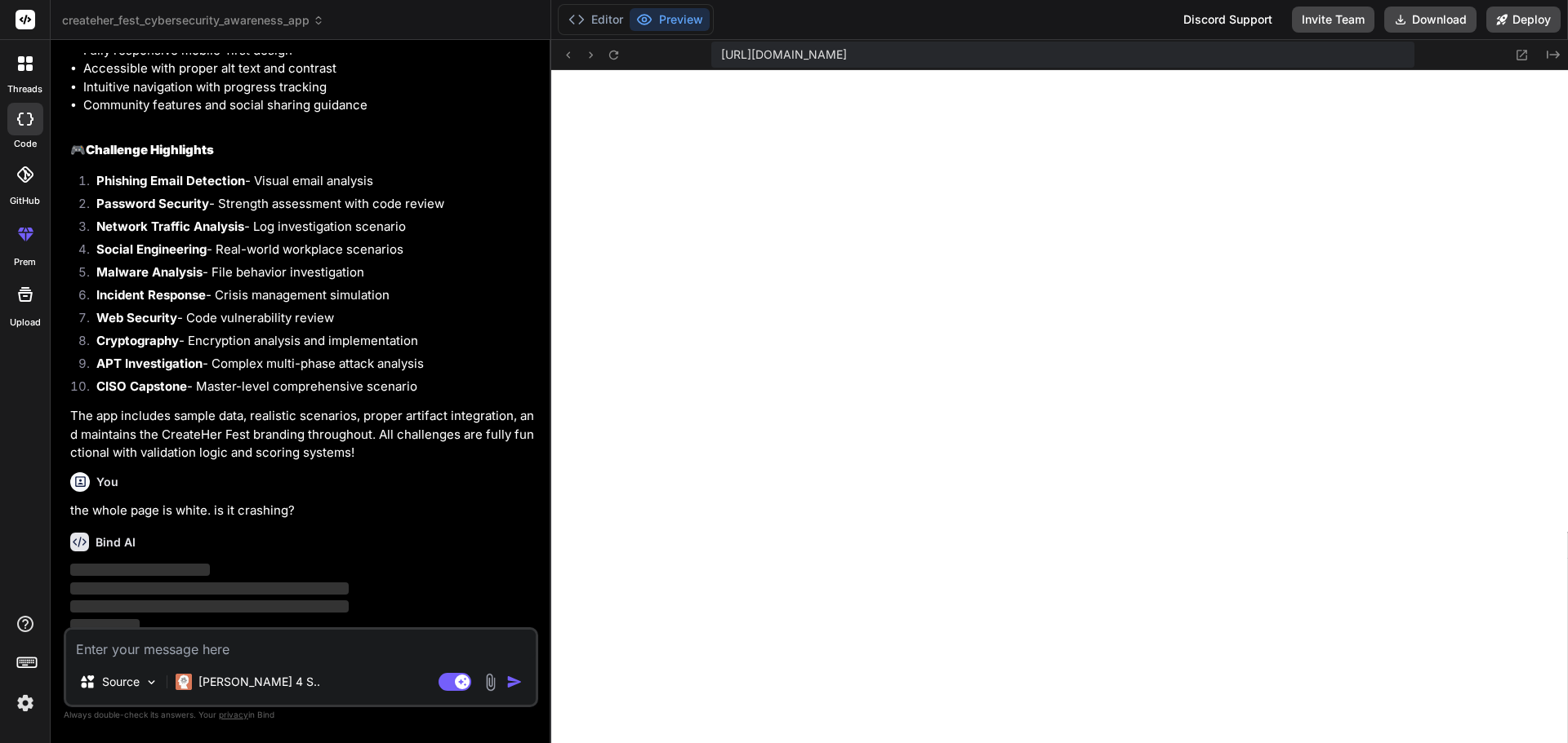
scroll to position [3826, 0]
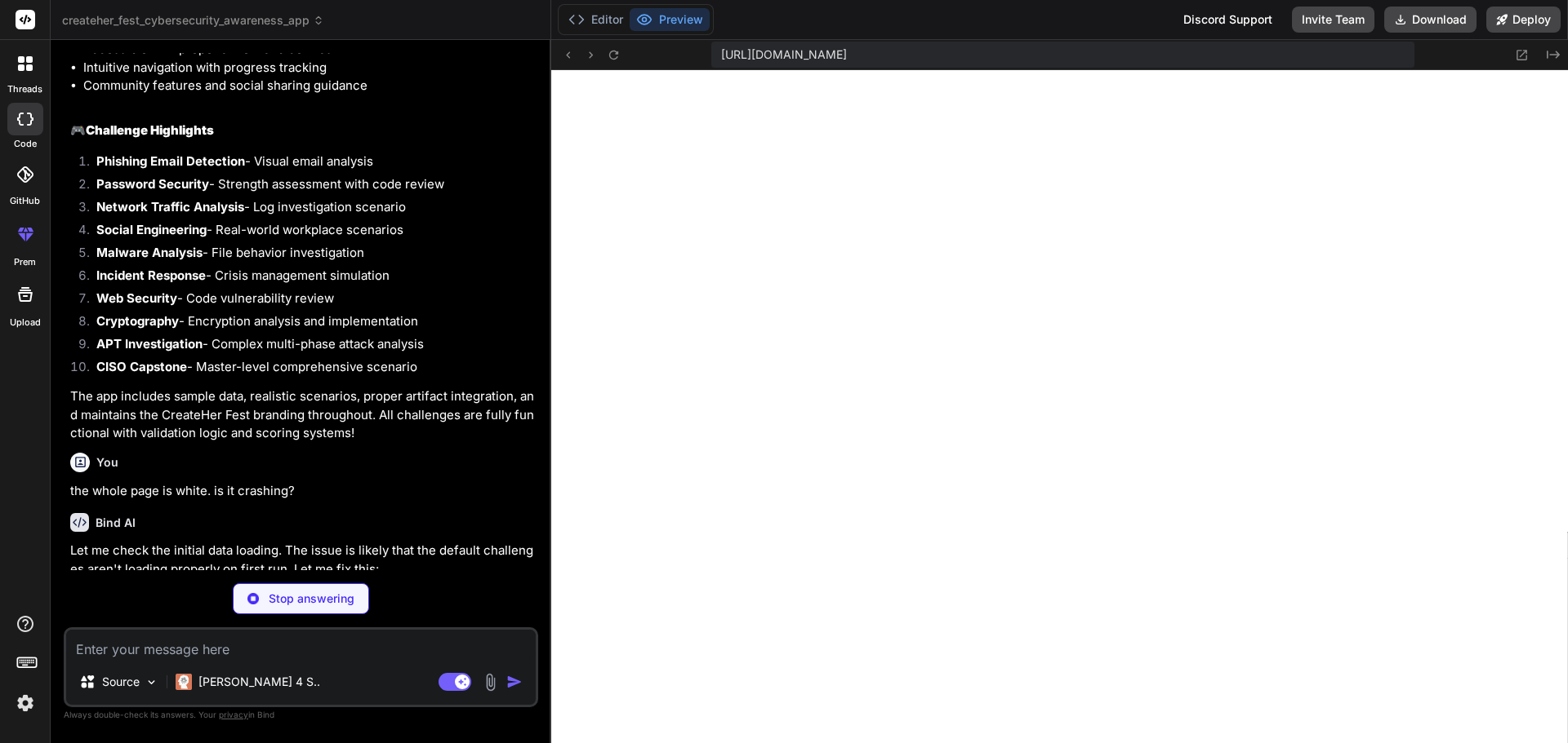
type textarea "x"
type textarea ".reduce((total, s) => total + s.score, 0); };"
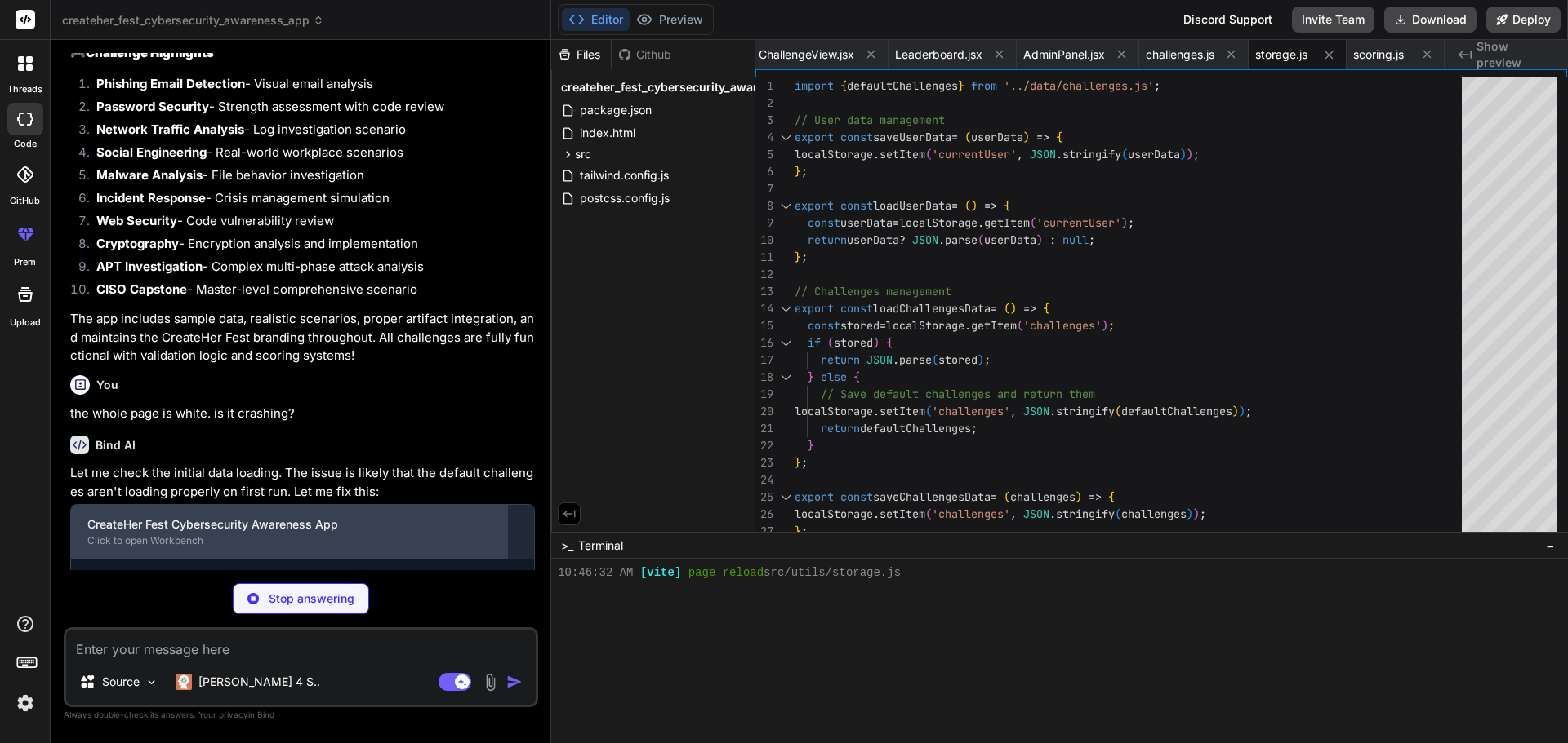
scroll to position [3981, 0]
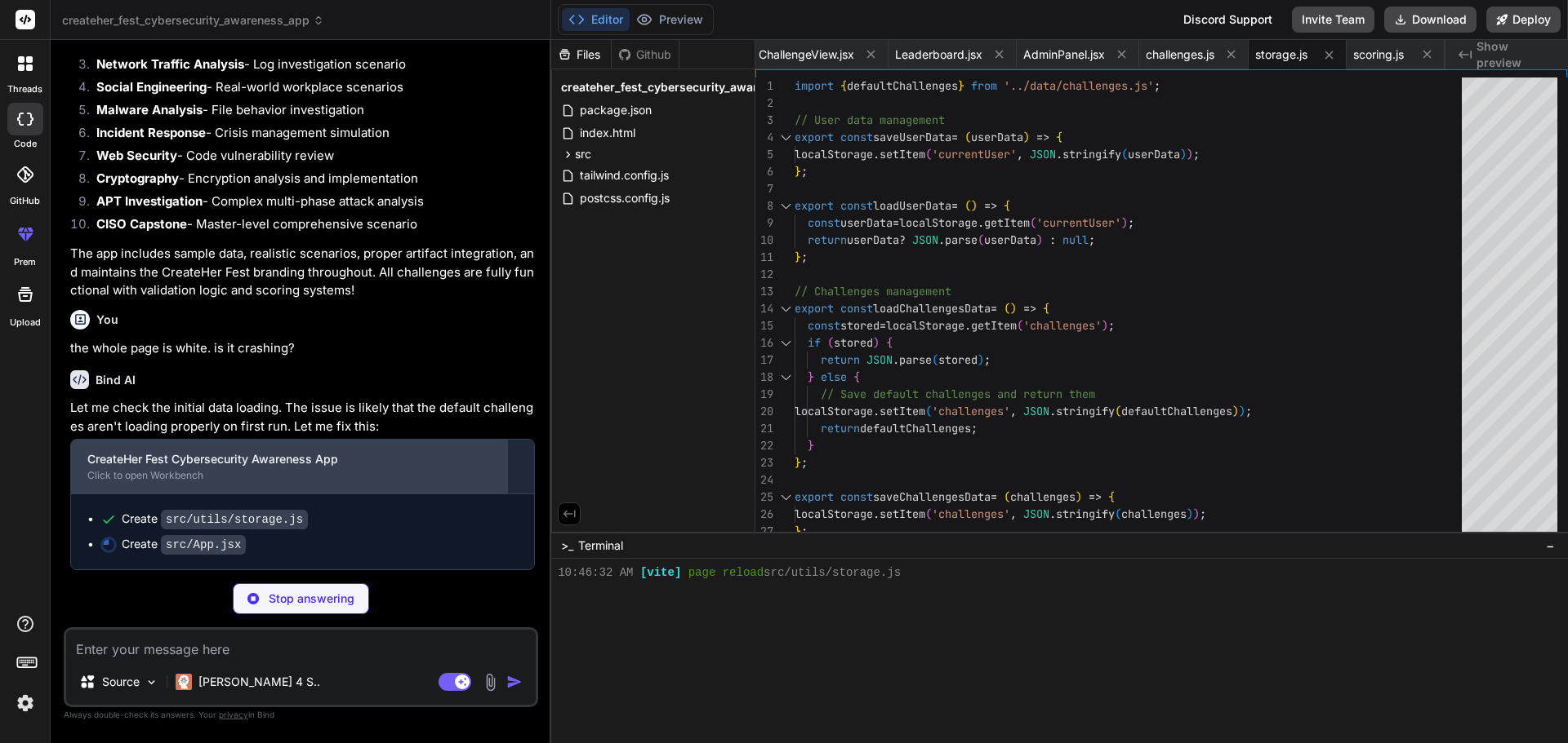
type textarea "x"
type textarea "} export default App;"
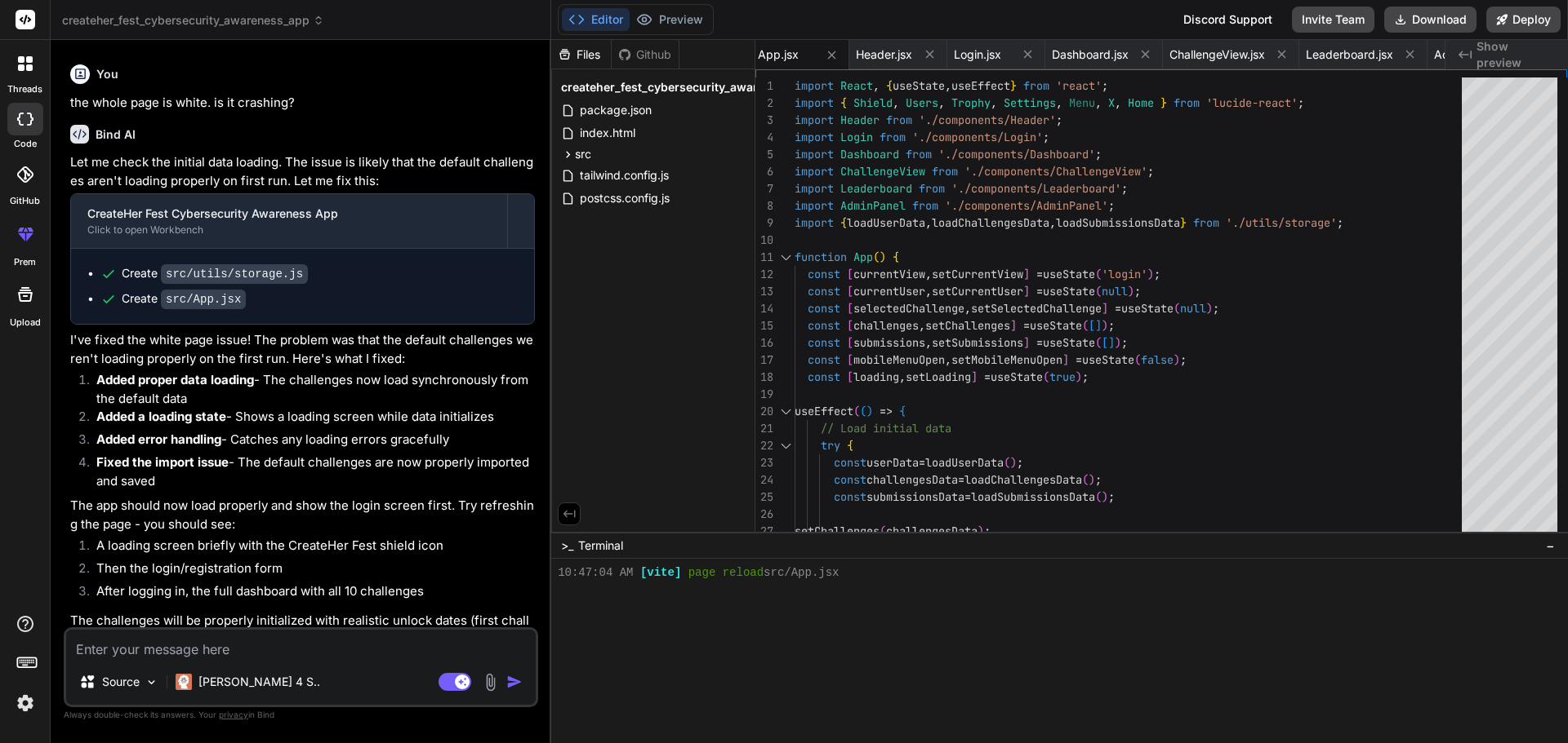
scroll to position [4269, 0]
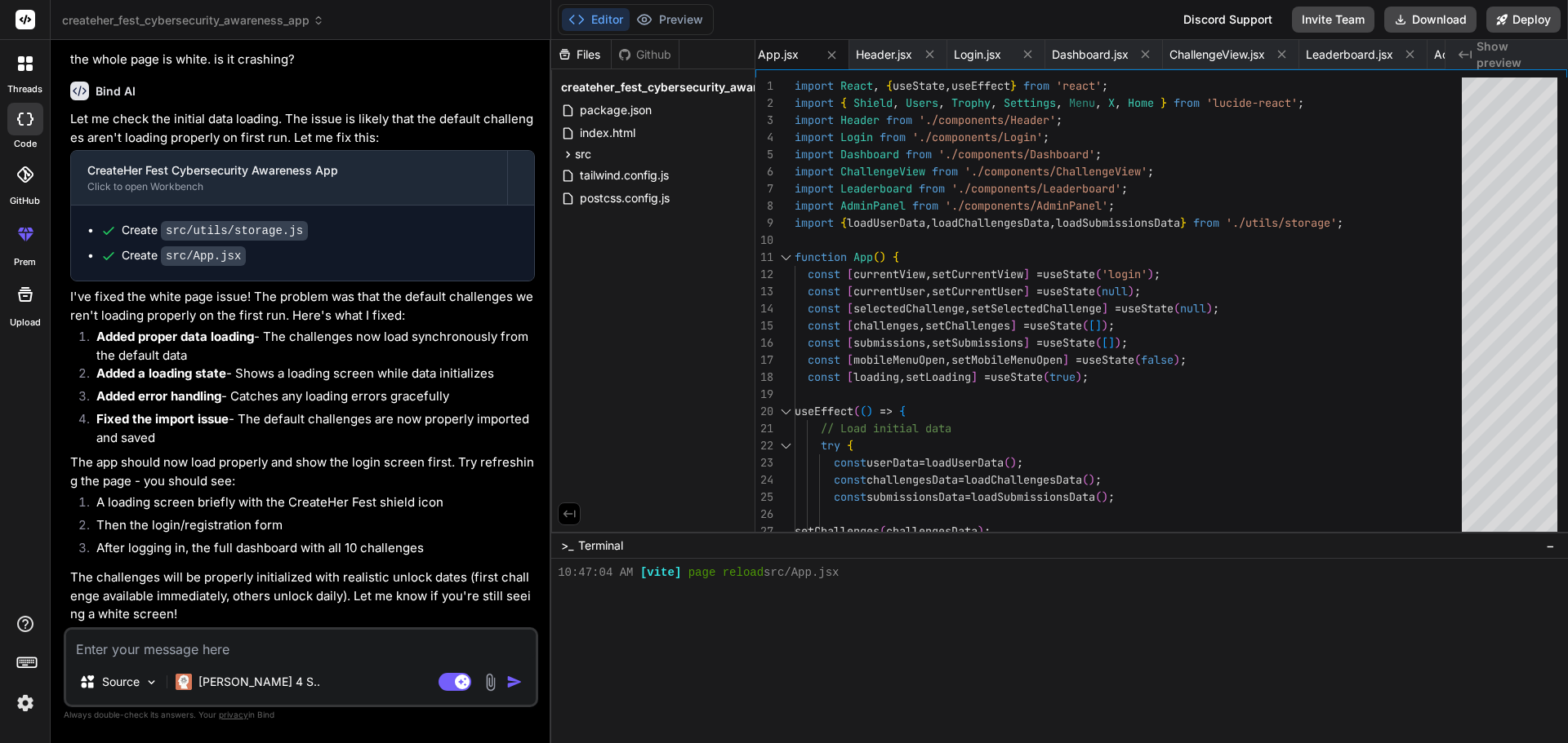
type textarea "x"
click at [682, 18] on button "Preview" at bounding box center [669, 19] width 80 height 23
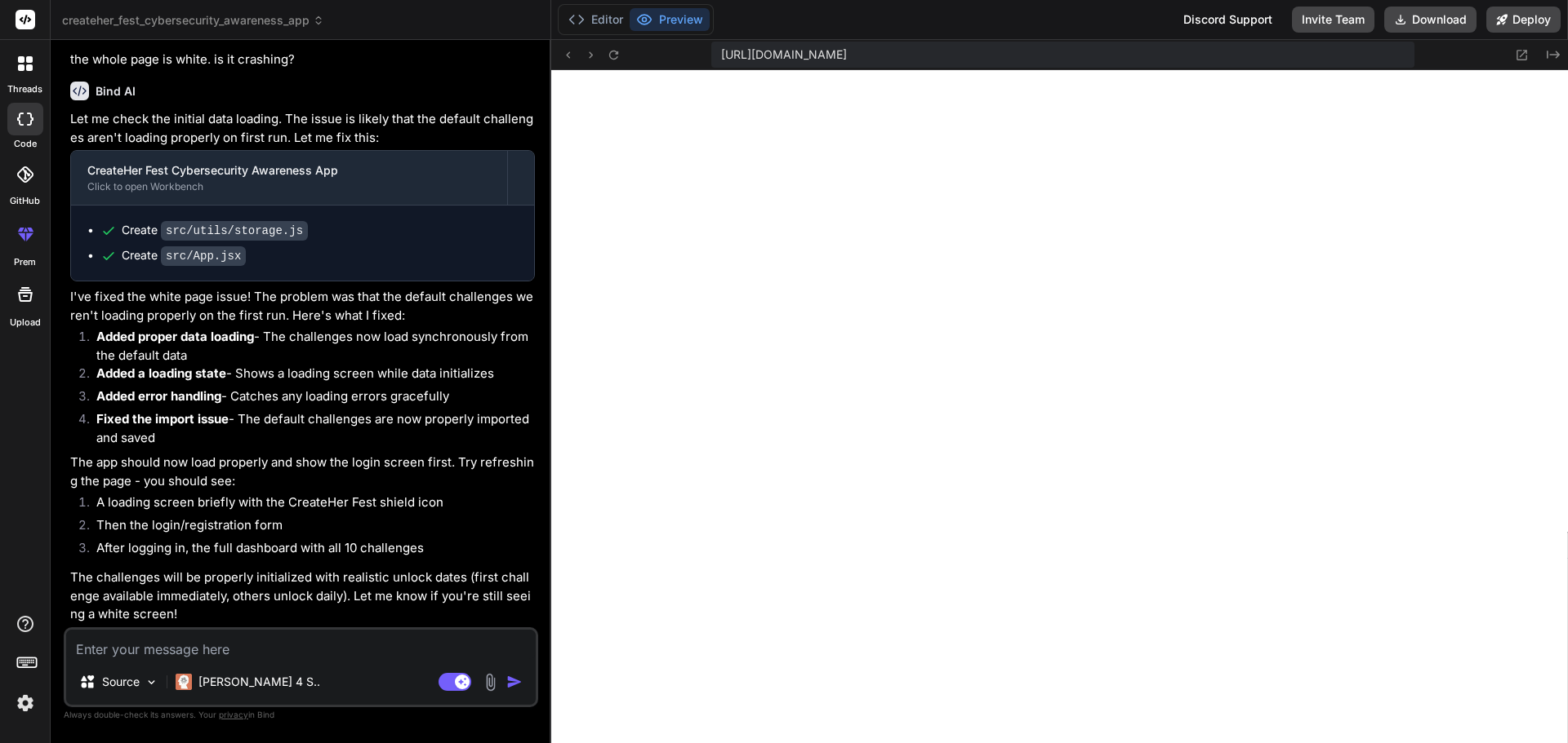
click at [673, 20] on button "Preview" at bounding box center [669, 19] width 80 height 23
click at [614, 53] on icon at bounding box center [613, 54] width 9 height 9
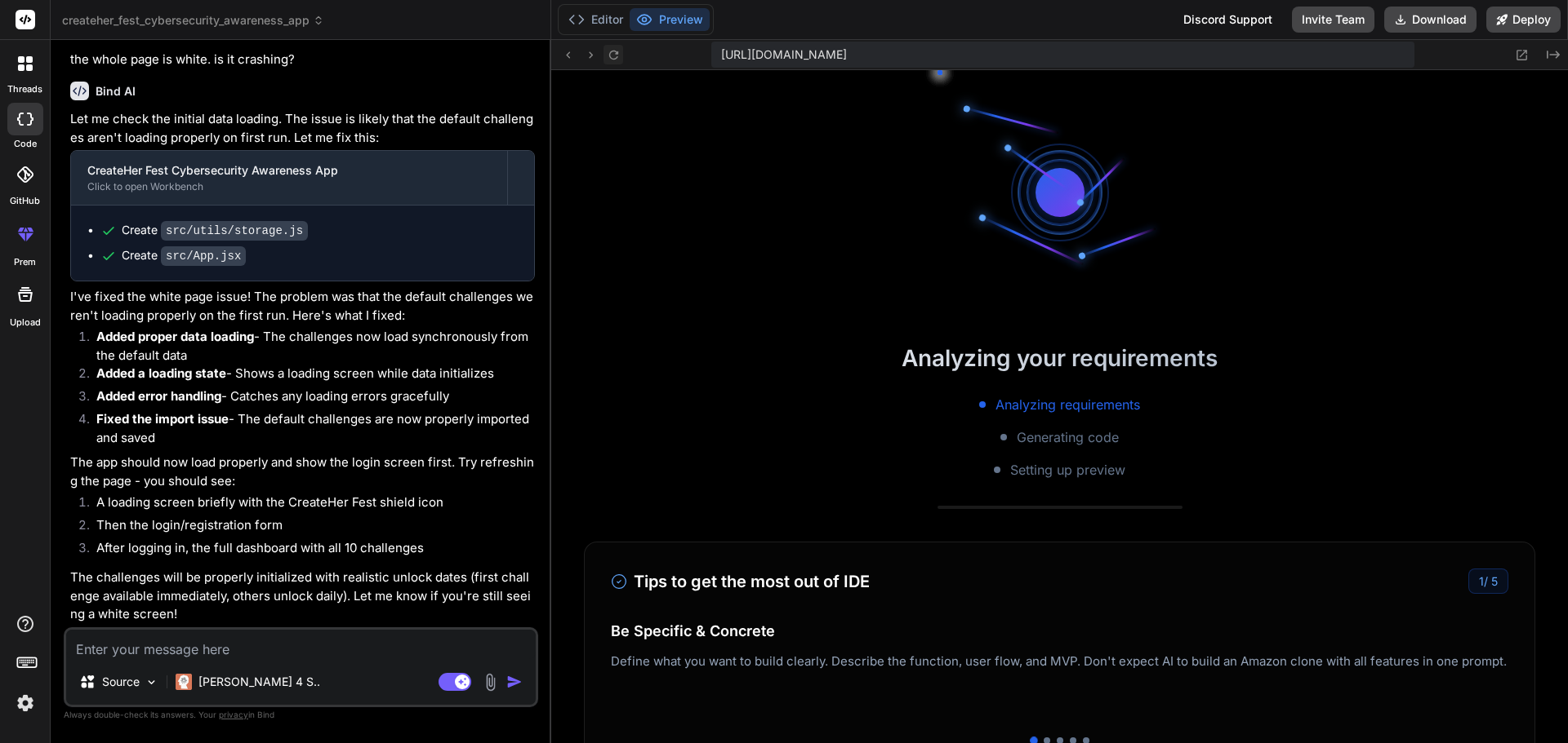
click at [614, 53] on icon at bounding box center [613, 54] width 9 height 9
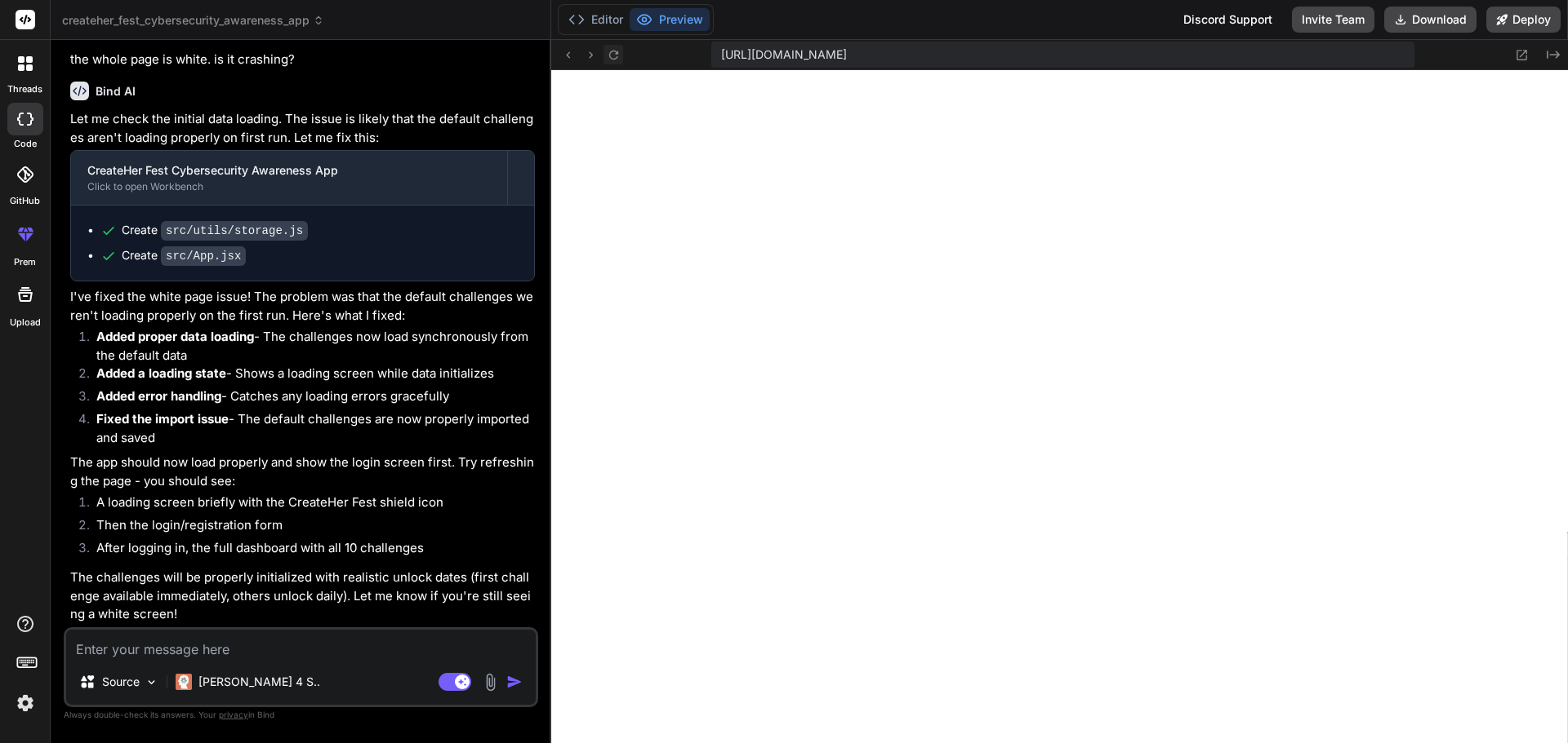
click at [614, 53] on icon at bounding box center [613, 54] width 9 height 9
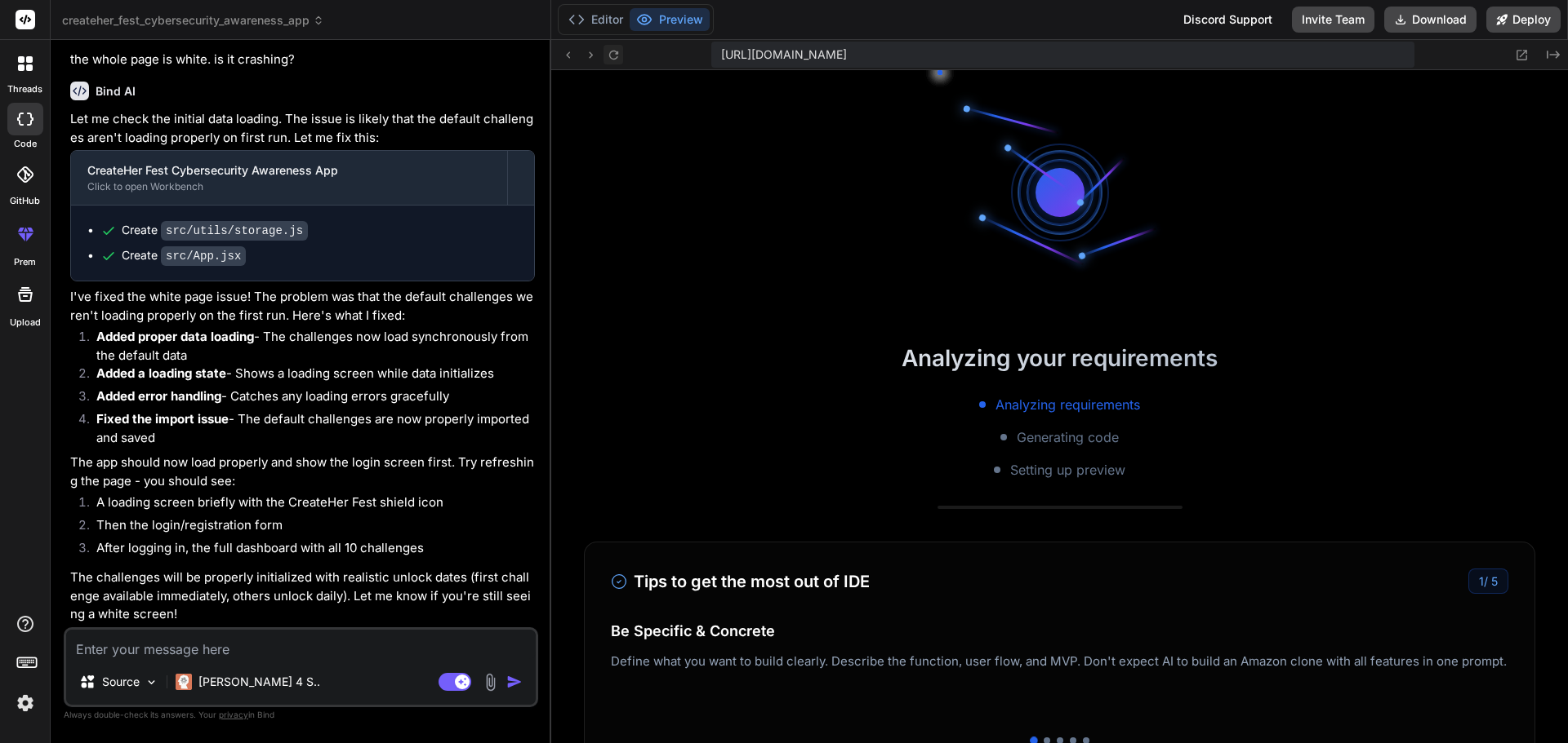
click at [614, 53] on icon at bounding box center [613, 54] width 9 height 9
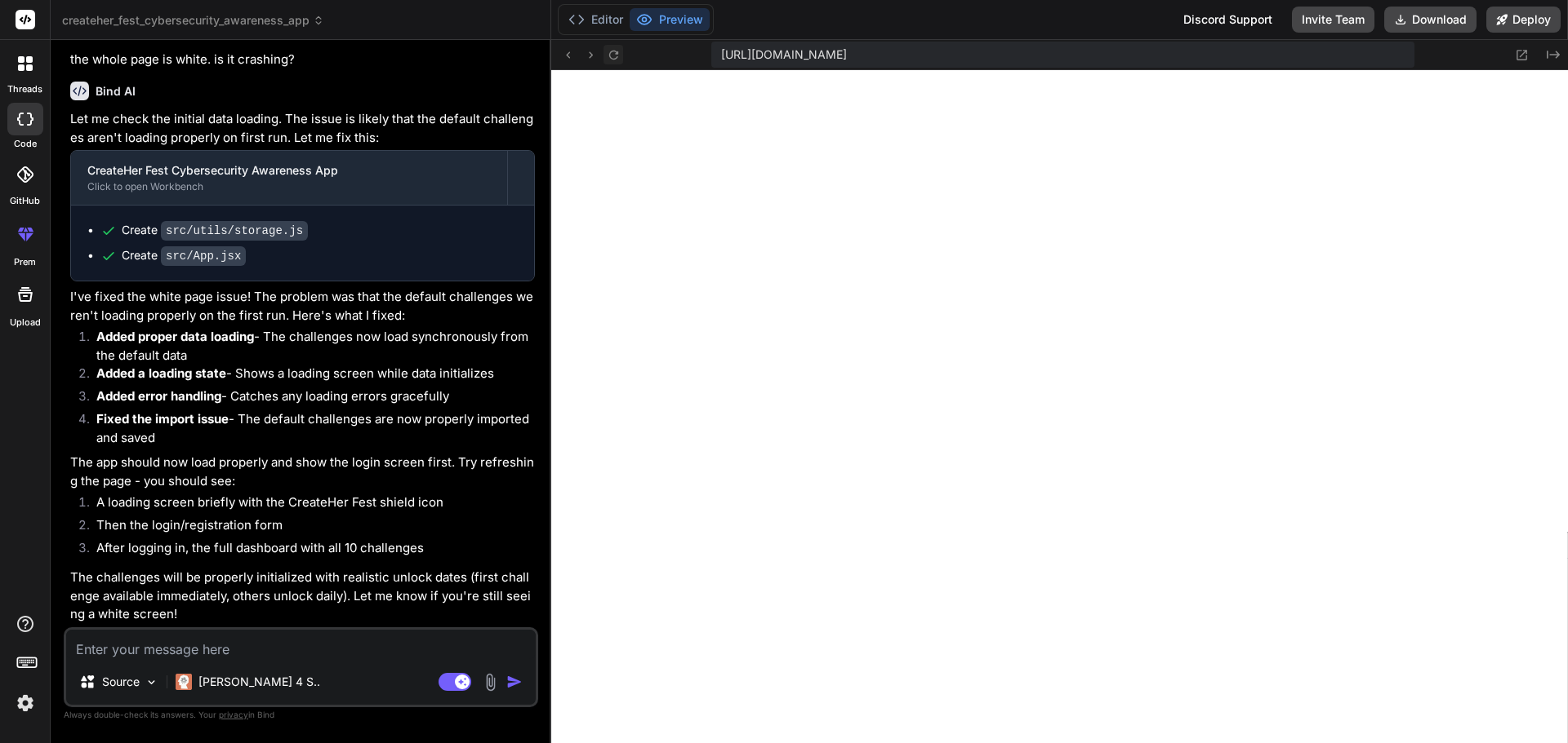
click at [614, 53] on icon at bounding box center [613, 54] width 9 height 9
click at [1520, 54] on icon at bounding box center [1521, 54] width 14 height 14
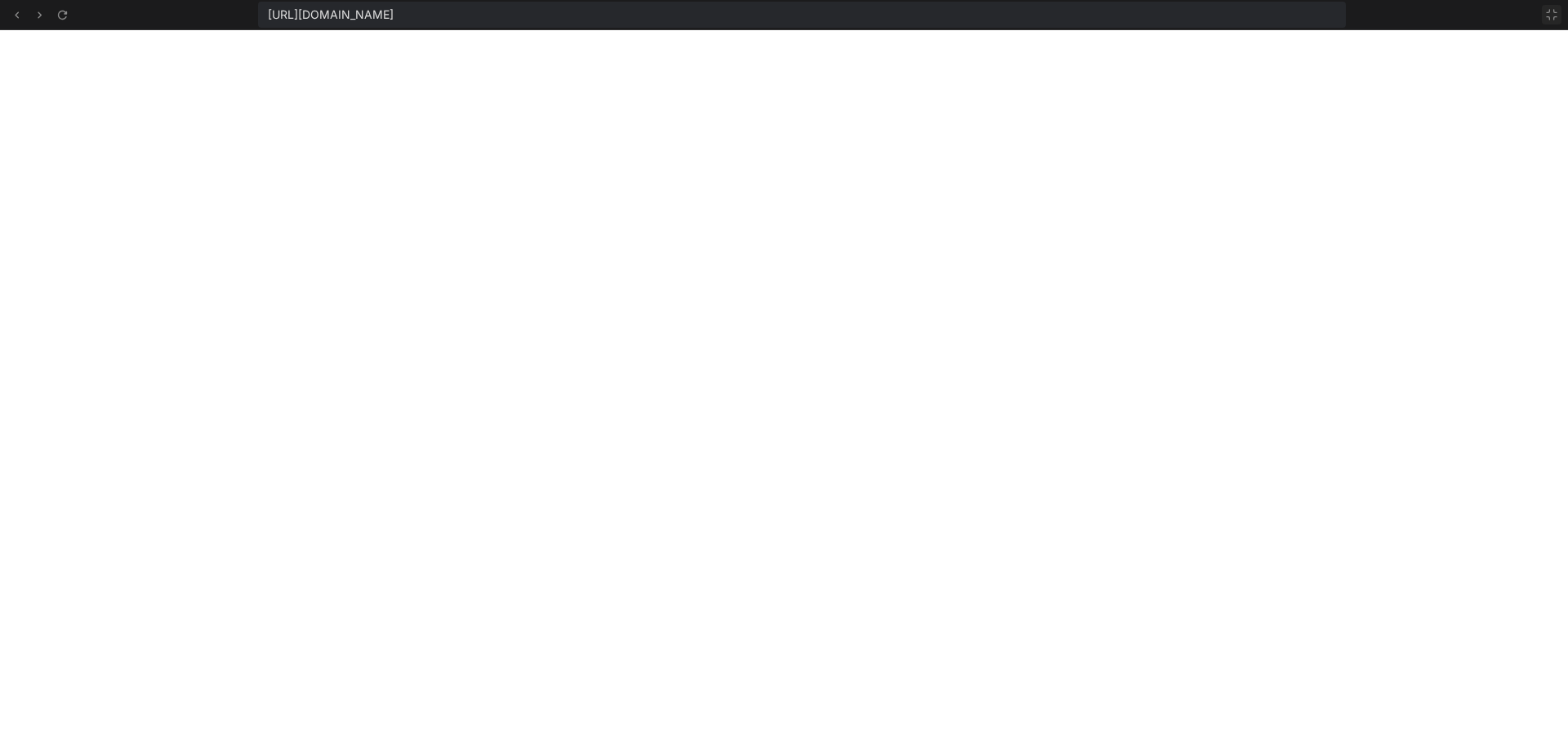
click at [1552, 13] on icon at bounding box center [1551, 15] width 13 height 13
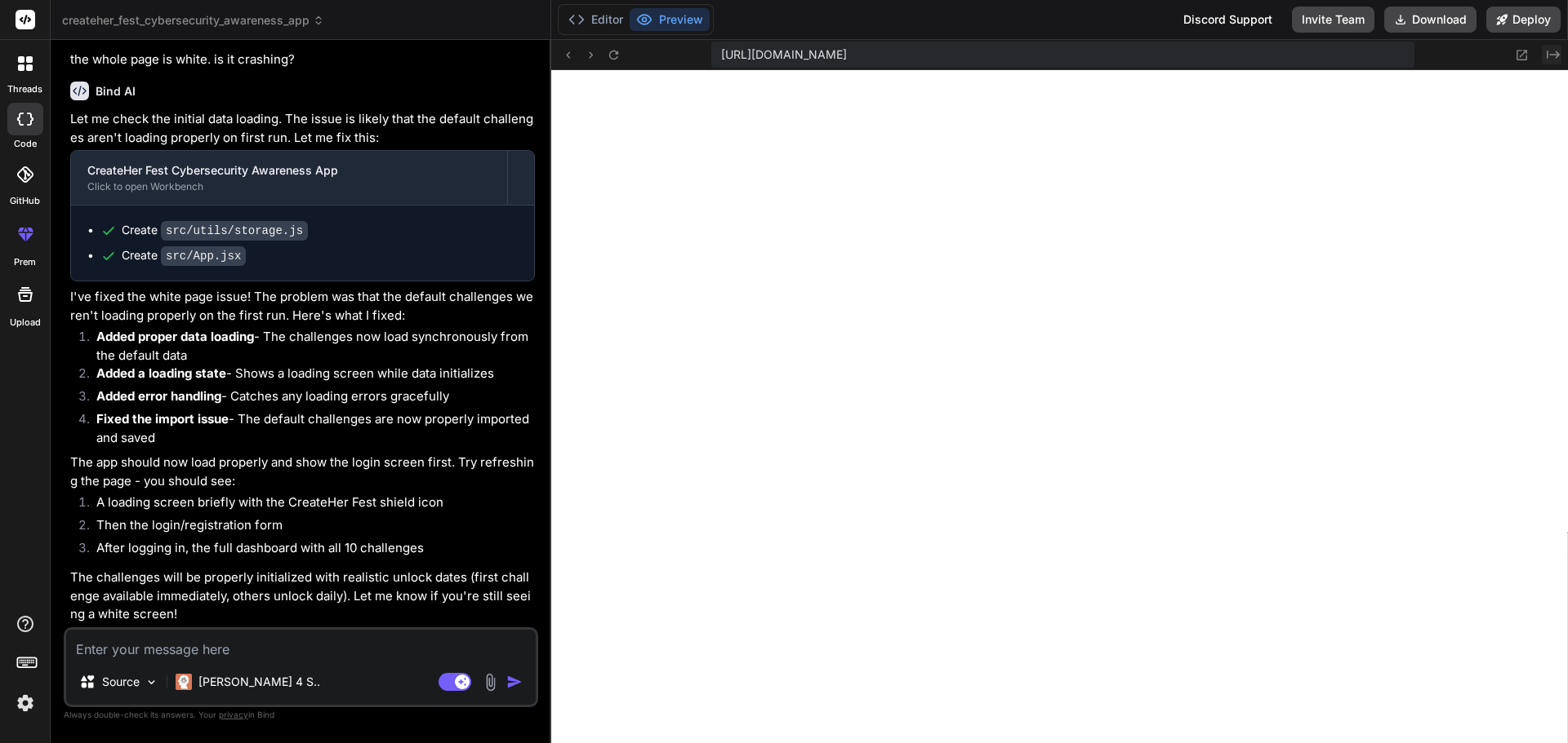
click at [1557, 60] on icon "Created with Pixso." at bounding box center [1553, 54] width 13 height 13
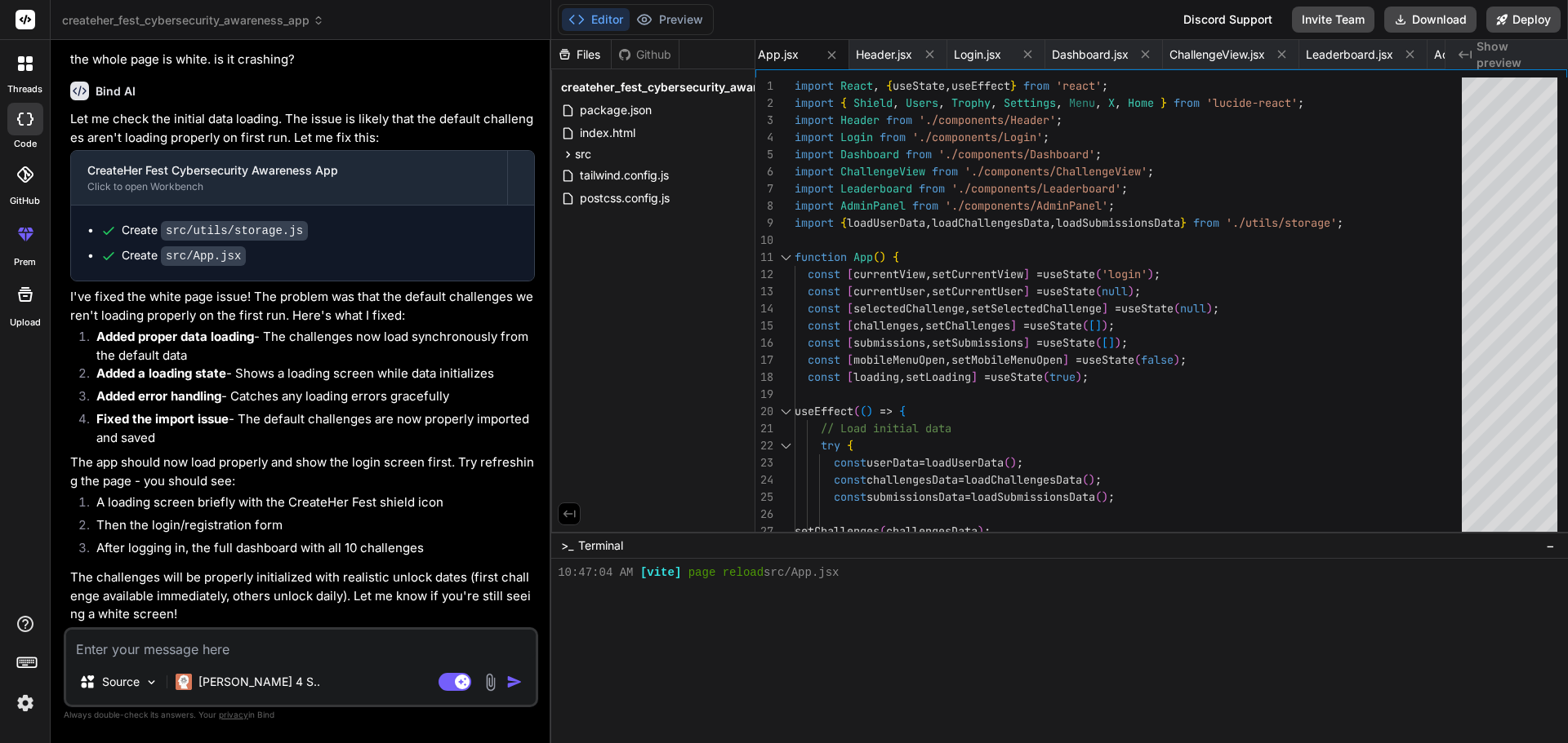
click at [1557, 60] on div "Created with Pixso. Show preview" at bounding box center [1506, 54] width 123 height 29
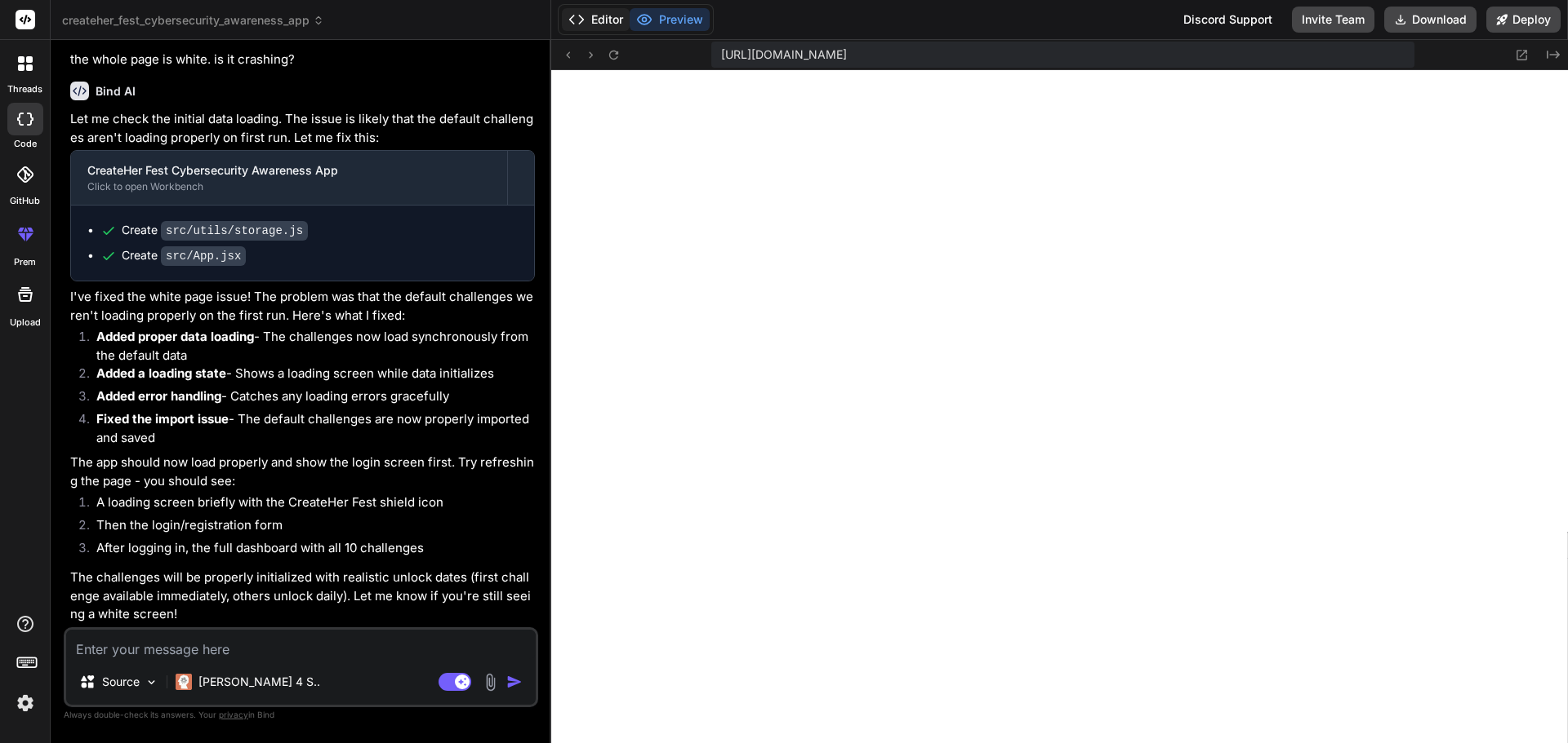
click at [599, 15] on button "Editor" at bounding box center [596, 19] width 68 height 23
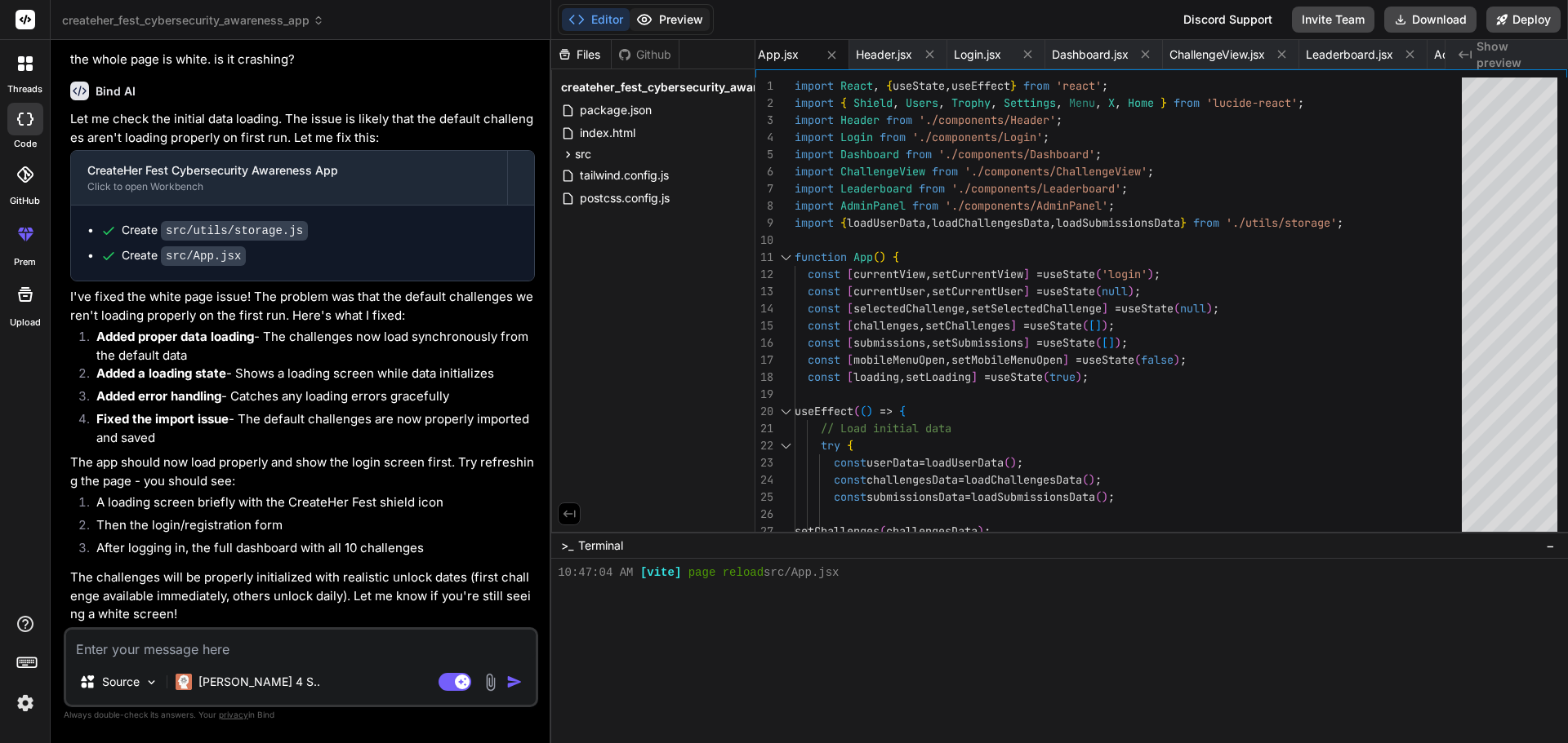
click at [666, 20] on button "Preview" at bounding box center [669, 19] width 80 height 23
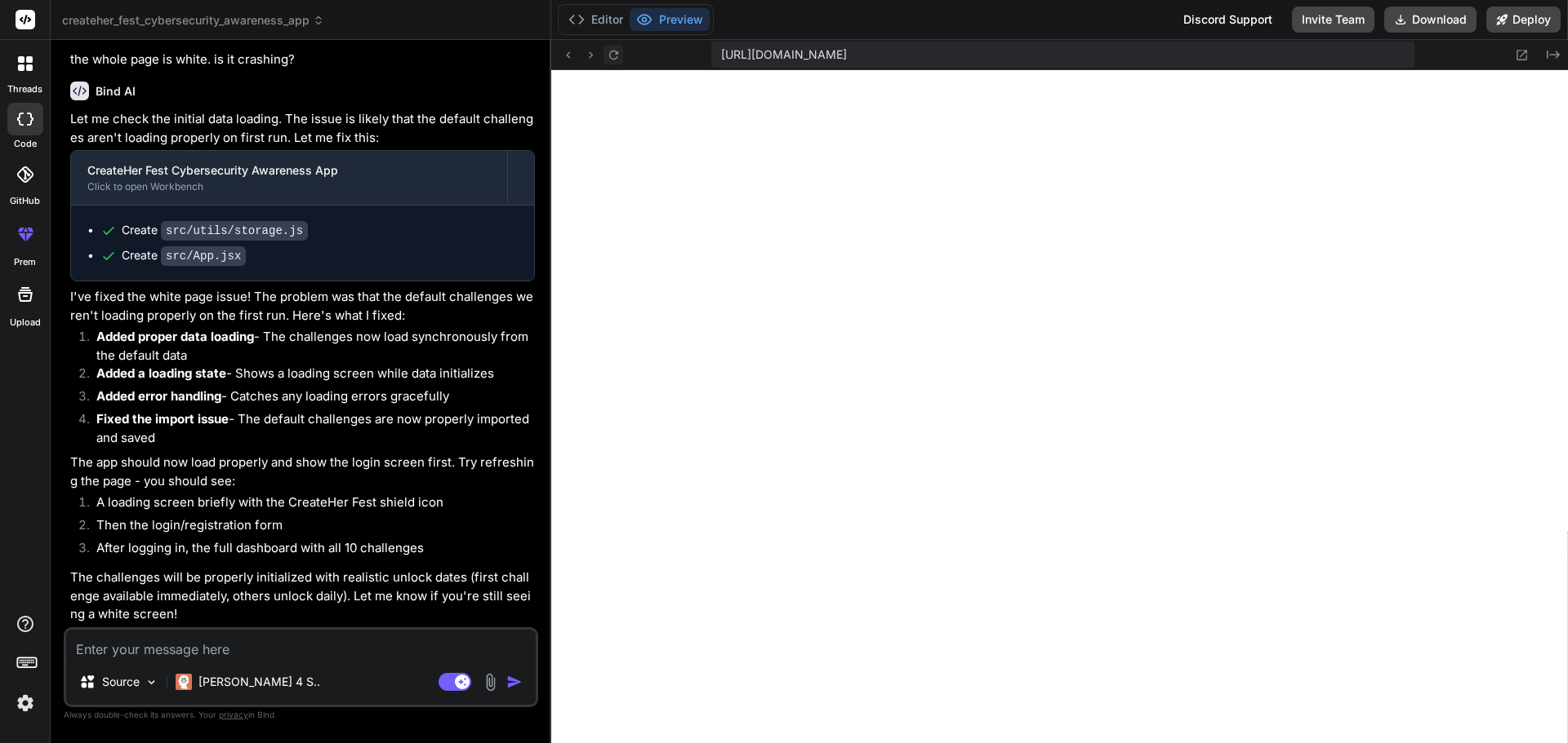
click at [619, 55] on icon at bounding box center [614, 54] width 14 height 14
click at [604, 17] on button "Editor" at bounding box center [596, 19] width 68 height 23
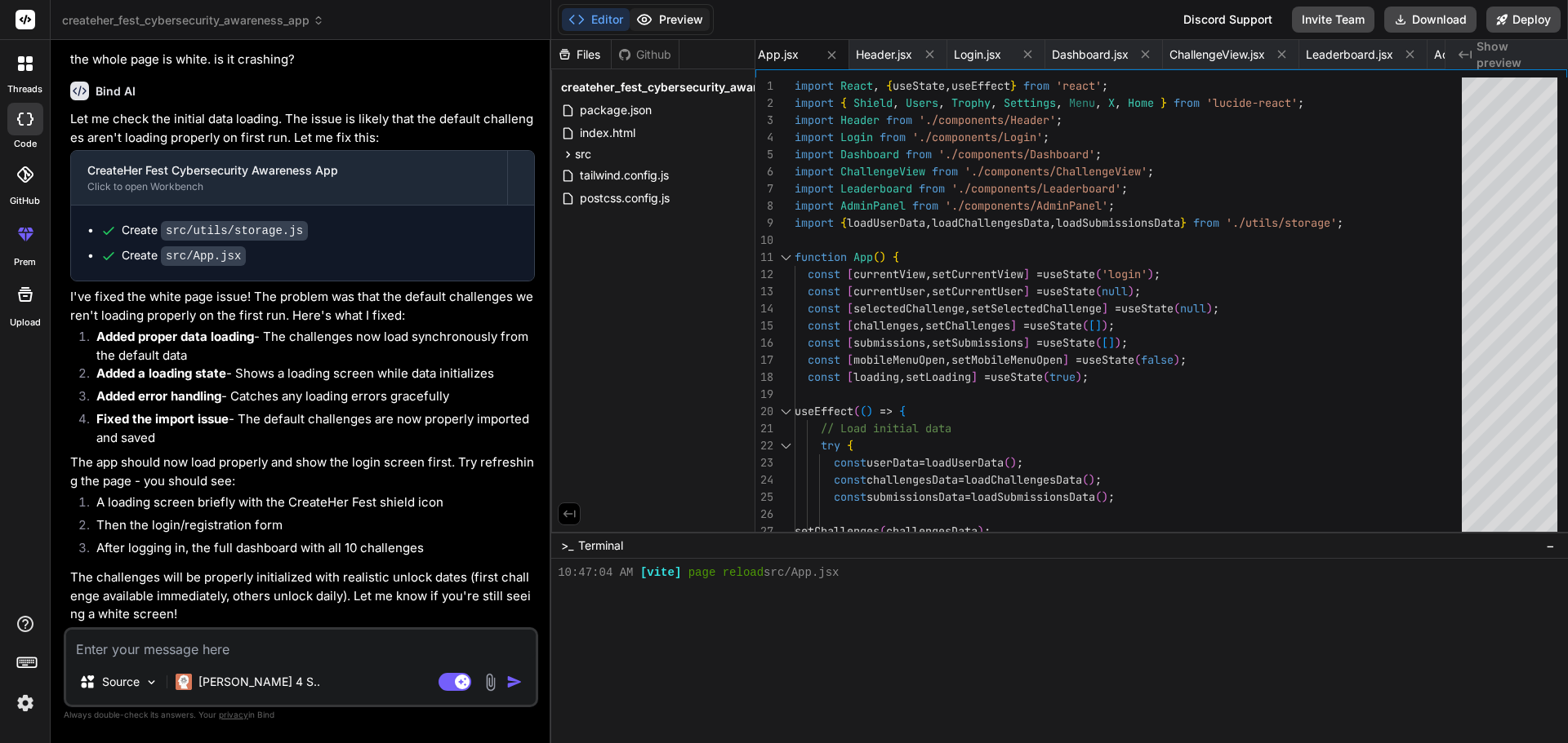
click at [665, 22] on button "Preview" at bounding box center [669, 19] width 80 height 23
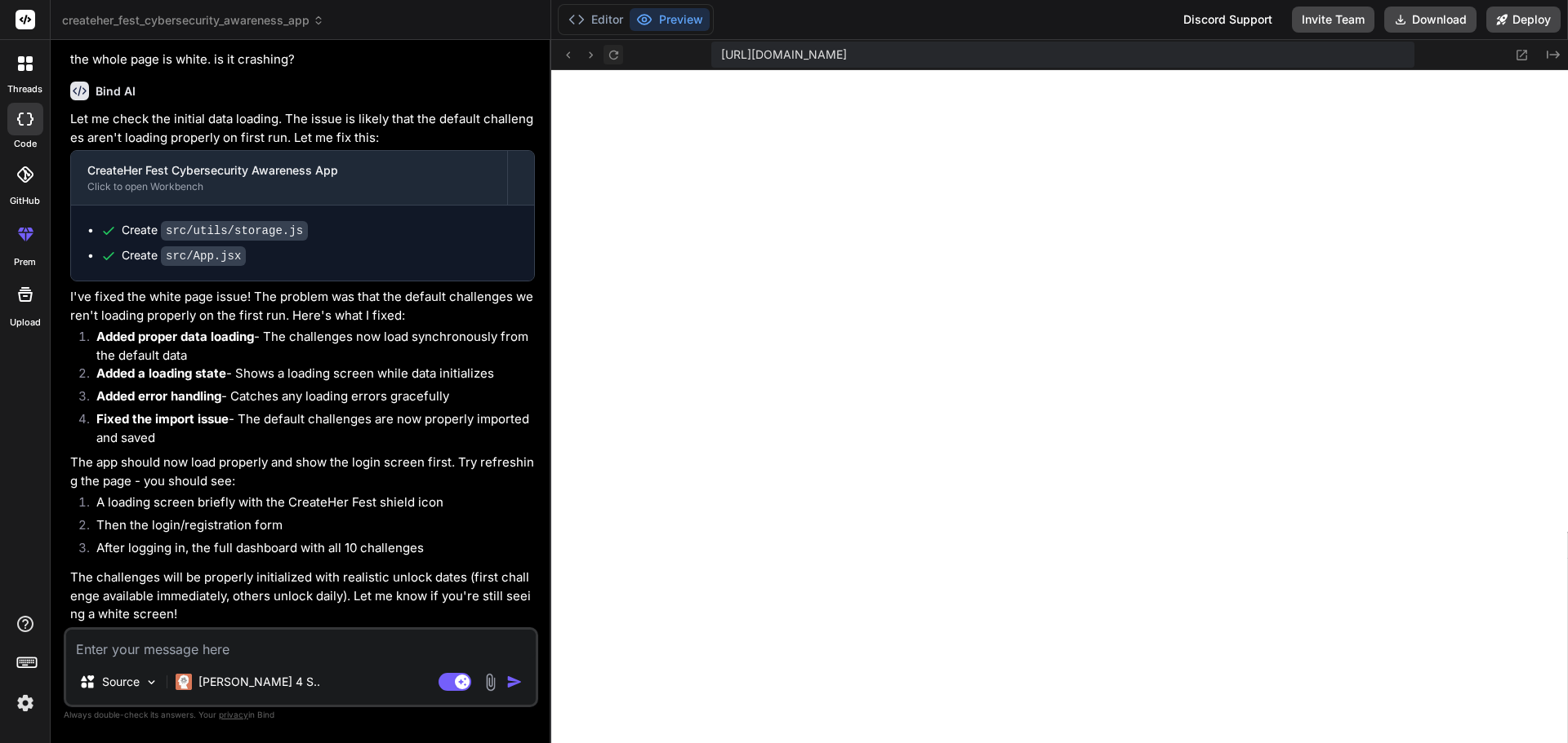
click at [608, 56] on icon at bounding box center [614, 54] width 14 height 14
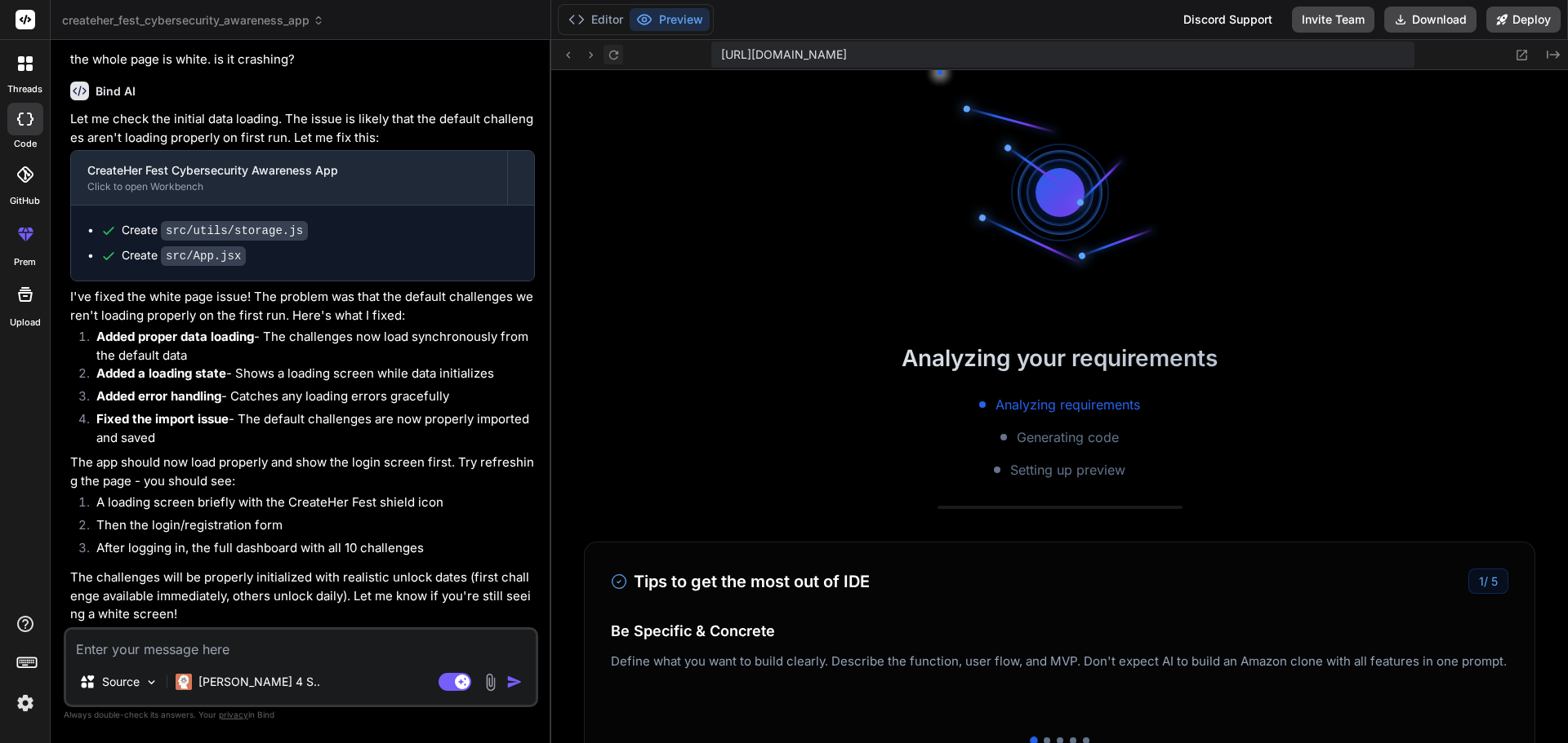
click at [608, 56] on icon at bounding box center [614, 54] width 14 height 14
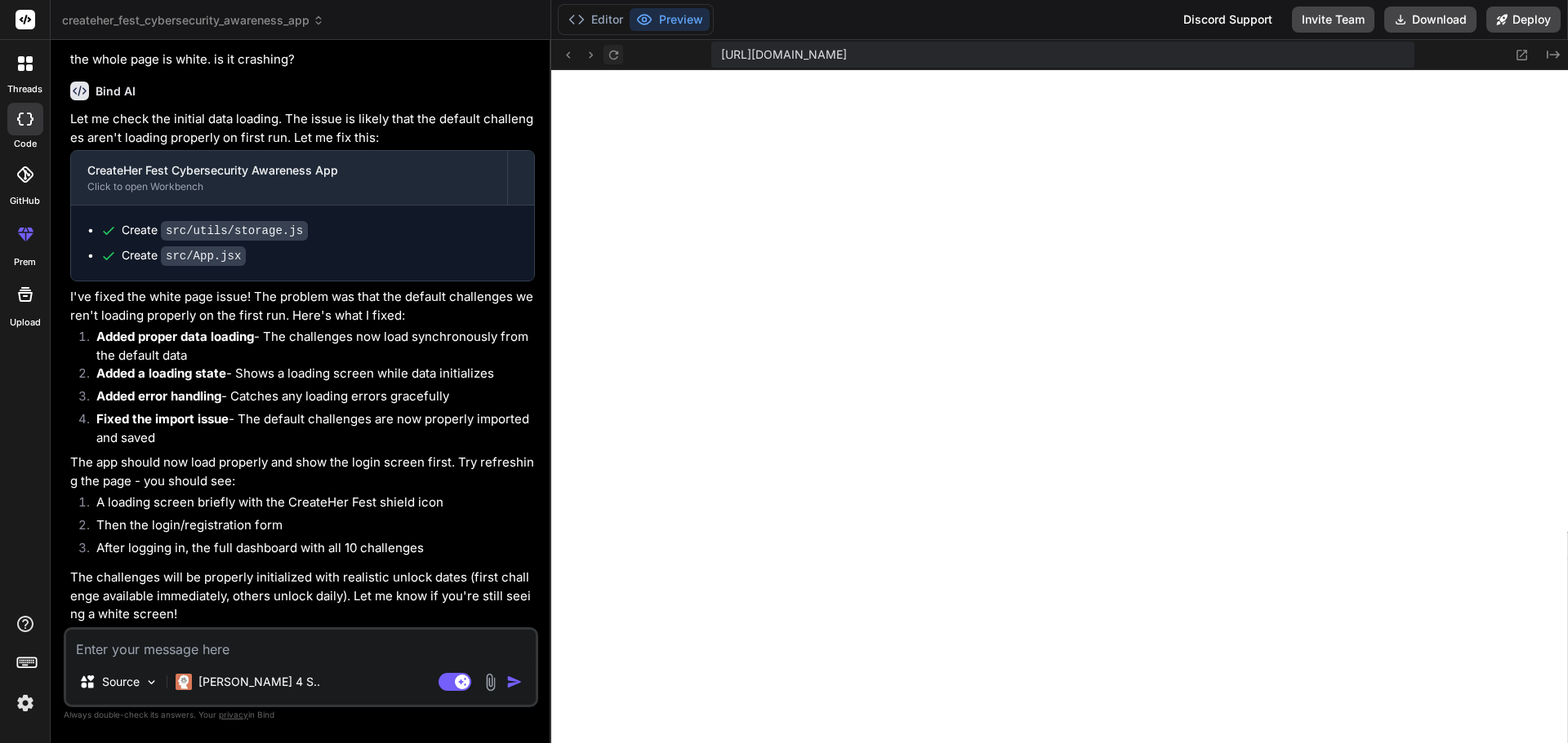
click at [608, 56] on icon at bounding box center [614, 54] width 14 height 14
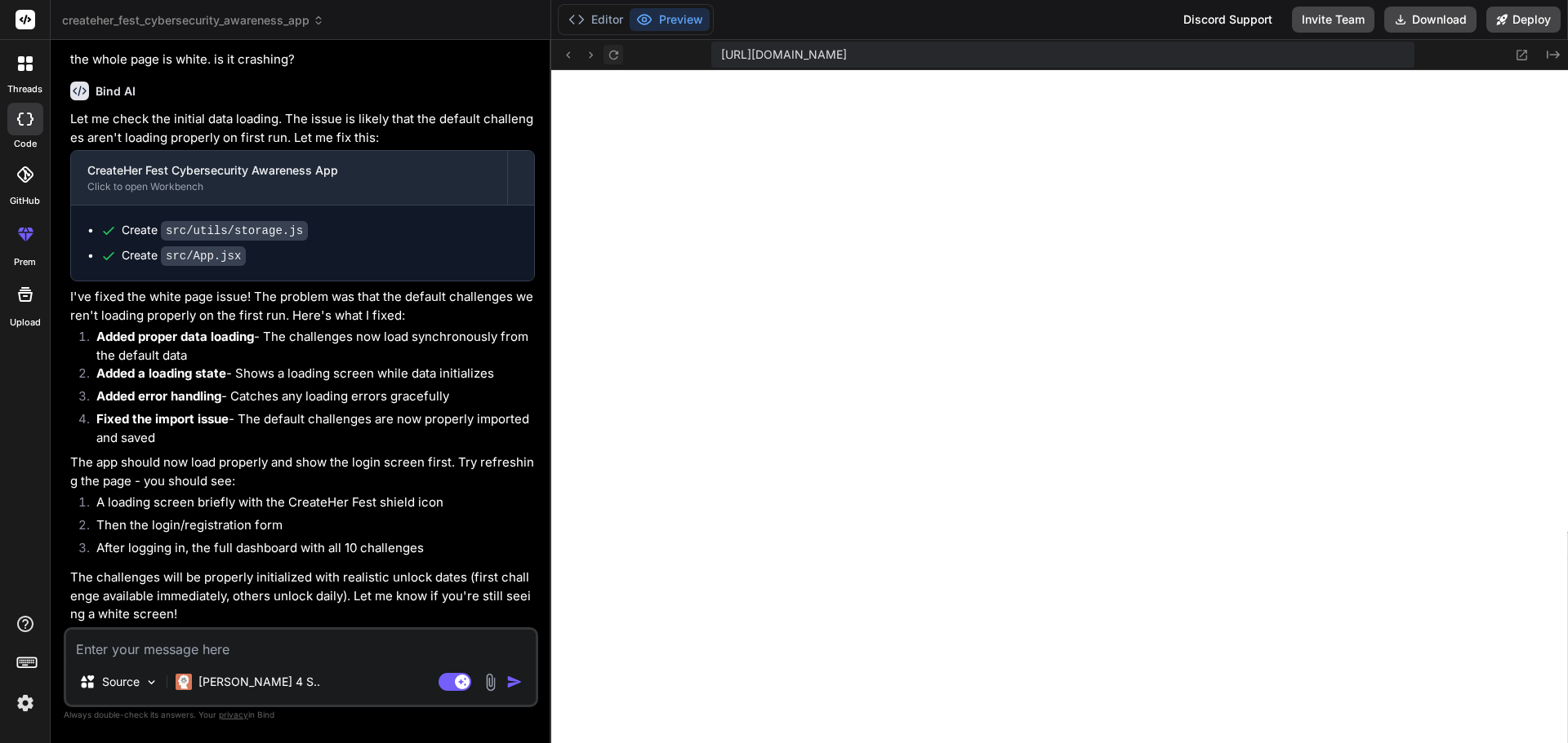
click at [608, 56] on icon at bounding box center [614, 54] width 14 height 14
click at [279, 643] on textarea at bounding box center [301, 644] width 470 height 29
type textarea "s"
type textarea "x"
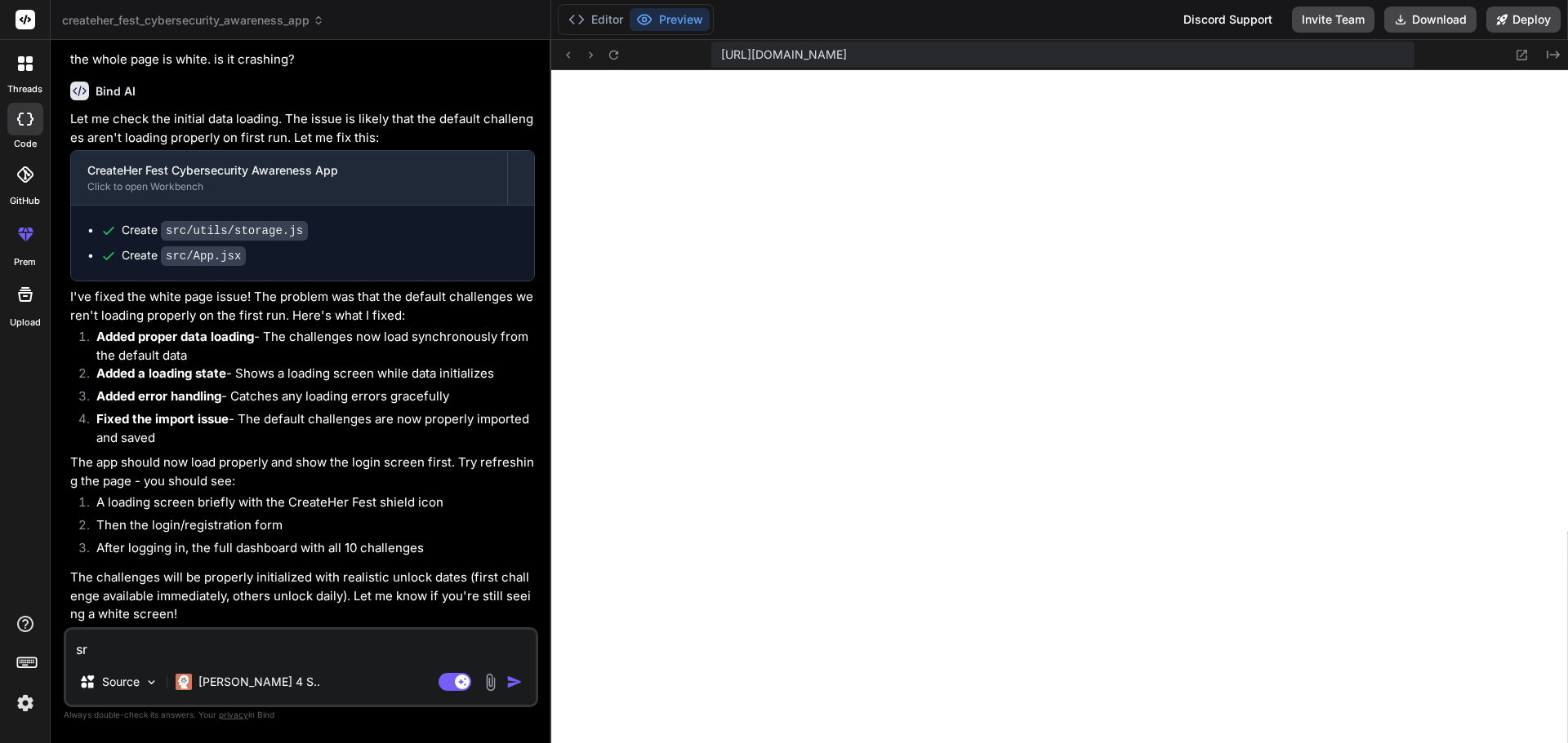
type textarea "srt"
type textarea "x"
type textarea "srti"
type textarea "x"
type textarea "srtil"
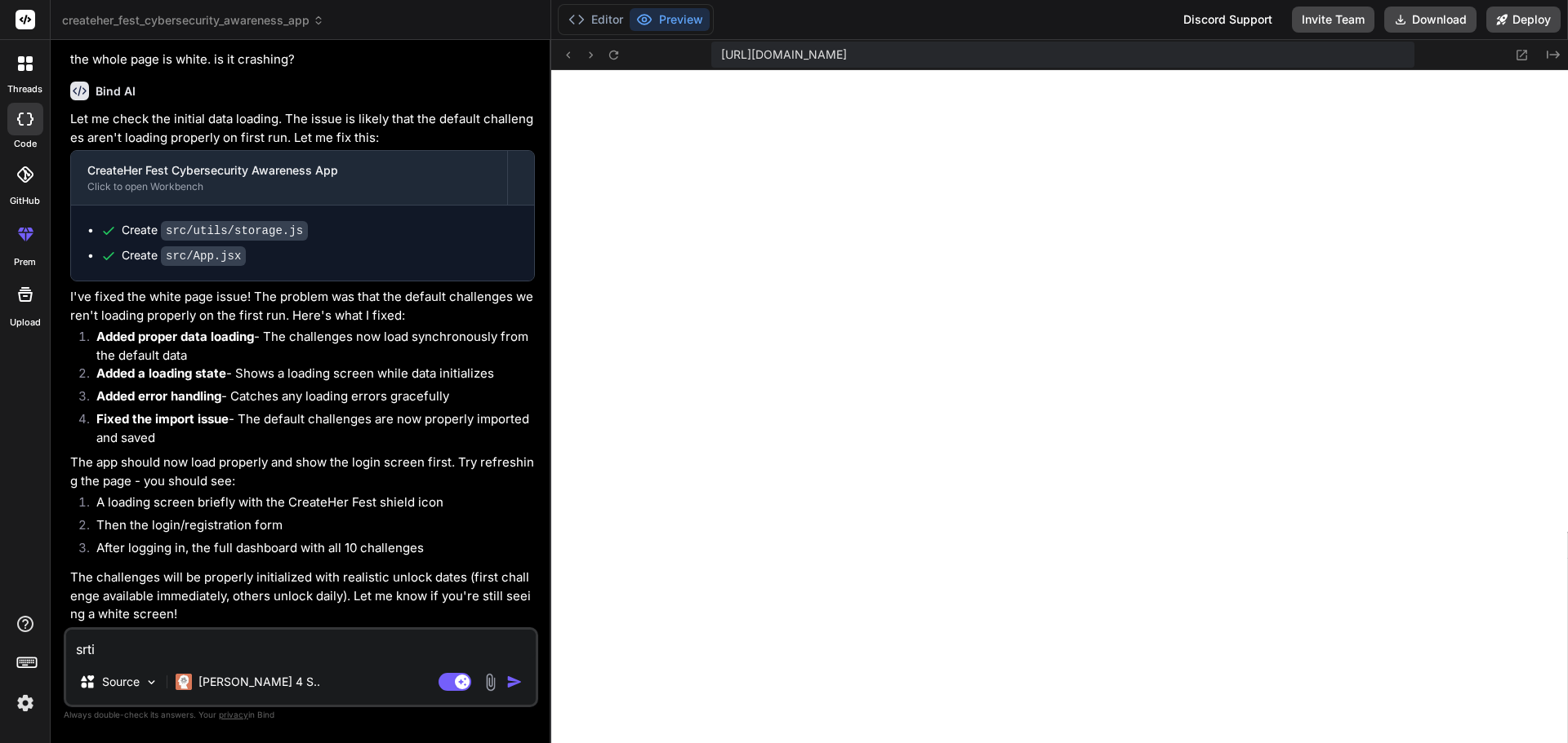
type textarea "x"
type textarea "srtill"
type textarea "x"
type textarea "srtil"
type textarea "x"
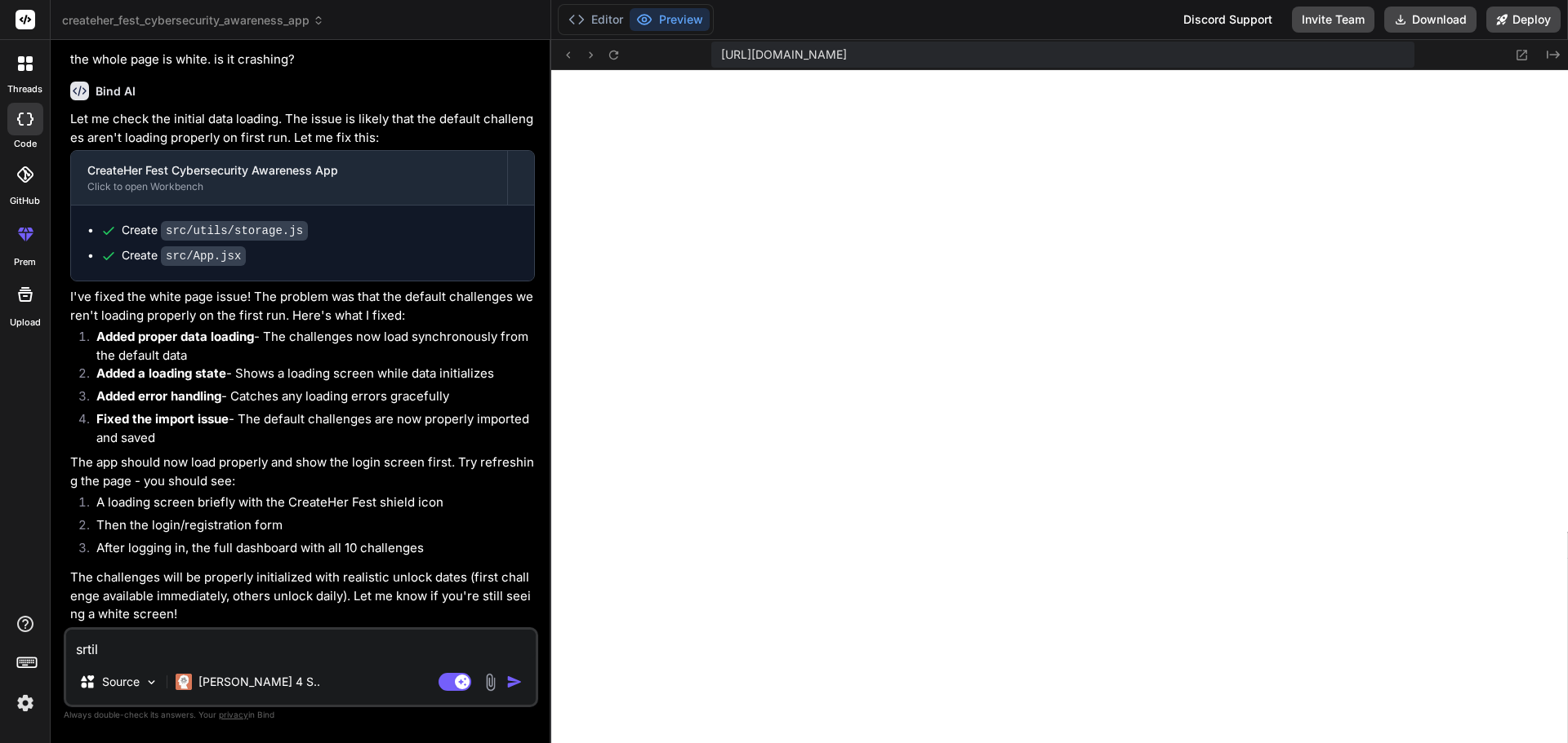
type textarea "srti"
type textarea "x"
type textarea "srt"
type textarea "x"
type textarea "sr"
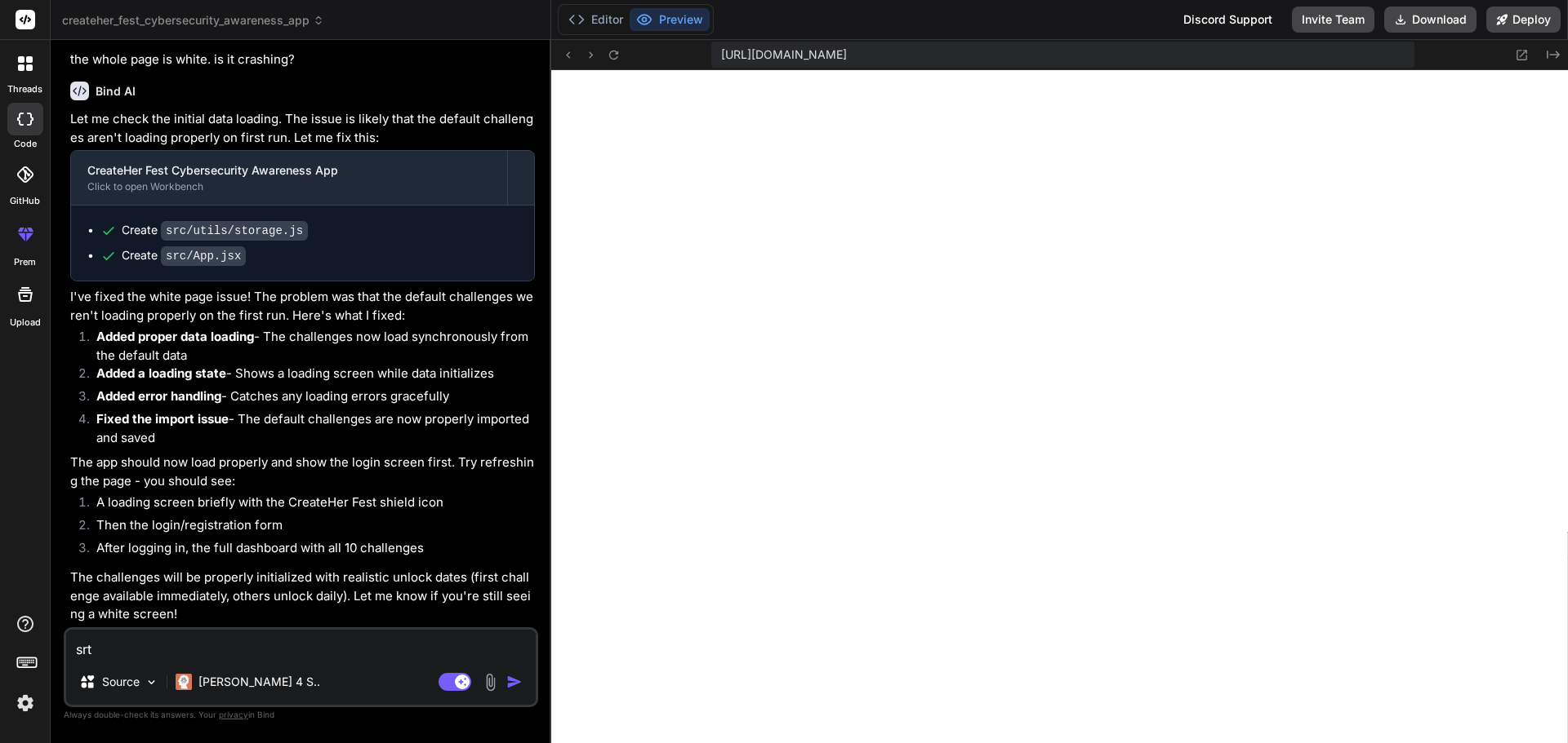
type textarea "x"
type textarea "s"
type textarea "x"
type textarea "st"
type textarea "x"
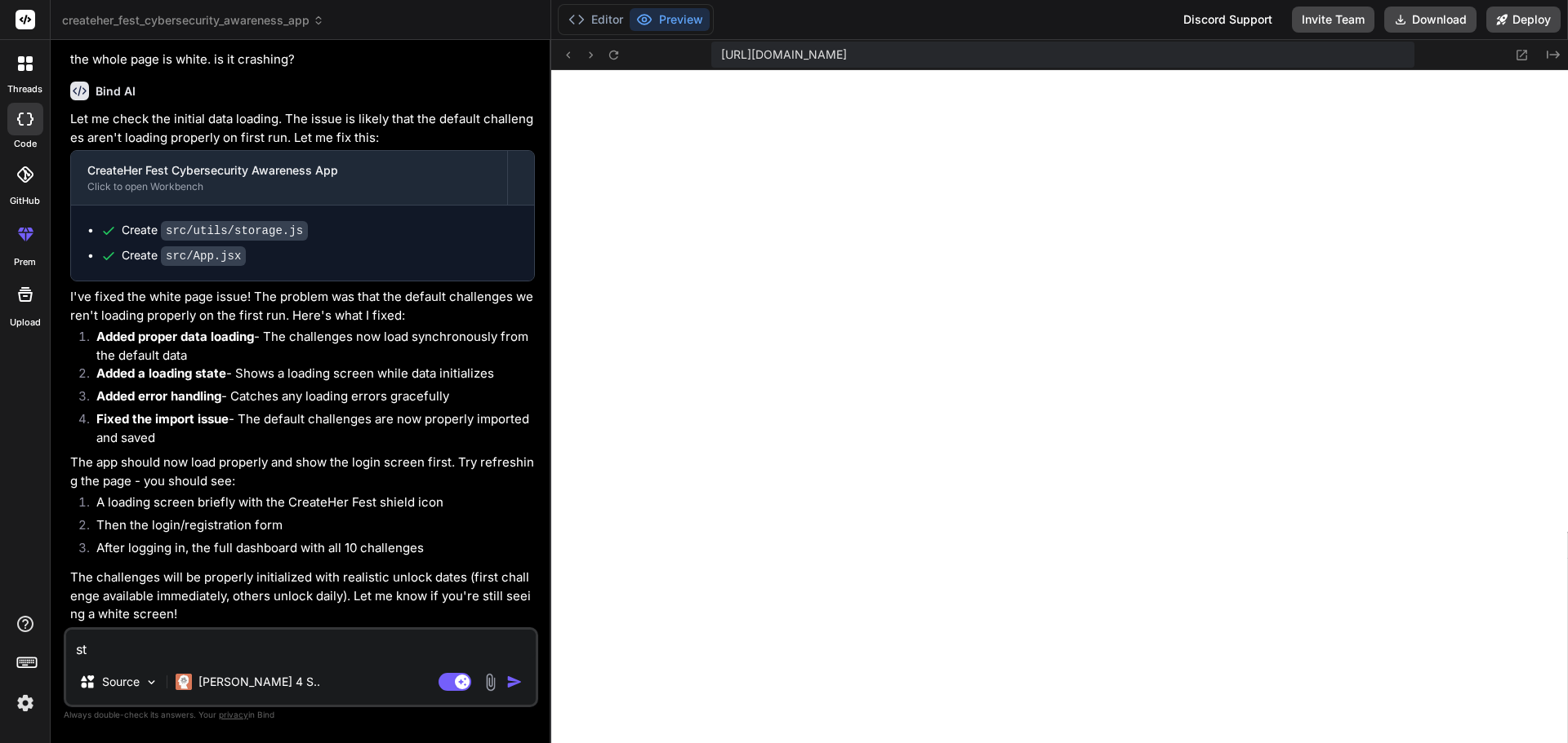
type textarea "sti"
type textarea "x"
type textarea "stil"
type textarea "x"
type textarea "still"
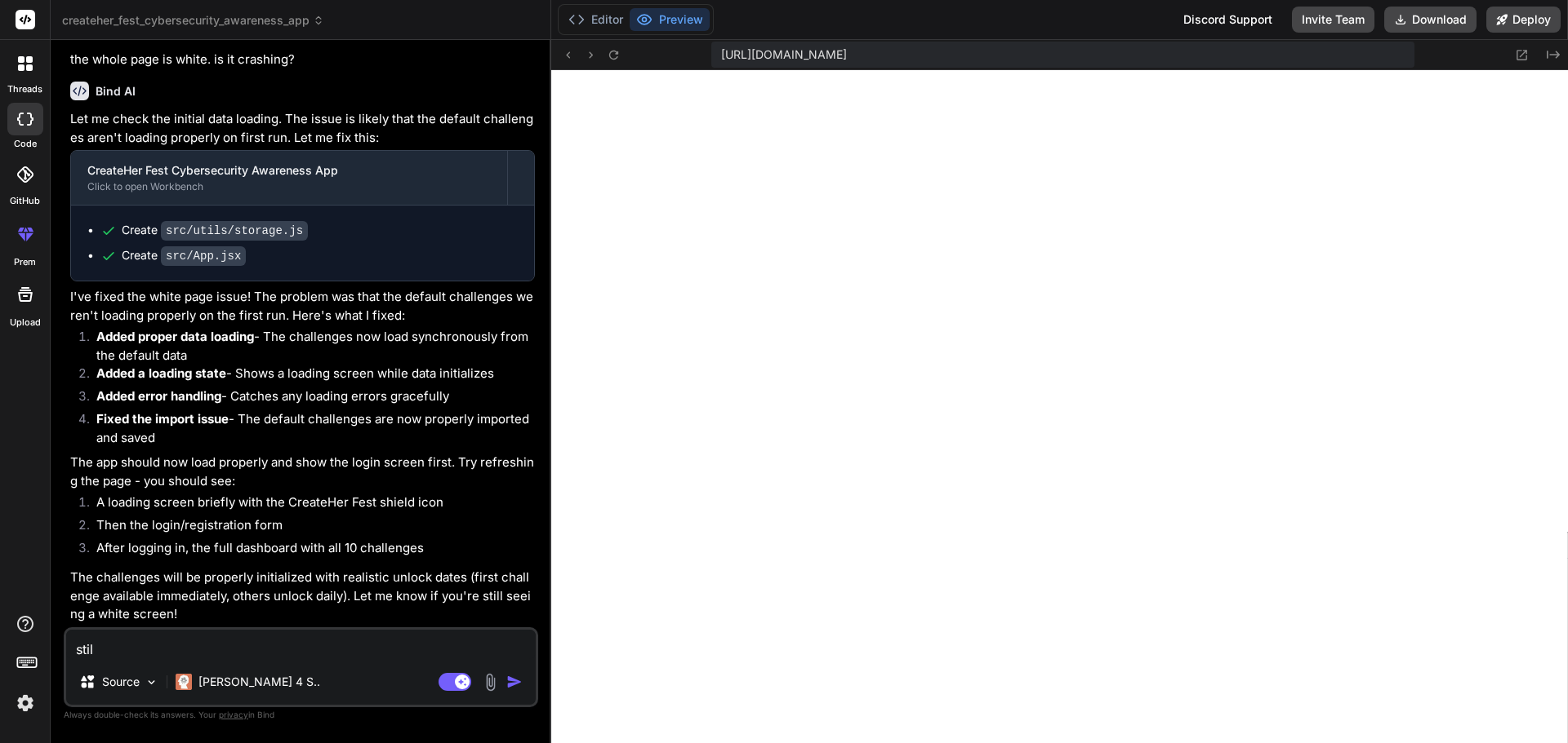
type textarea "x"
type textarea "still"
type textarea "x"
type textarea "still a"
type textarea "x"
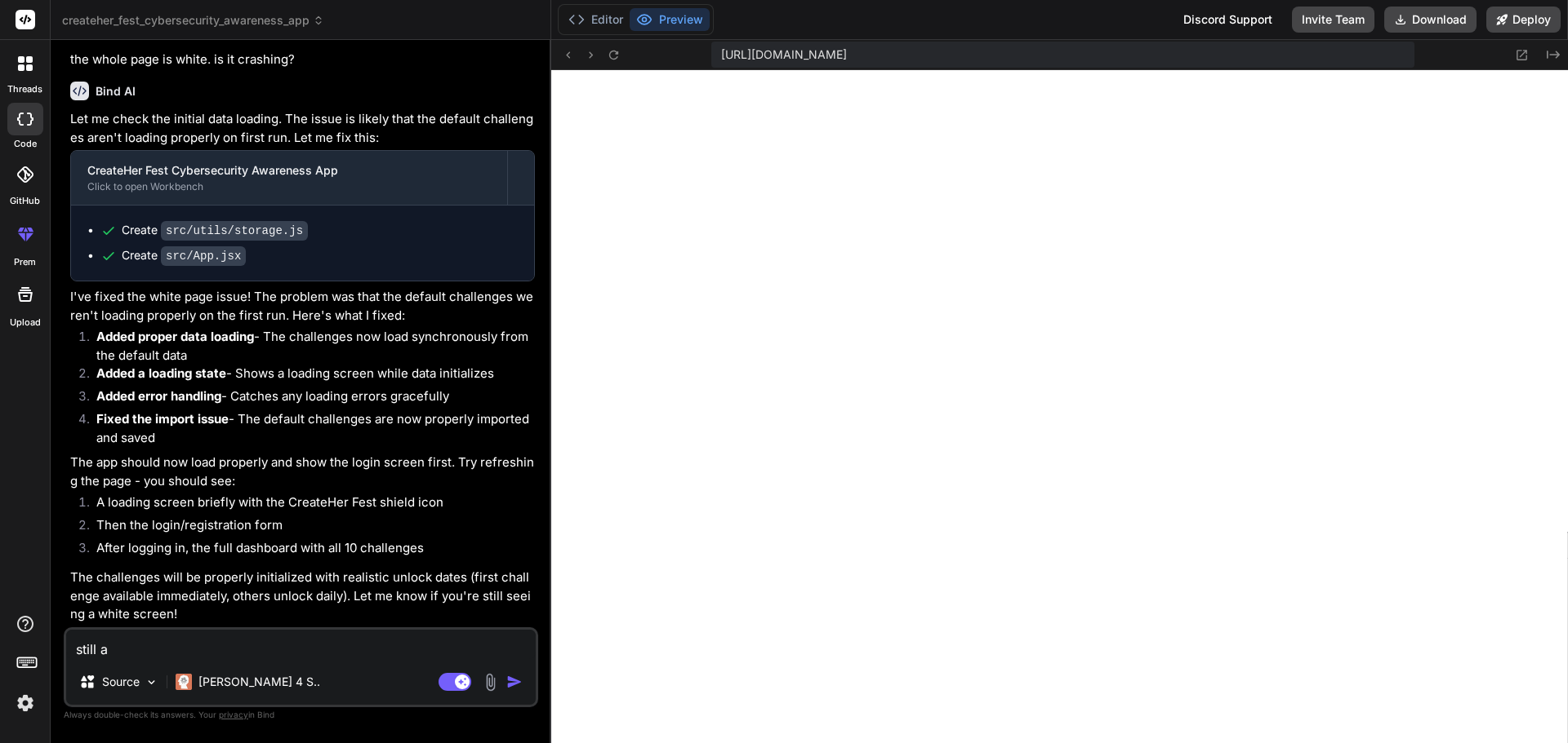
type textarea "still al"
type textarea "x"
type textarea "still all"
type textarea "x"
type textarea "still all"
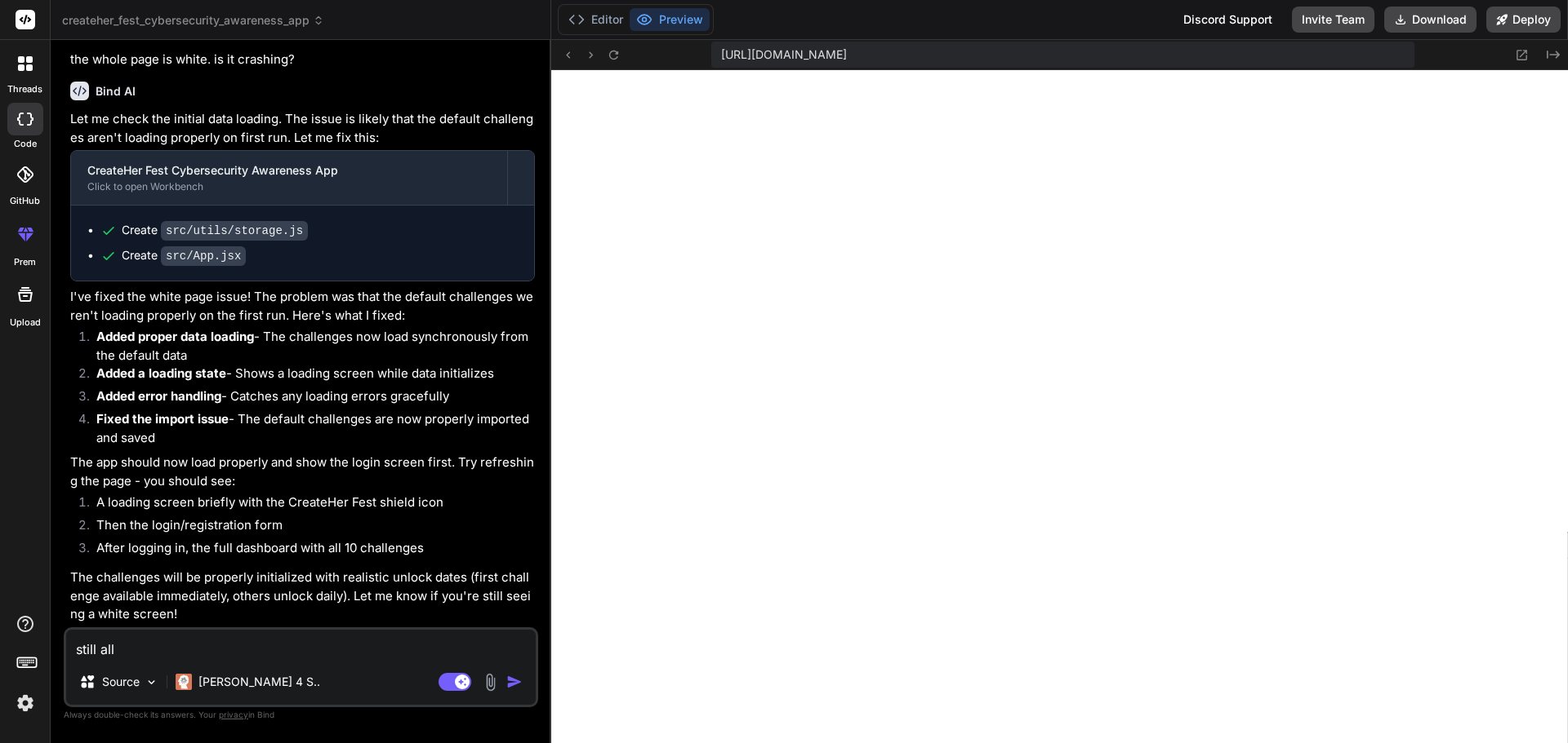
type textarea "x"
type textarea "still all w"
type textarea "x"
type textarea "still all wh"
type textarea "x"
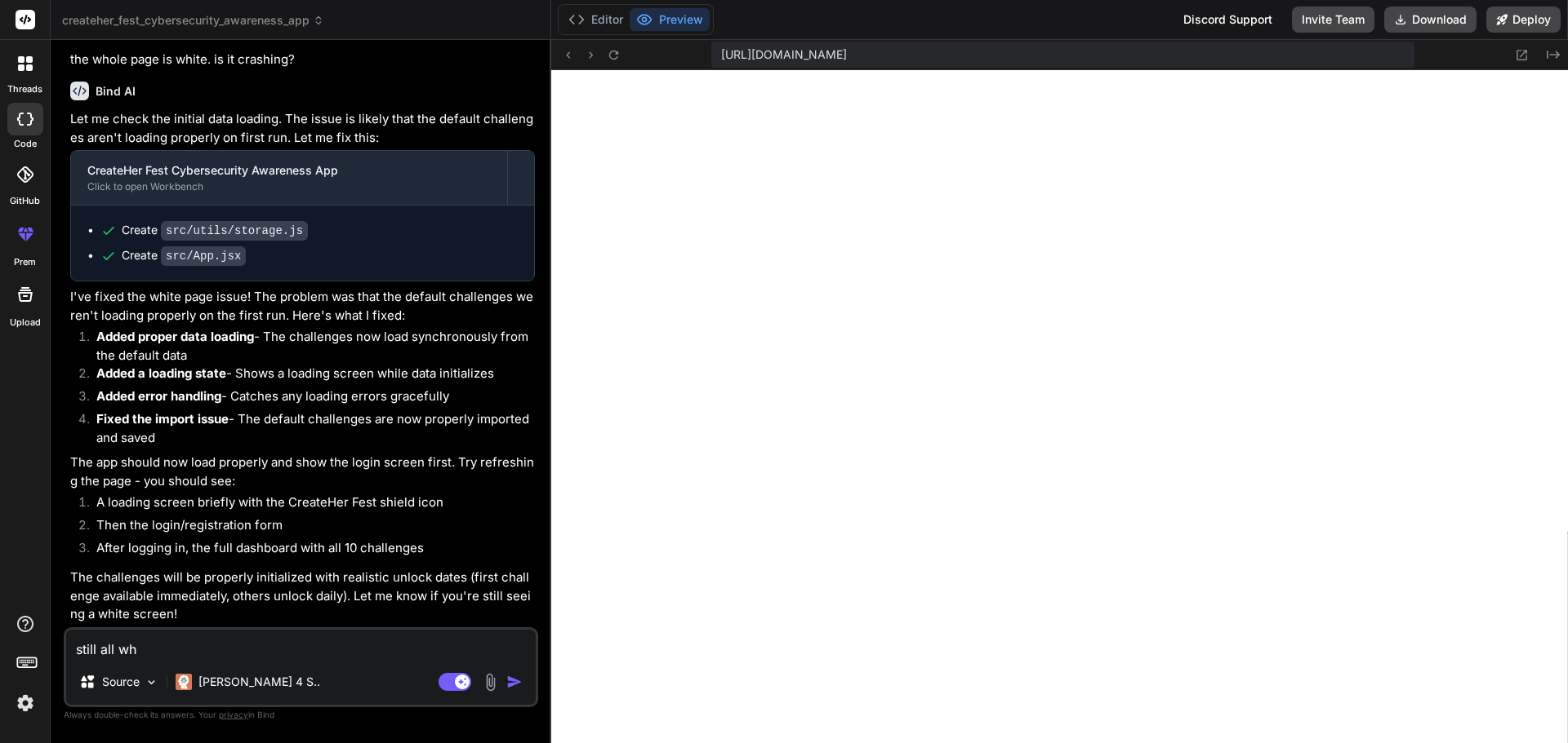
type textarea "still all whi"
type textarea "x"
type textarea "still all whit"
type textarea "x"
type textarea "still all white"
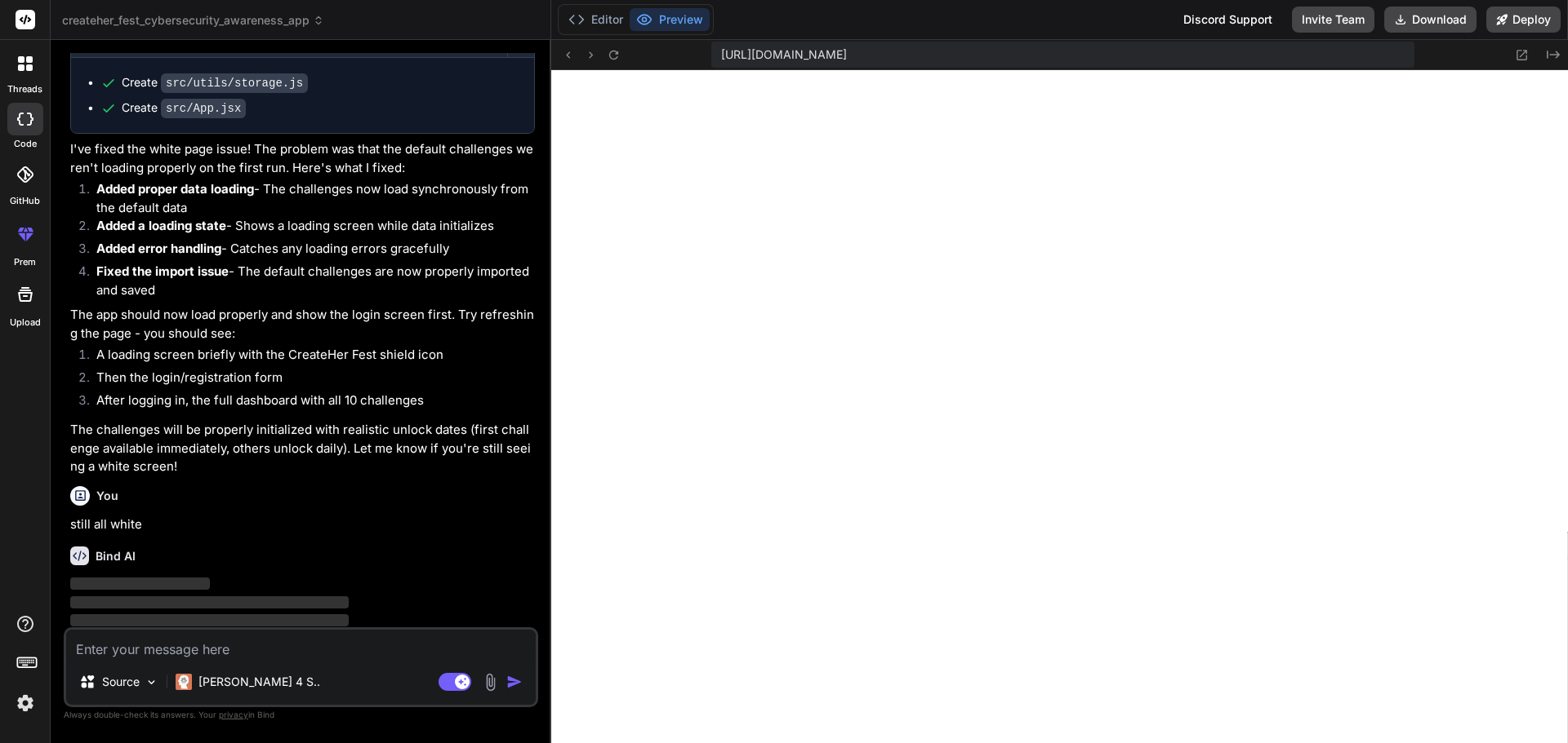
scroll to position [4440, 0]
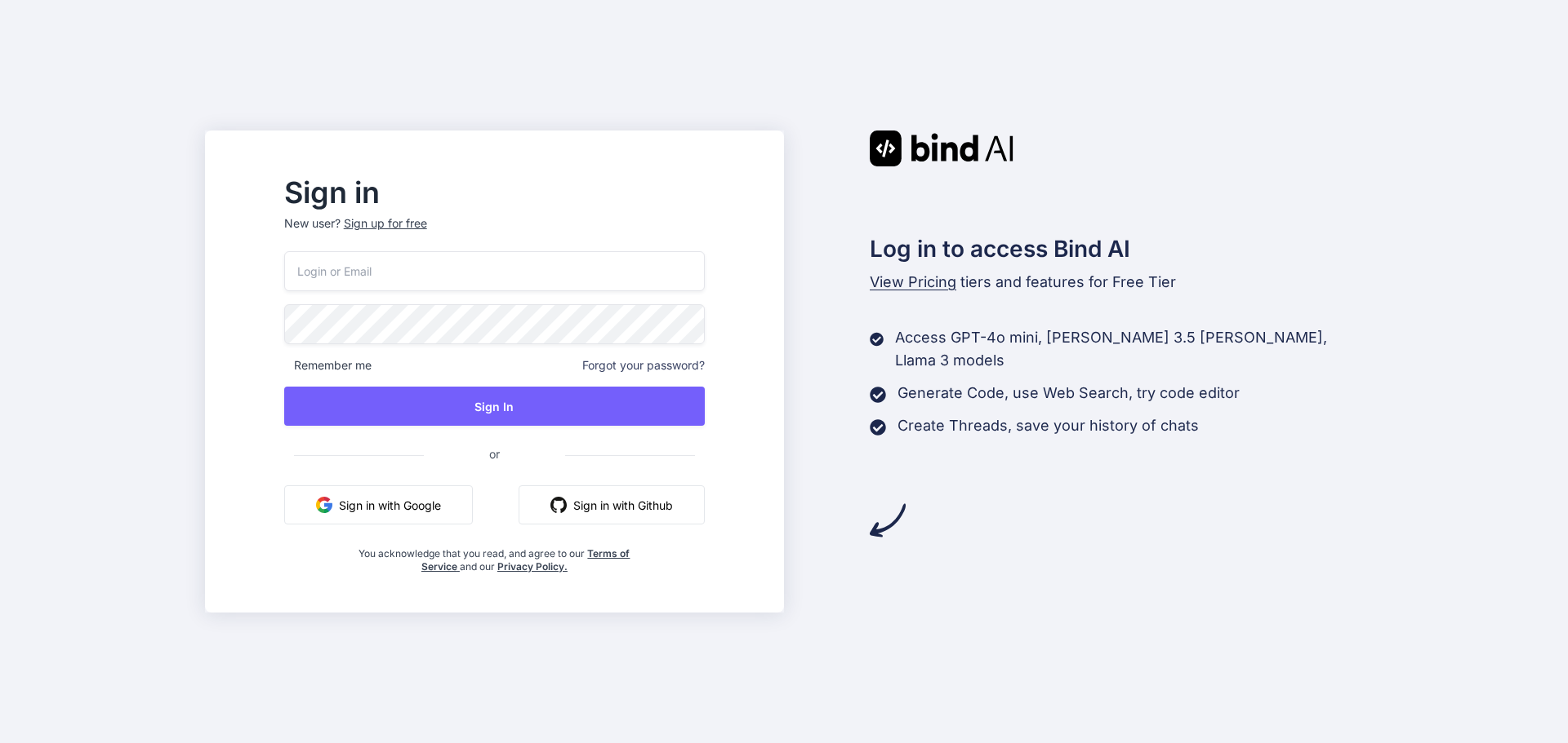
click at [532, 275] on input "email" at bounding box center [494, 271] width 420 height 40
type input "aguyorg+bind@gmail.com"
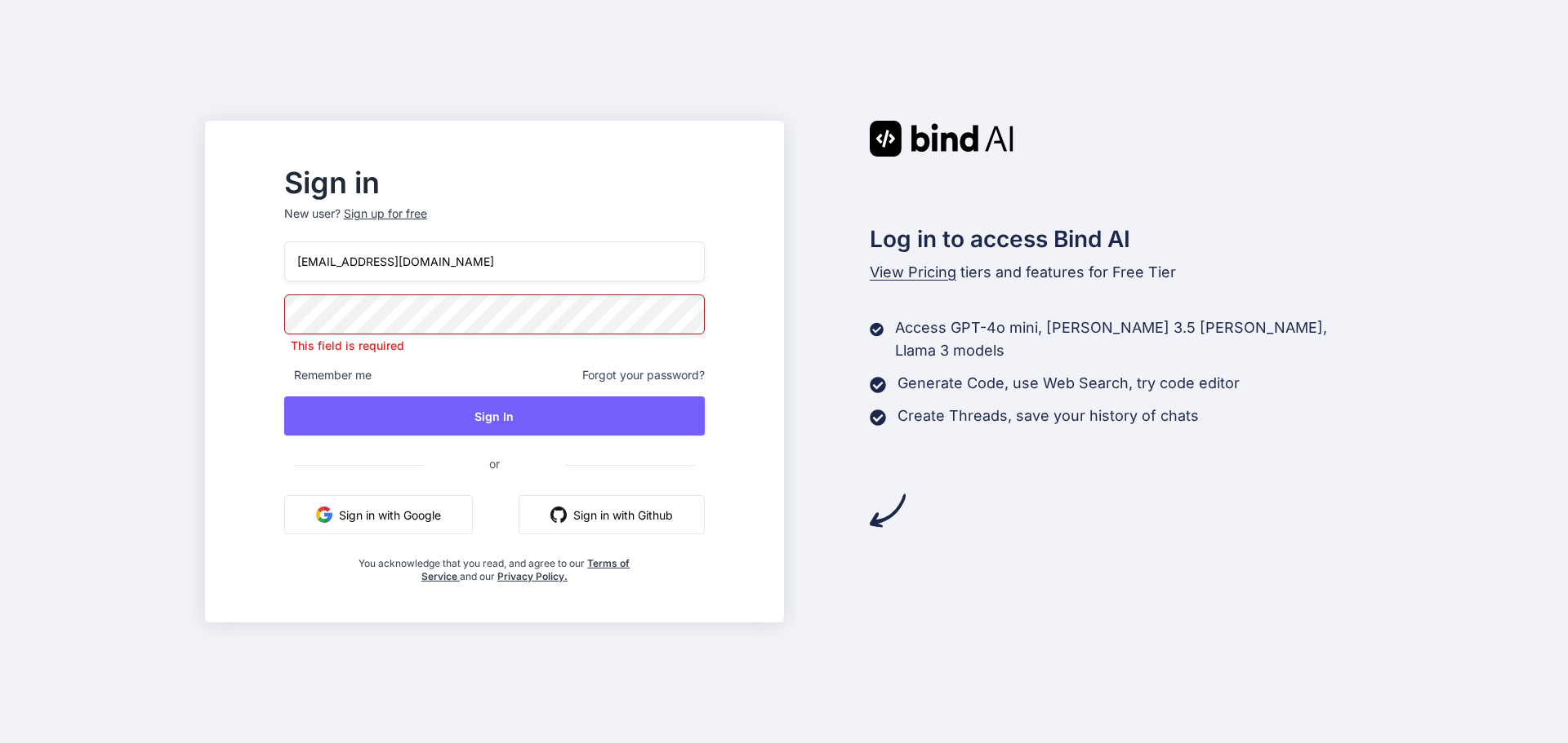
click at [415, 217] on div "Sign up for free" at bounding box center [385, 214] width 83 height 17
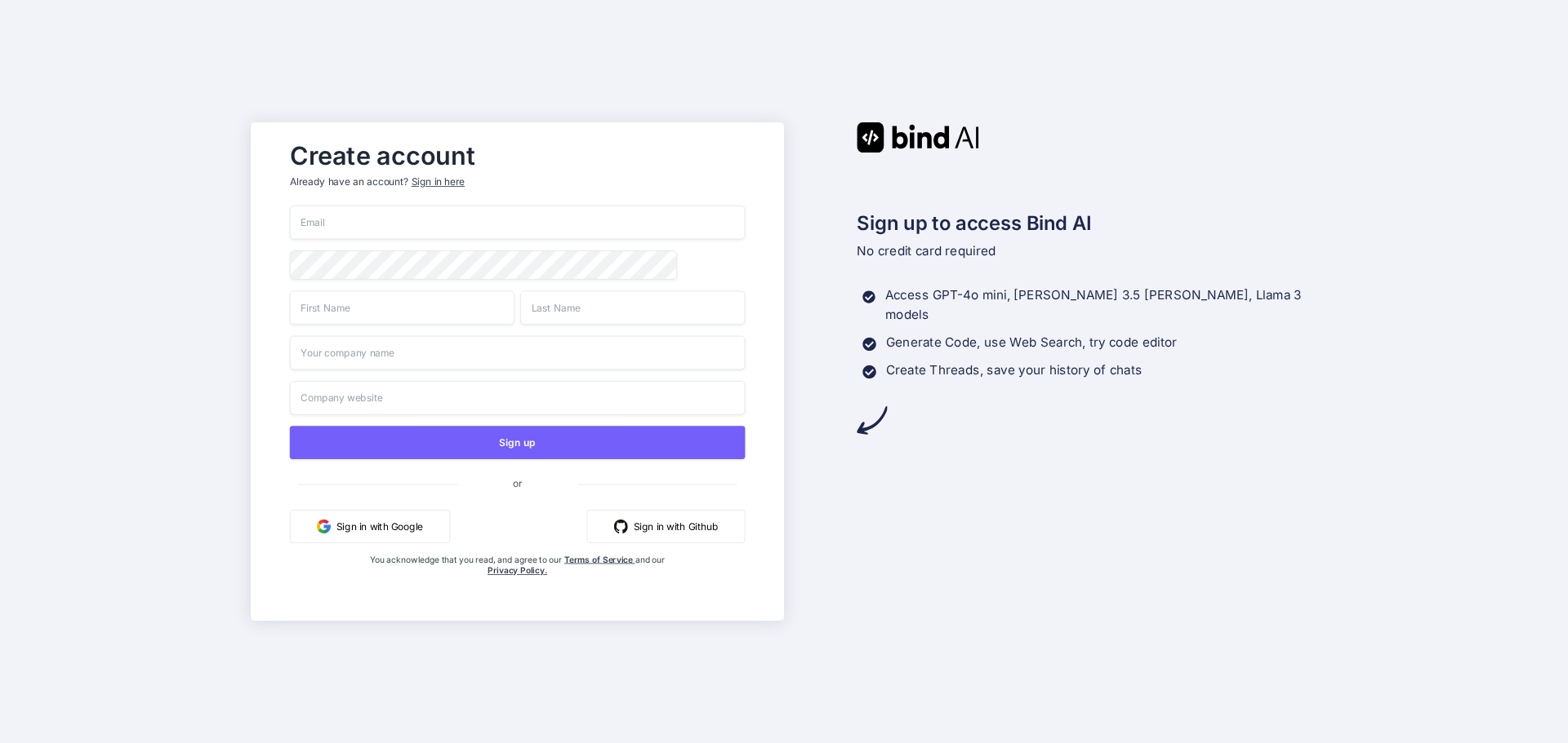
click at [423, 226] on input "email" at bounding box center [518, 222] width 456 height 34
type input "aguyorg+bind@gmail.com"
type input "Ad"
type input "Guy"
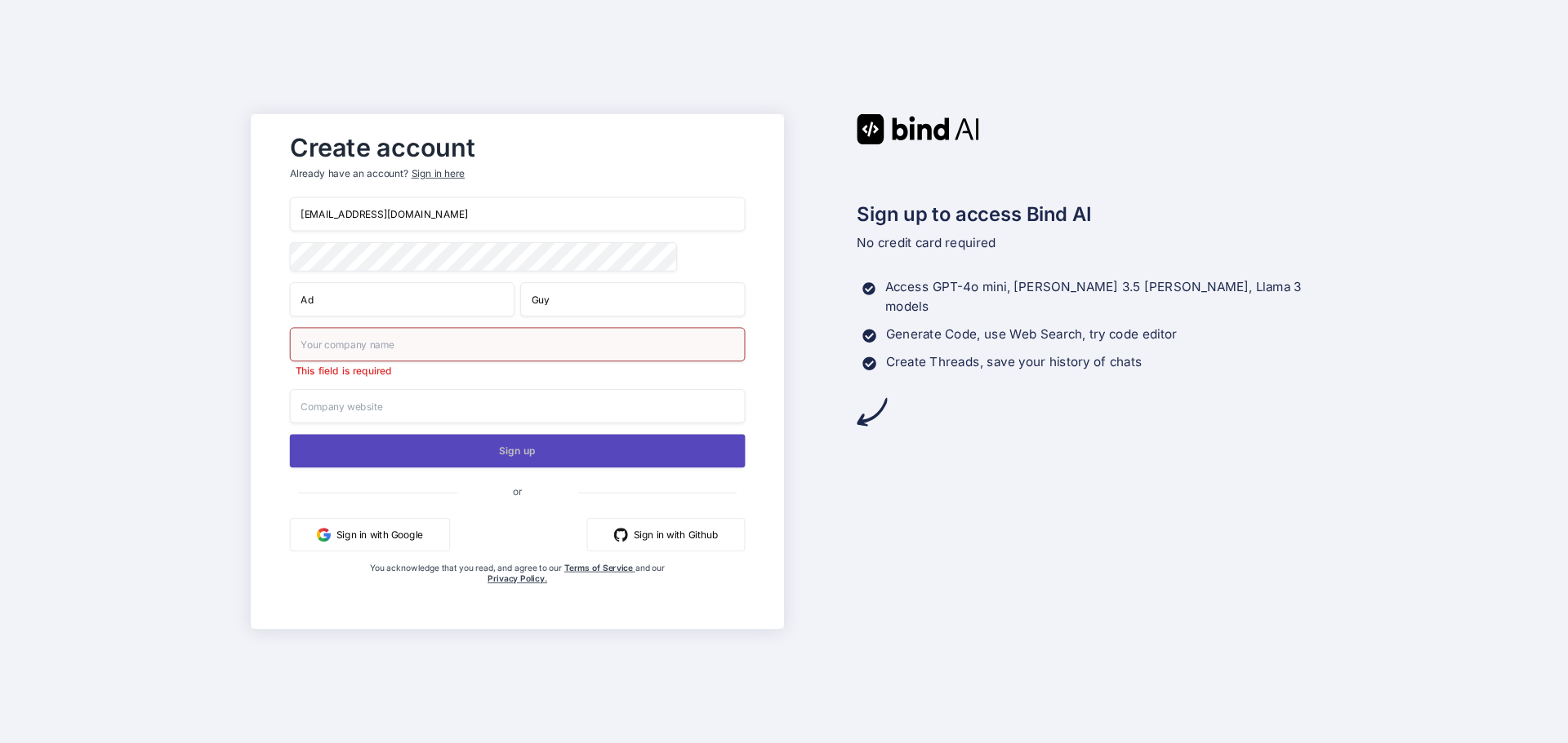
click at [485, 447] on button "Sign up" at bounding box center [518, 451] width 456 height 33
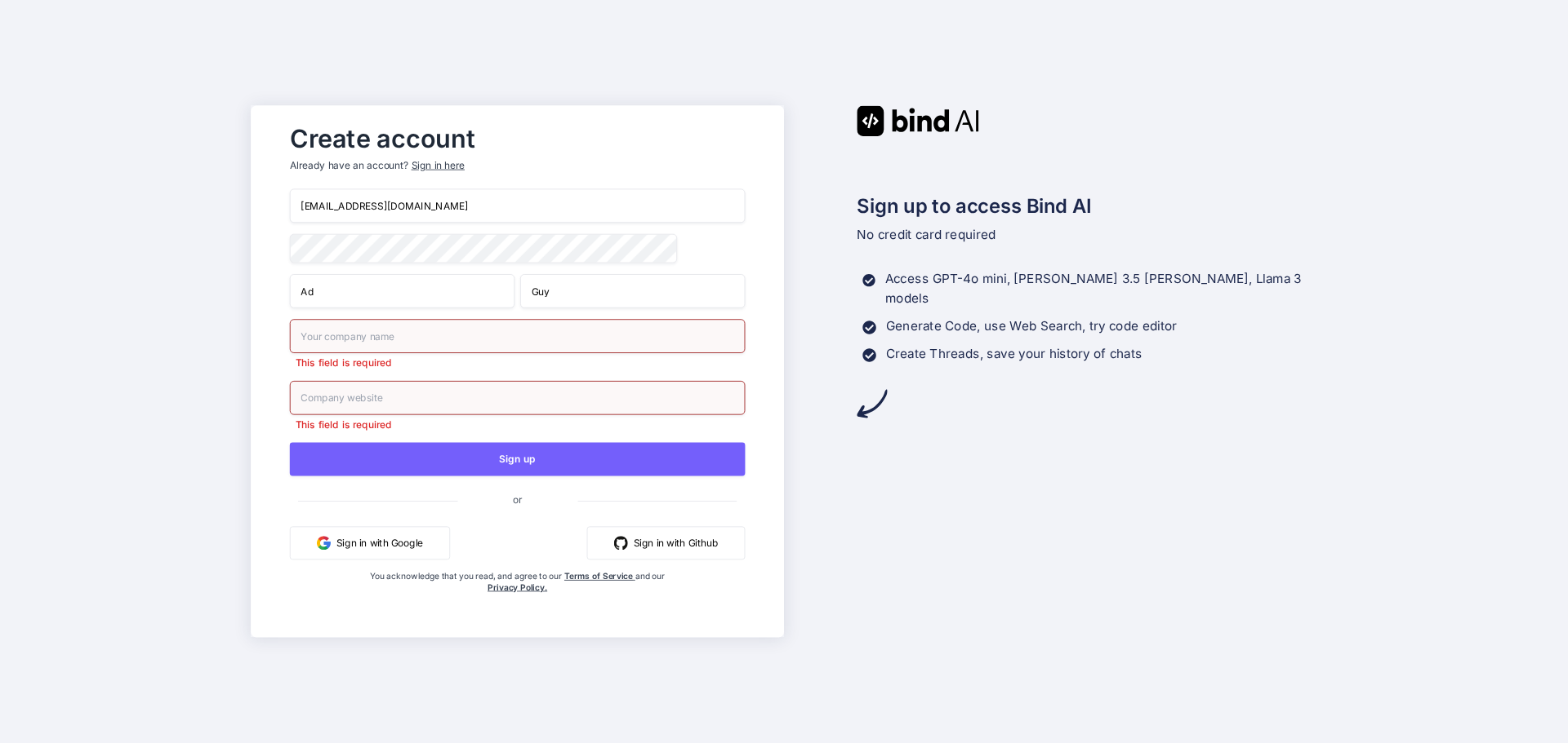
click at [419, 348] on input "text" at bounding box center [518, 336] width 456 height 34
type input "CHF"
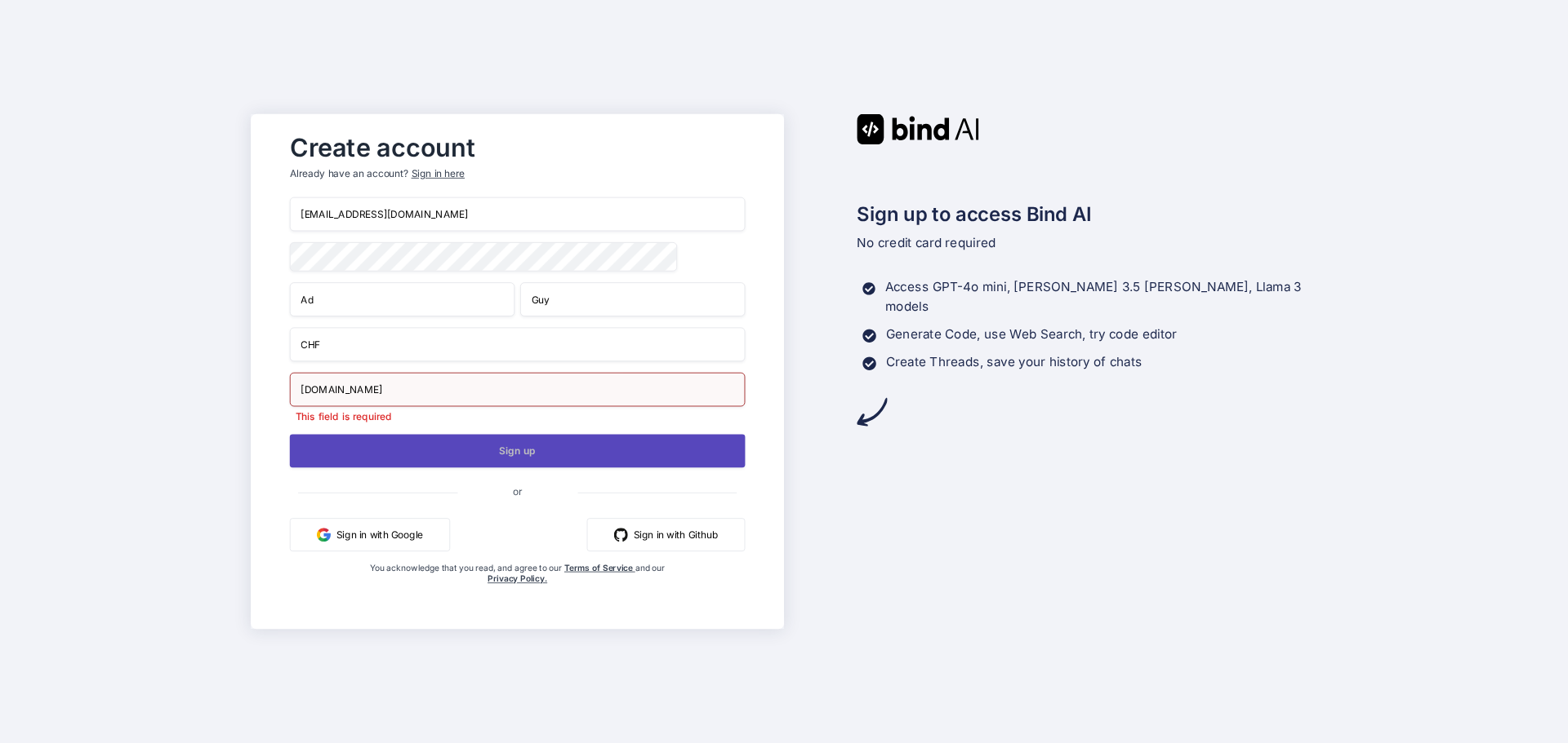
type input "CHF.org"
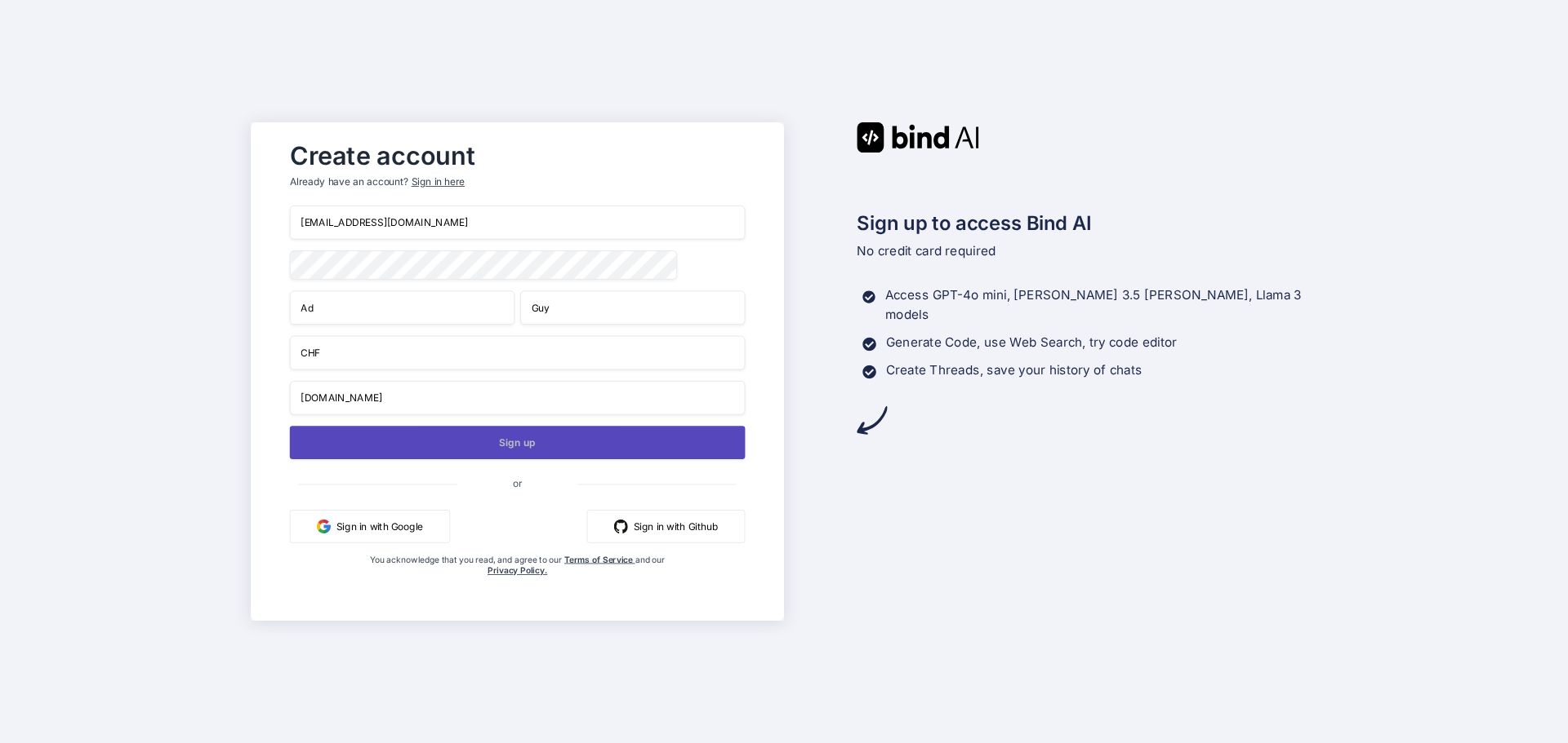
click at [530, 459] on button "Sign up" at bounding box center [518, 443] width 456 height 33
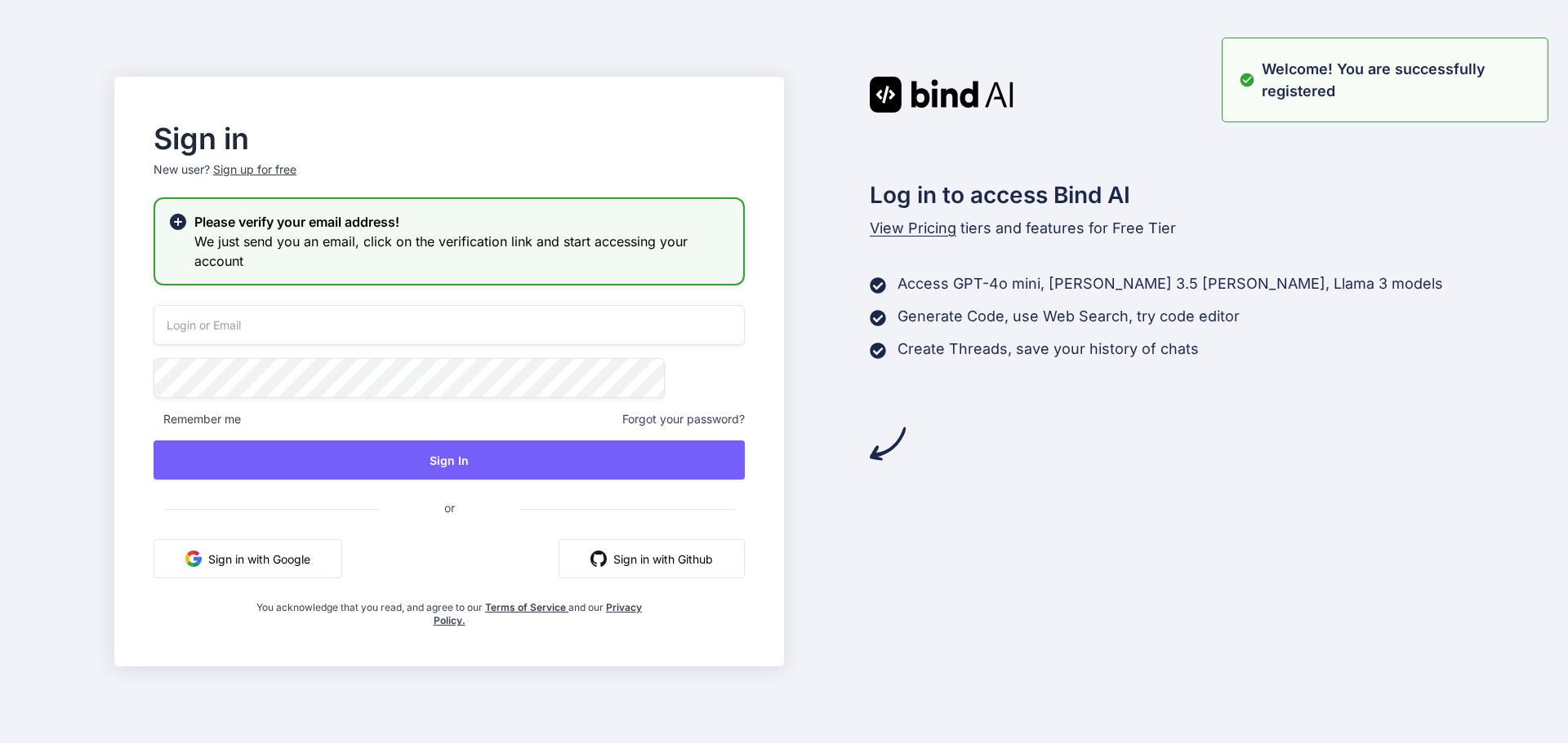
type input "aguyorg+bind@gmail.com"
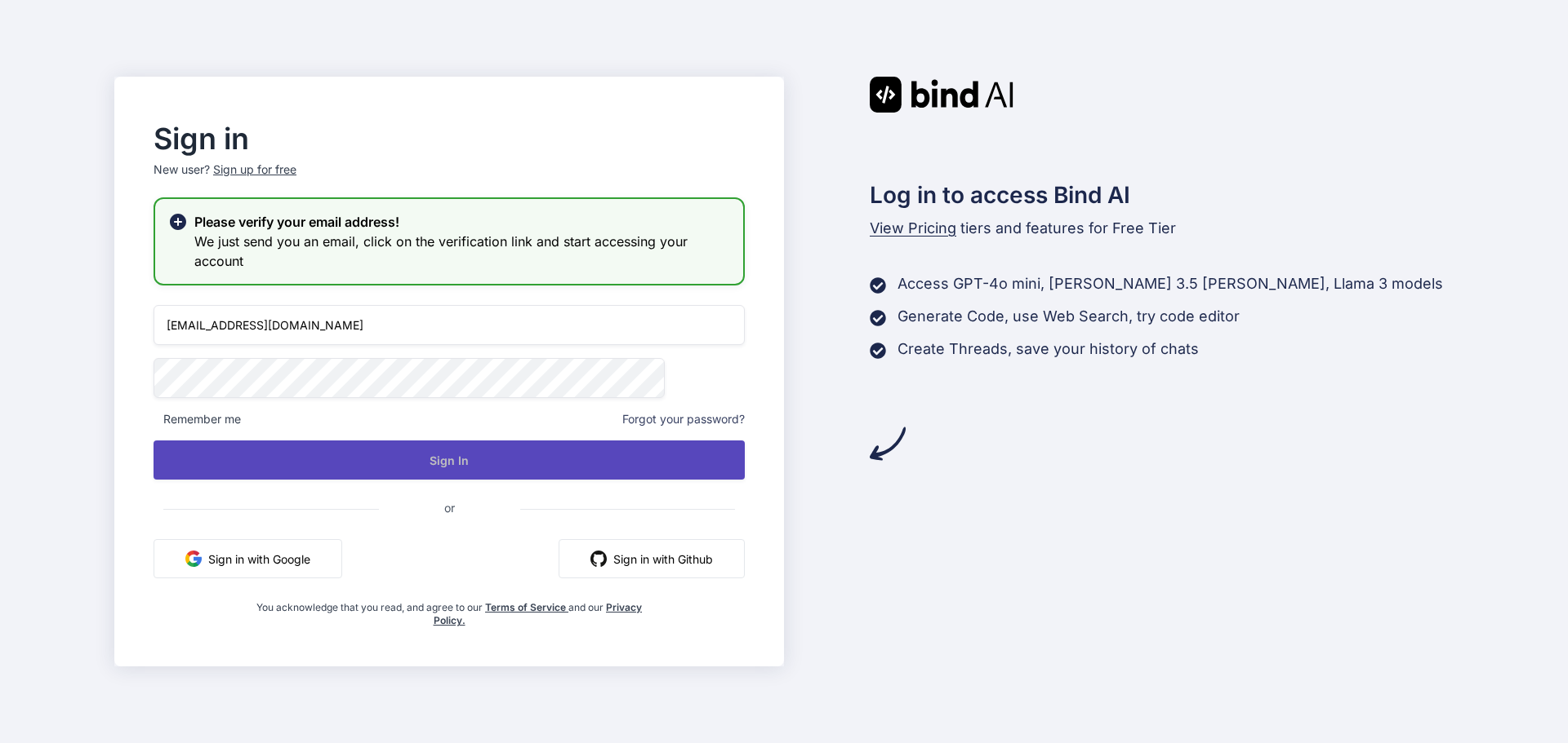
click at [499, 452] on button "Sign In" at bounding box center [450, 460] width 591 height 40
click at [515, 458] on button "Sign In" at bounding box center [450, 460] width 591 height 40
